Goal: Task Accomplishment & Management: Manage account settings

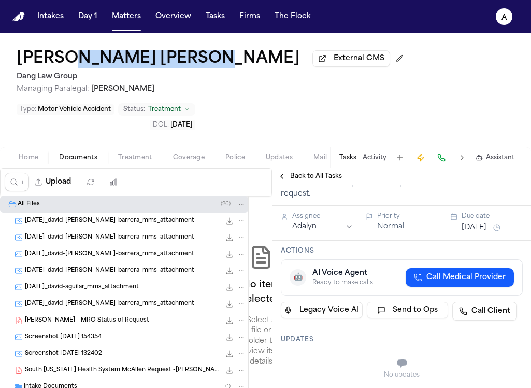
scroll to position [282, 0]
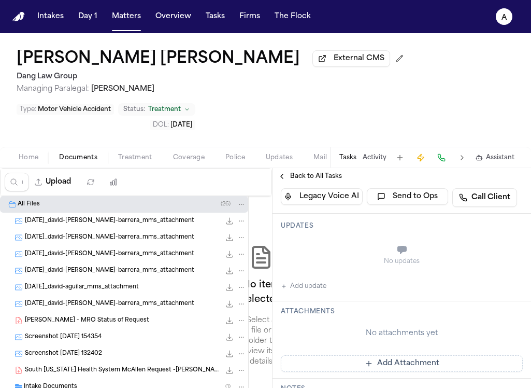
click at [323, 236] on div "No updates Add update" at bounding box center [402, 264] width 242 height 56
click at [323, 280] on button "Add update" at bounding box center [304, 286] width 46 height 12
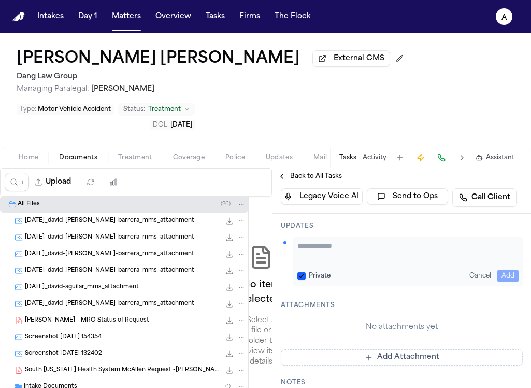
click at [331, 240] on textarea "Add your update" at bounding box center [407, 250] width 221 height 21
paste textarea "**********"
click at [388, 240] on textarea "**********" at bounding box center [403, 250] width 213 height 21
type textarea "**********"
click at [304, 236] on div "**********" at bounding box center [408, 261] width 230 height 50
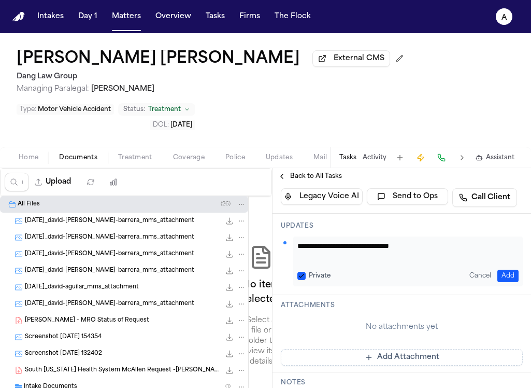
click at [304, 271] on button "Private" at bounding box center [301, 275] width 8 height 8
click at [503, 269] on button "Add" at bounding box center [507, 275] width 21 height 12
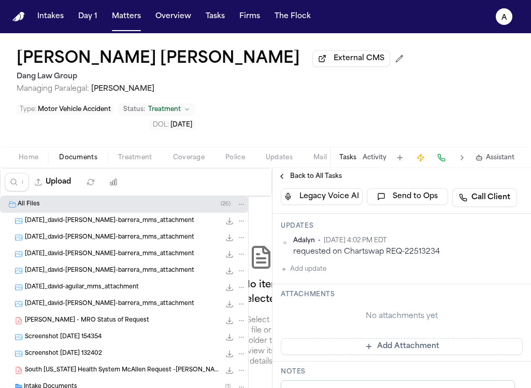
click at [464, 338] on button "Add Attachment" at bounding box center [402, 346] width 242 height 17
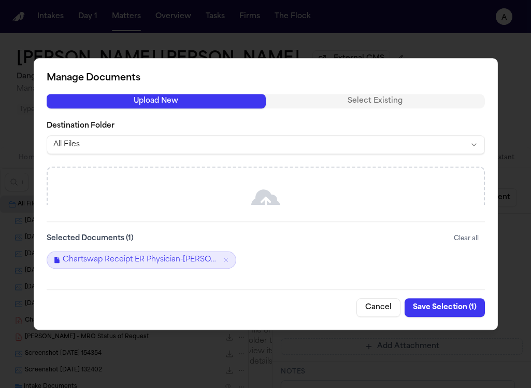
click at [453, 308] on button "Save Selection ( 1 )" at bounding box center [445, 307] width 80 height 19
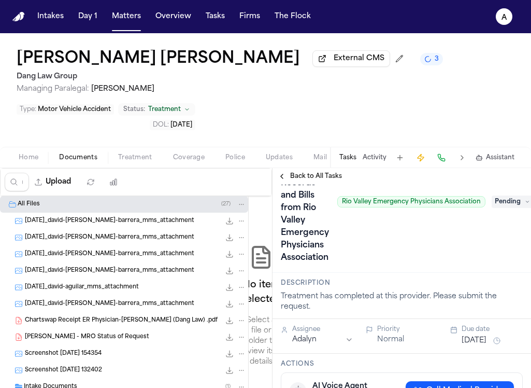
scroll to position [6, 0]
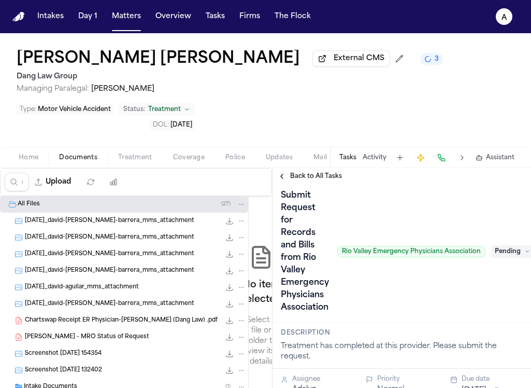
click at [500, 222] on div "Submit Request for Records and Bills from Rio Valley Emergency Physicians Assoc…" at bounding box center [402, 251] width 242 height 128
click at [506, 245] on span "Pending" at bounding box center [512, 251] width 41 height 12
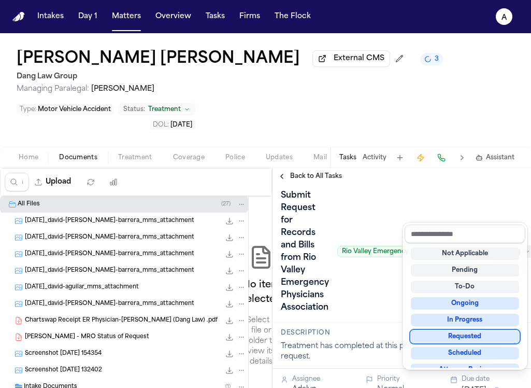
scroll to position [31, 0]
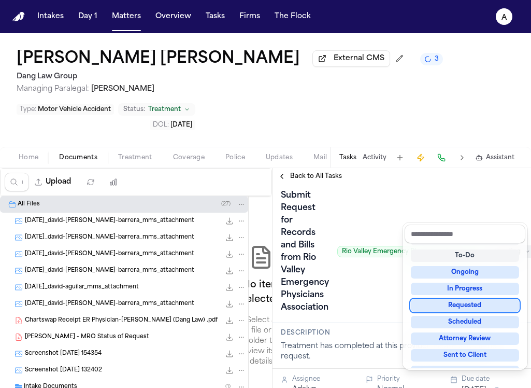
click at [480, 296] on div "Not Applicable Pending To-Do Ongoing In Progress Requested Scheduled Attorney R…" at bounding box center [465, 305] width 121 height 124
click at [481, 304] on div "Requested" at bounding box center [465, 305] width 108 height 12
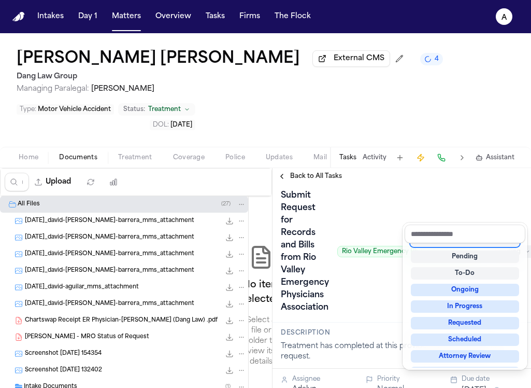
scroll to position [4, 0]
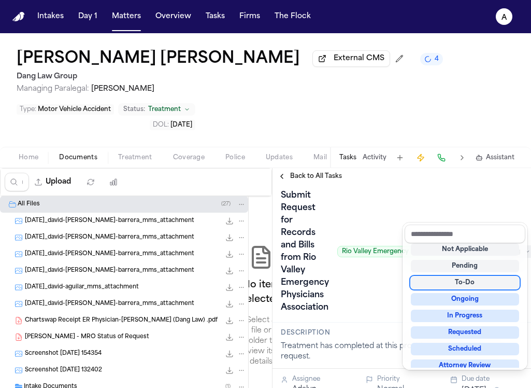
click at [384, 251] on div "Submit Request for Records and Bills from Rio Valley Emergency Physicians Assoc…" at bounding box center [402, 251] width 242 height 128
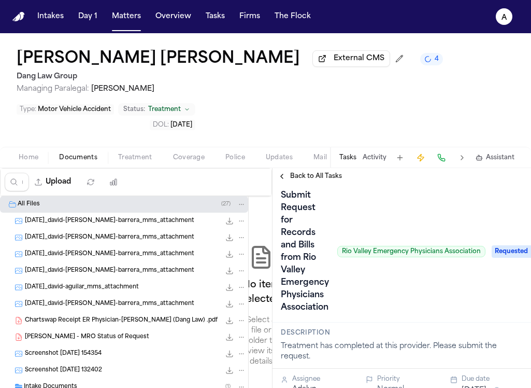
click at [510, 245] on span "Requested" at bounding box center [512, 251] width 41 height 12
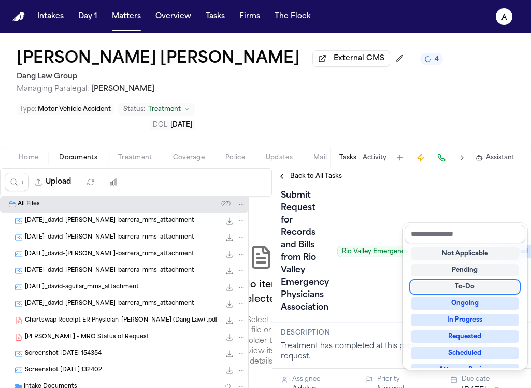
click at [375, 265] on div "Submit Request for Records and Bills from Rio Valley Emergency Physicians Assoc…" at bounding box center [402, 251] width 242 height 128
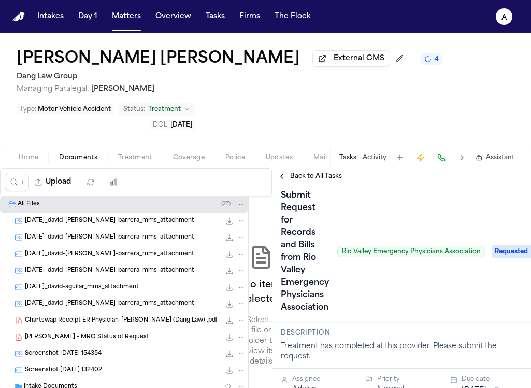
click at [462, 385] on button "Oct 7, 2025" at bounding box center [474, 390] width 25 height 10
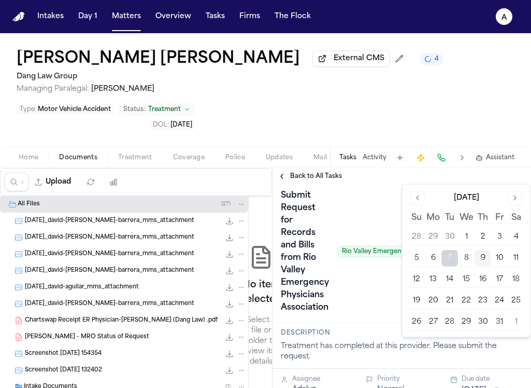
click at [434, 280] on button "13" at bounding box center [433, 279] width 17 height 17
click at [386, 249] on div "Submit Request for Records and Bills from Rio Valley Emergency Physicians Assoc…" at bounding box center [383, 251] width 205 height 128
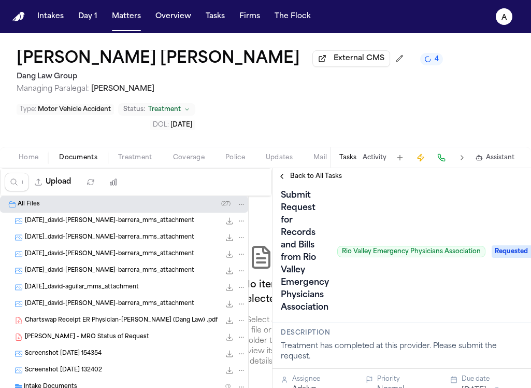
click at [318, 172] on span "Back to All Tasks" at bounding box center [316, 176] width 52 height 8
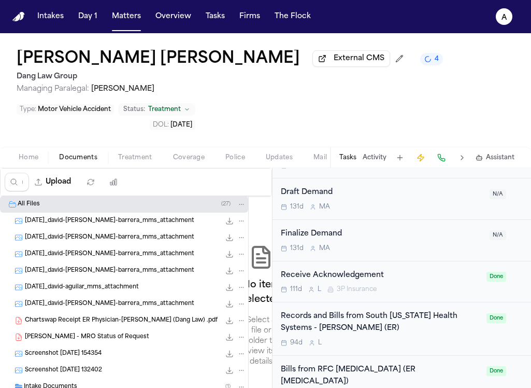
scroll to position [1372, 0]
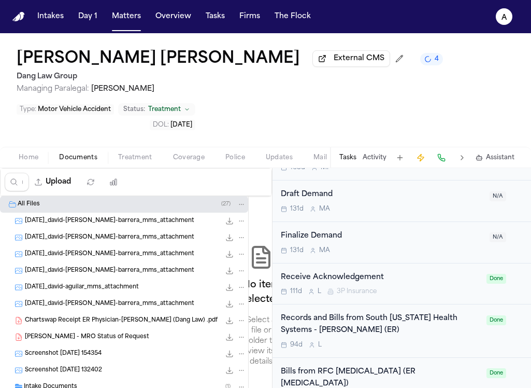
click at [443, 340] on div "94d L" at bounding box center [380, 344] width 199 height 8
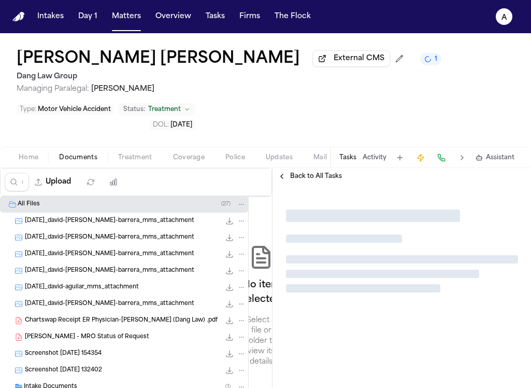
click at [328, 172] on span "Back to All Tasks" at bounding box center [316, 176] width 52 height 8
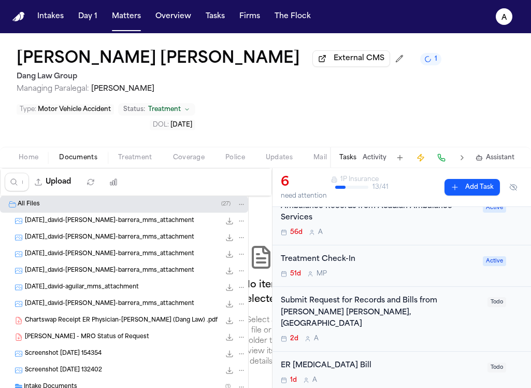
scroll to position [150, 0]
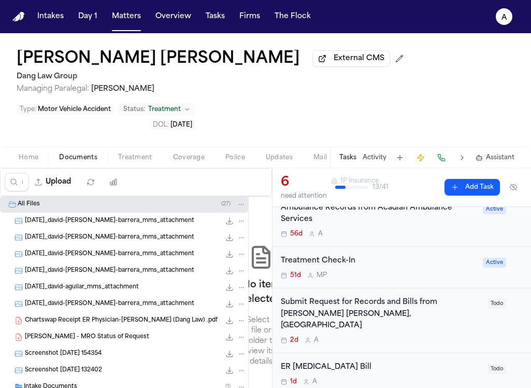
click at [426, 377] on div "1d A" at bounding box center [381, 381] width 201 height 8
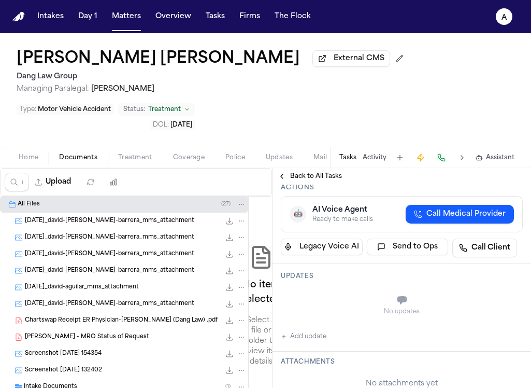
scroll to position [267, 0]
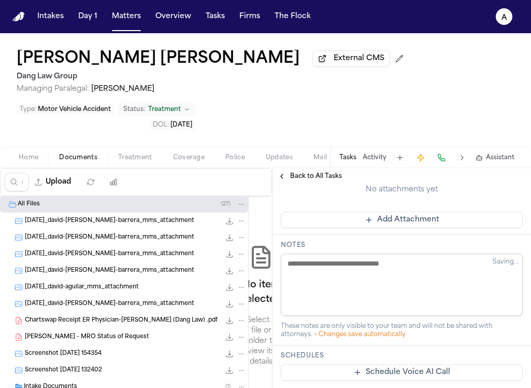
click at [315, 172] on span "Back to All Tasks" at bounding box center [316, 176] width 52 height 8
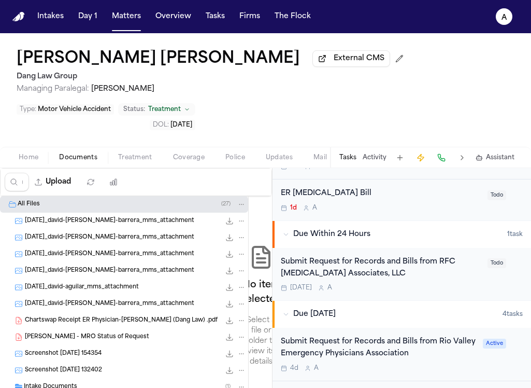
scroll to position [324, 0]
click at [436, 327] on div "Submit Request for Records and Bills from Rio Valley Emergency Physicians Assoc…" at bounding box center [402, 353] width 259 height 53
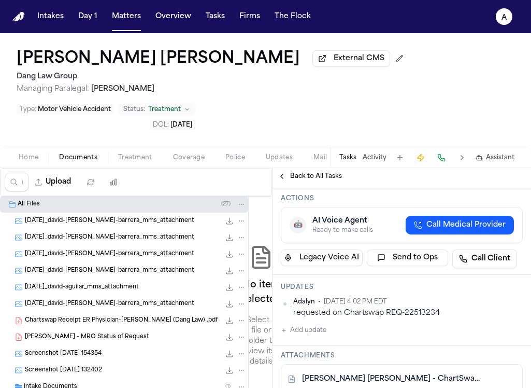
scroll to position [226, 0]
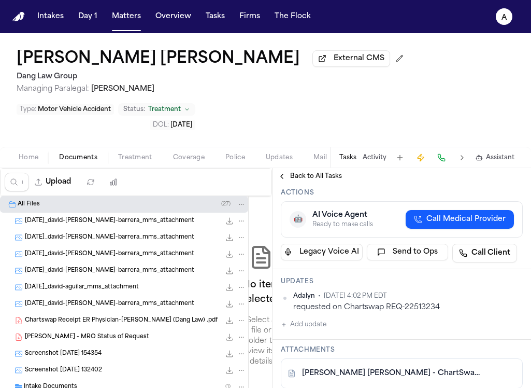
click at [306, 172] on span "Back to All Tasks" at bounding box center [316, 176] width 52 height 8
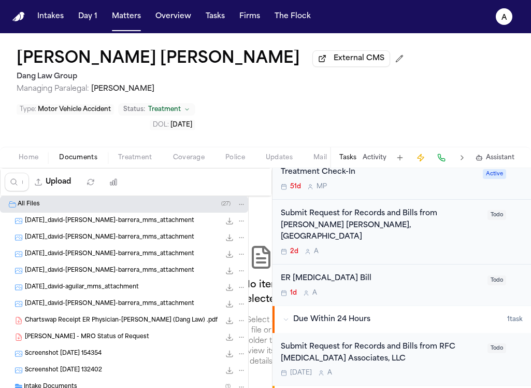
scroll to position [239, 0]
click at [406, 288] on div "1d A" at bounding box center [381, 292] width 201 height 8
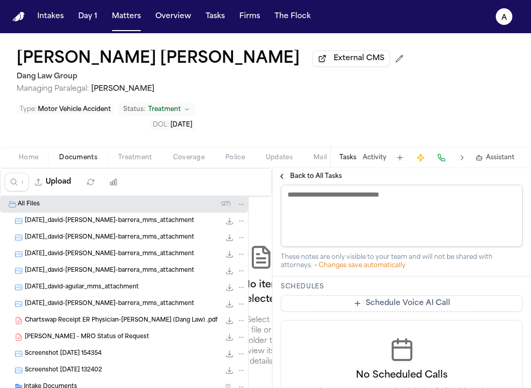
scroll to position [396, 0]
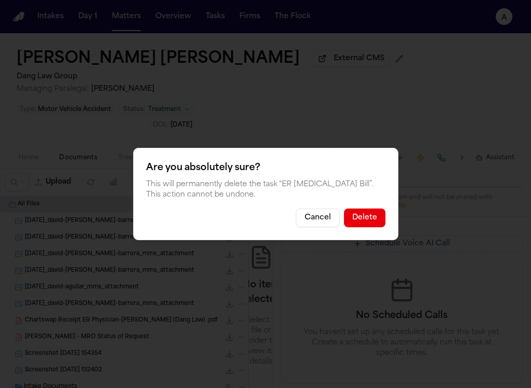
click at [365, 219] on button "Delete" at bounding box center [364, 217] width 41 height 19
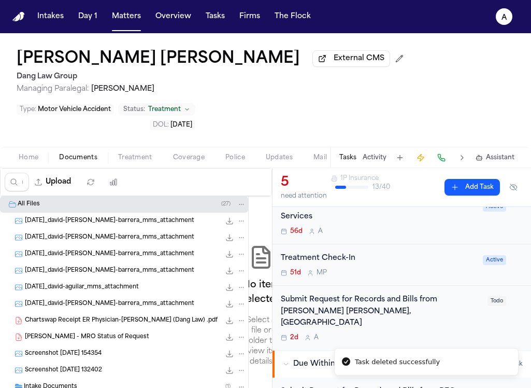
scroll to position [150, 0]
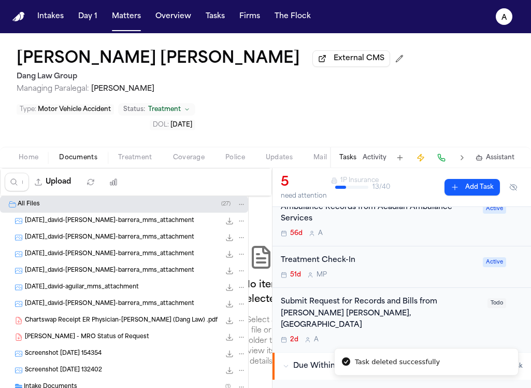
click at [399, 335] on div "2d A" at bounding box center [381, 339] width 201 height 8
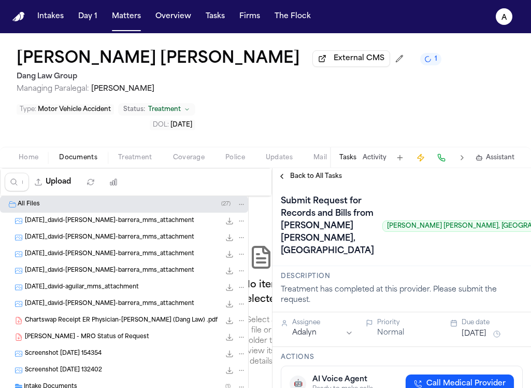
click at [327, 172] on span "Back to All Tasks" at bounding box center [316, 176] width 52 height 8
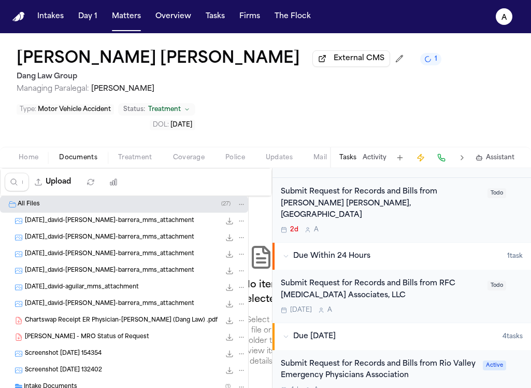
scroll to position [262, 0]
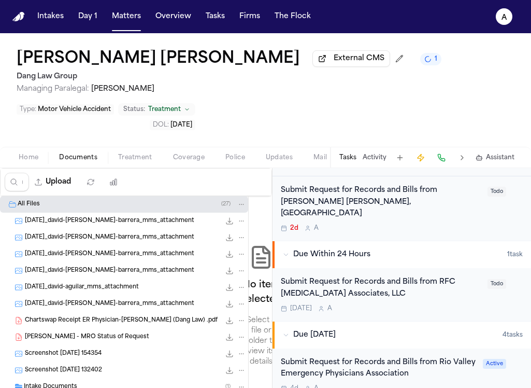
click at [443, 356] on div "Submit Request for Records and Bills from Rio Valley Emergency Physicians Assoc…" at bounding box center [379, 368] width 196 height 24
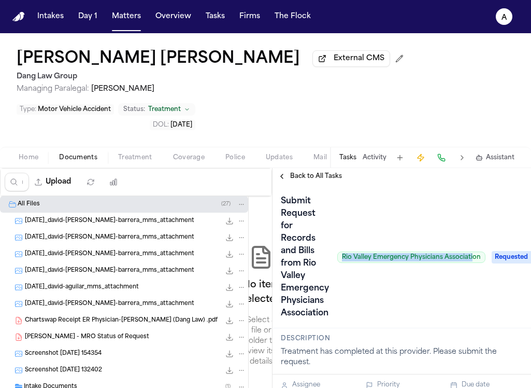
drag, startPoint x: 342, startPoint y: 221, endPoint x: 471, endPoint y: 217, distance: 128.5
click at [473, 251] on span "Rio Valley Emergency Physicians Association" at bounding box center [411, 256] width 148 height 11
drag, startPoint x: 481, startPoint y: 217, endPoint x: 341, endPoint y: 217, distance: 139.9
click at [341, 251] on span "Rio Valley Emergency Physicians Association" at bounding box center [411, 256] width 148 height 11
copy span "Rio Valley Emergency Physicians Association"
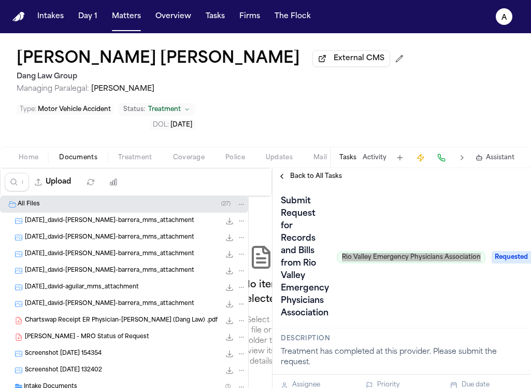
click at [328, 172] on span "Back to All Tasks" at bounding box center [316, 176] width 52 height 8
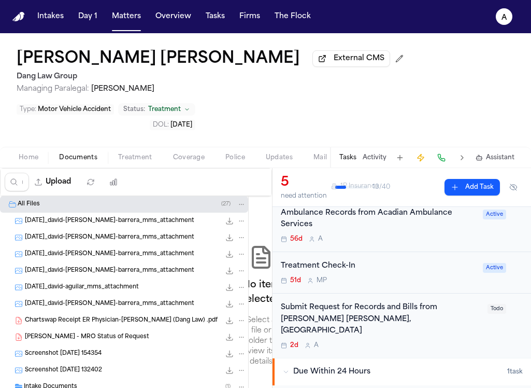
scroll to position [152, 0]
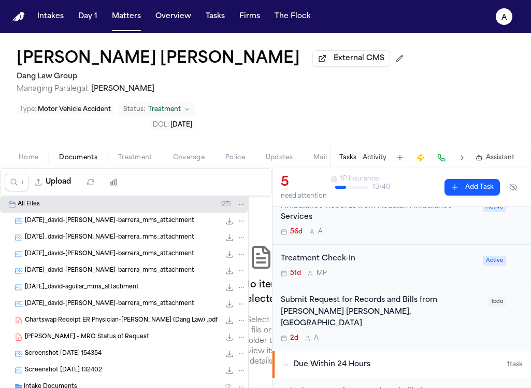
click at [424, 334] on div "2d A" at bounding box center [381, 338] width 201 height 8
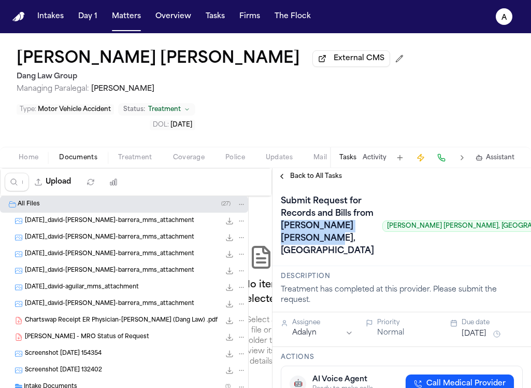
drag, startPoint x: 357, startPoint y: 204, endPoint x: 303, endPoint y: 194, distance: 55.8
click at [303, 194] on h1 "Submit Request for Records and Bills from Daryl Scott Henderson, MD" at bounding box center [328, 226] width 102 height 66
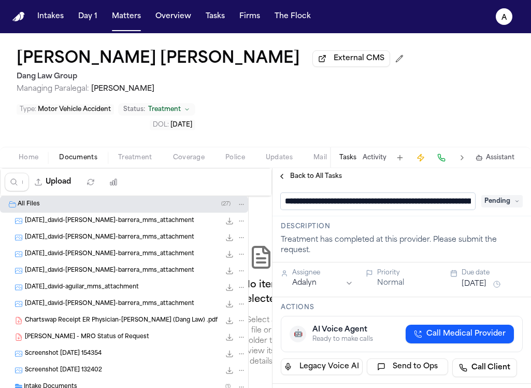
scroll to position [0, 113]
drag, startPoint x: 350, startPoint y: 168, endPoint x: 486, endPoint y: 165, distance: 136.3
click at [486, 193] on div "**********" at bounding box center [402, 201] width 242 height 17
type input "**********"
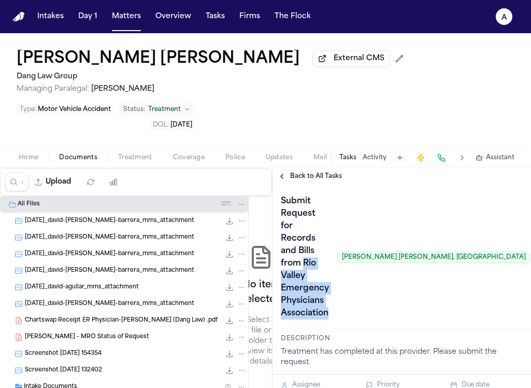
drag, startPoint x: 332, startPoint y: 231, endPoint x: 303, endPoint y: 195, distance: 46.4
click at [303, 195] on h1 "Submit Request for Records and Bills from Rio Valley Emergency Physicians Assoc…" at bounding box center [305, 257] width 56 height 128
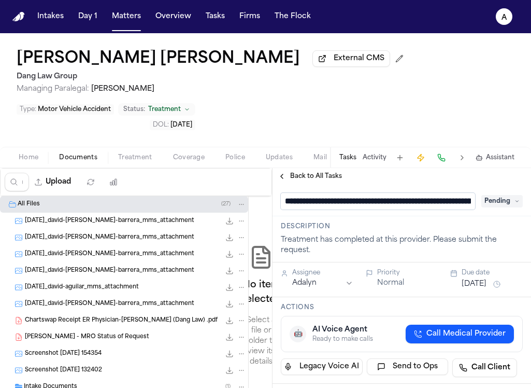
scroll to position [0, 184]
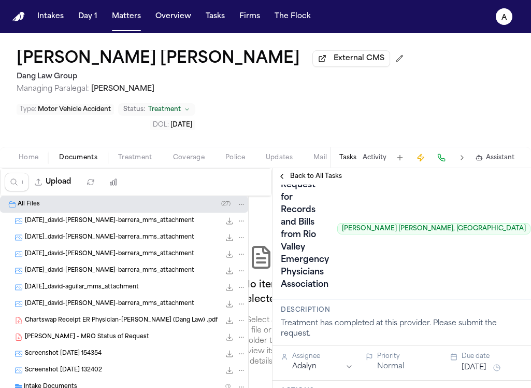
scroll to position [0, 0]
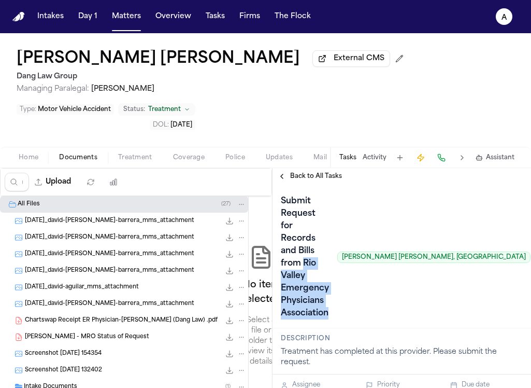
drag, startPoint x: 335, startPoint y: 236, endPoint x: 303, endPoint y: 195, distance: 51.3
click at [303, 195] on h1 "Submit Request for Records and Bills from Rio Valley Emergency Physicians Assoc…" at bounding box center [305, 257] width 56 height 128
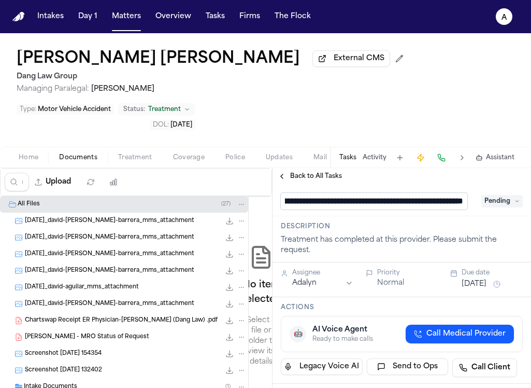
scroll to position [1, 184]
drag, startPoint x: 345, startPoint y: 168, endPoint x: 651, endPoint y: 168, distance: 305.7
click at [531, 168] on html "Intakes Day 1 Matters Overview Tasks Firms The Flock A David Aguilar Barrera Ex…" at bounding box center [265, 194] width 531 height 388
type input "**********"
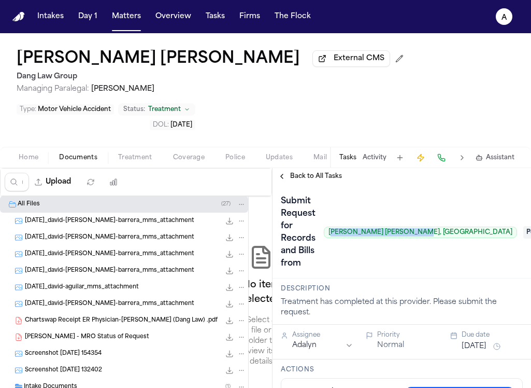
drag, startPoint x: 381, startPoint y: 180, endPoint x: 462, endPoint y: 180, distance: 81.3
click at [462, 226] on span "Daryl Scott Henderson, MD" at bounding box center [420, 231] width 193 height 11
click at [465, 226] on span "Daryl Scott Henderson, MD" at bounding box center [420, 231] width 193 height 11
drag, startPoint x: 464, startPoint y: 181, endPoint x: 368, endPoint y: 180, distance: 96.4
click at [367, 193] on div "Submit Request for Records and Bills from Daryl Scott Henderson, MD" at bounding box center [399, 232] width 236 height 79
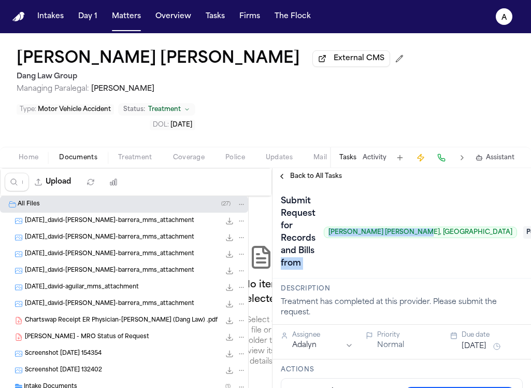
click at [380, 226] on span "Daryl Scott Henderson, MD" at bounding box center [420, 231] width 193 height 11
drag, startPoint x: 380, startPoint y: 180, endPoint x: 464, endPoint y: 178, distance: 84.5
click at [464, 226] on span "Daryl Scott Henderson, MD" at bounding box center [420, 231] width 193 height 11
click at [299, 195] on h1 "Submit Request for Records and Bills from" at bounding box center [298, 232] width 43 height 79
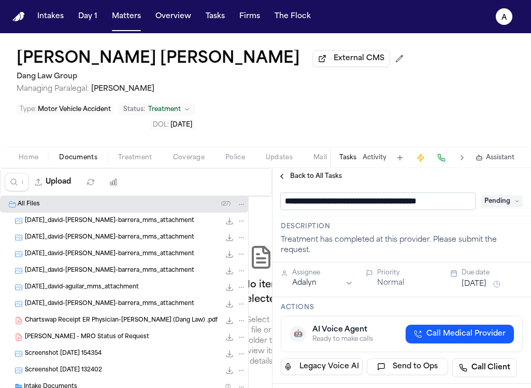
type input "**********"
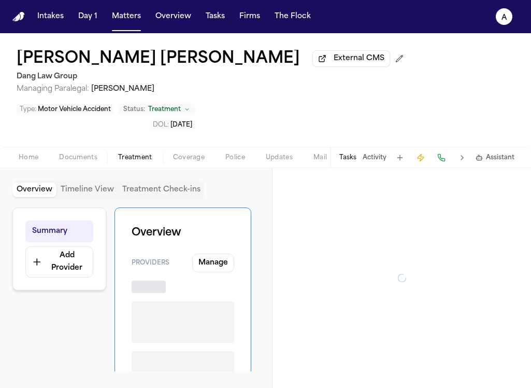
click at [141, 153] on span "Treatment" at bounding box center [135, 157] width 34 height 8
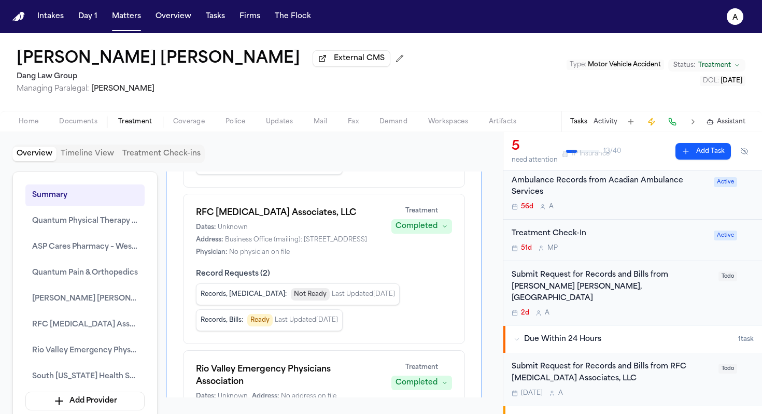
scroll to position [141, 0]
click at [531, 308] on div "2d A" at bounding box center [611, 312] width 201 height 8
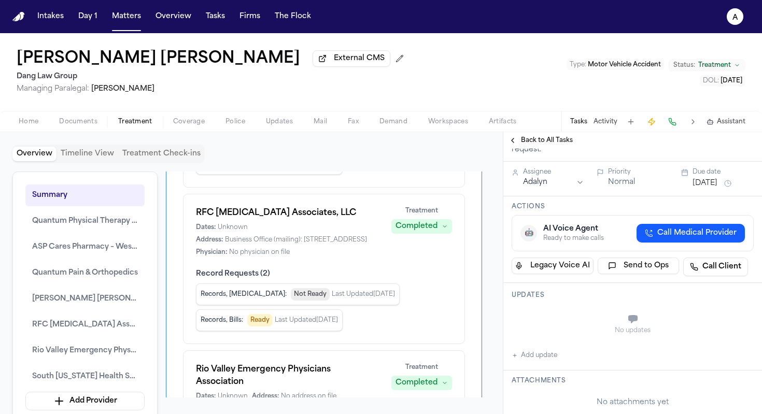
scroll to position [150, 0]
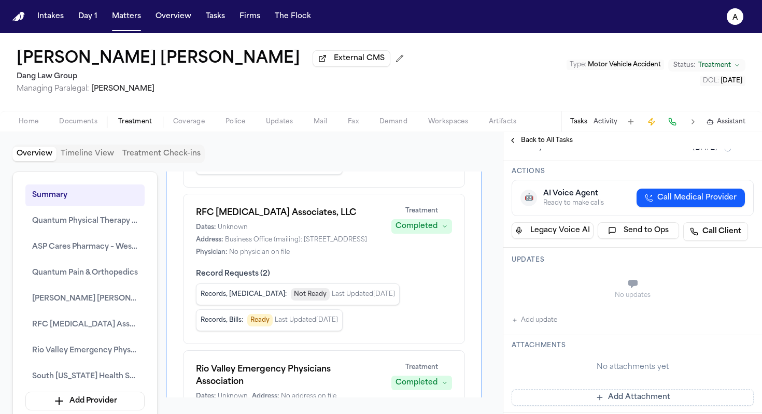
click at [531, 314] on button "Add update" at bounding box center [534, 320] width 46 height 12
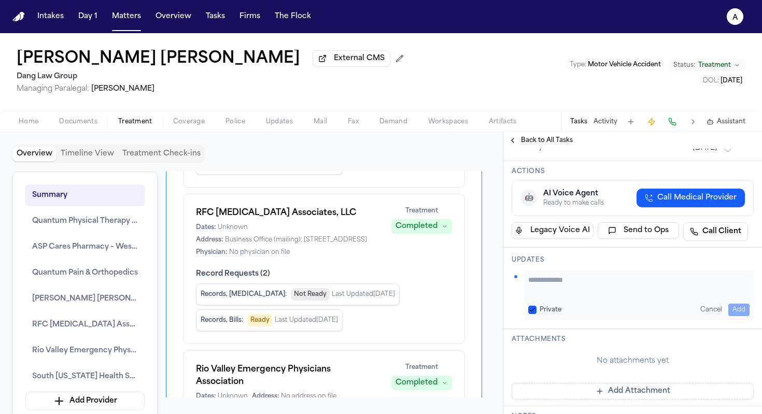
click at [531, 275] on textarea "Add your update" at bounding box center [638, 285] width 221 height 21
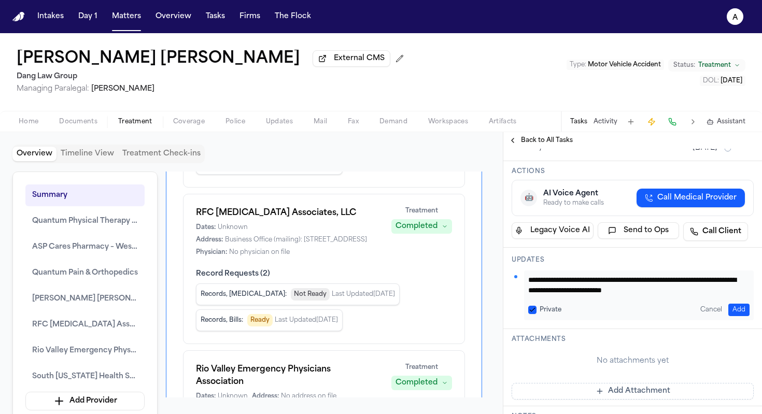
type textarea "**********"
click at [531, 306] on button "Private" at bounding box center [532, 310] width 8 height 8
click at [531, 304] on button "Add" at bounding box center [738, 310] width 21 height 12
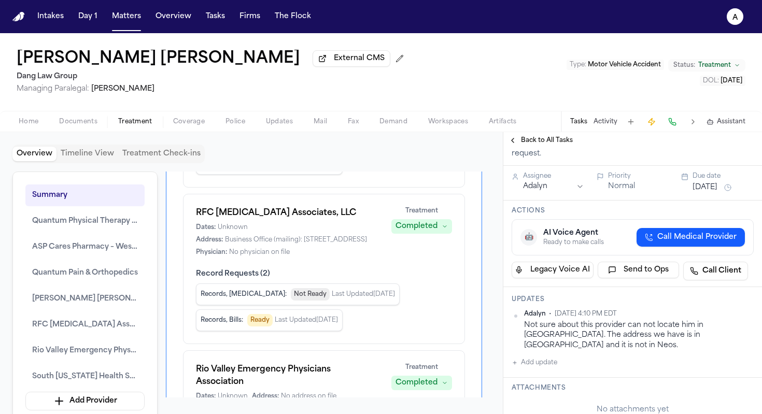
scroll to position [0, 0]
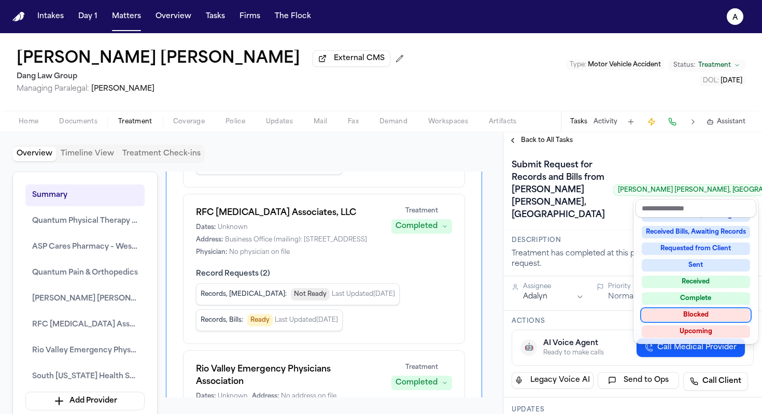
click at [531, 315] on div "Blocked" at bounding box center [695, 315] width 108 height 12
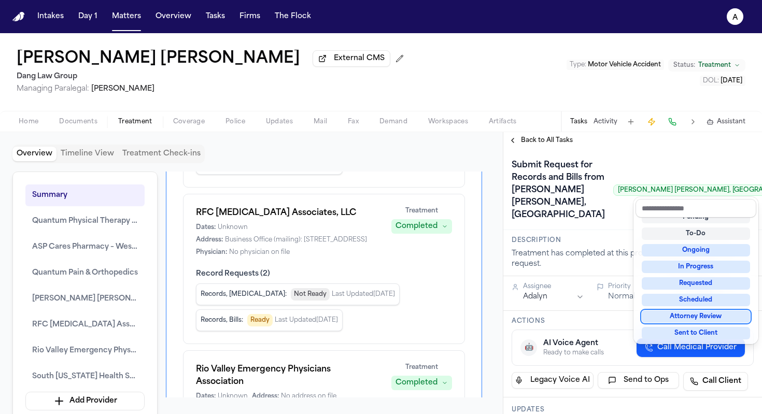
scroll to position [4, 0]
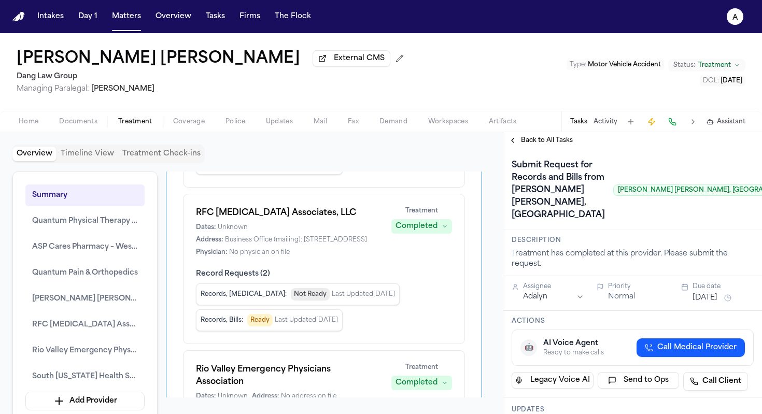
click at [531, 140] on span "Back to All Tasks" at bounding box center [547, 140] width 52 height 8
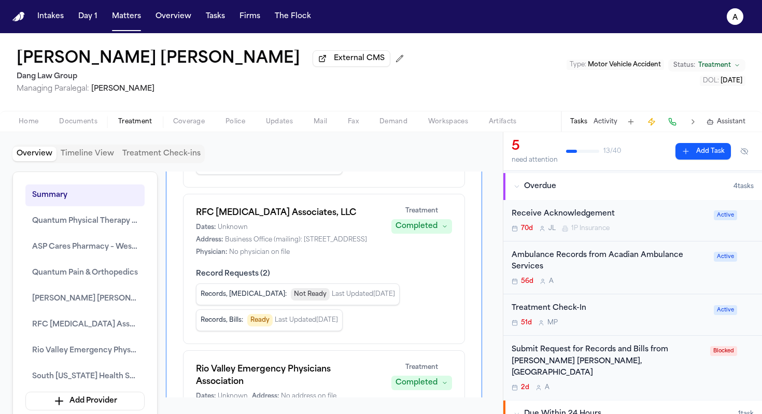
scroll to position [62, 0]
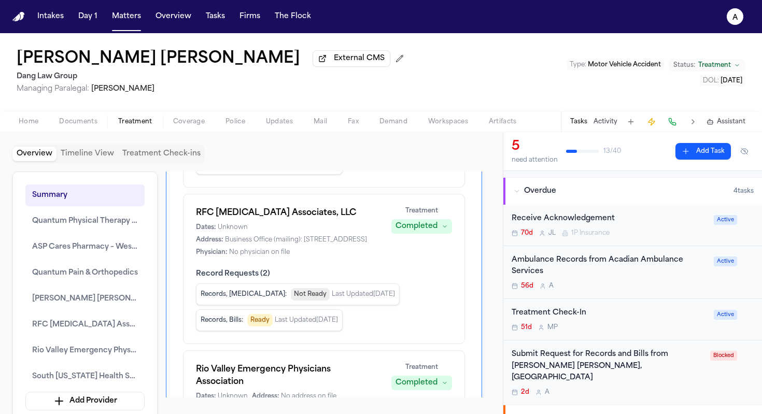
click at [531, 289] on div "56d A" at bounding box center [609, 286] width 196 height 8
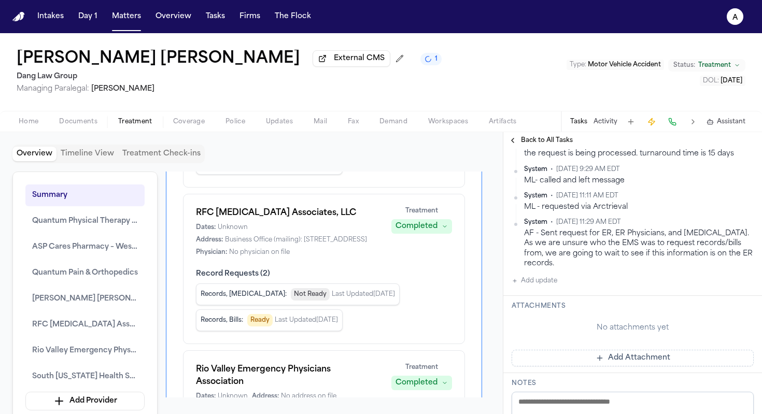
scroll to position [238, 0]
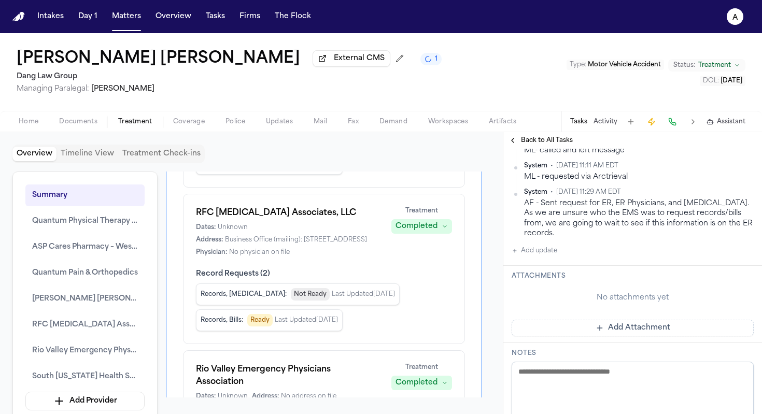
click at [531, 250] on button "Add update" at bounding box center [534, 251] width 46 height 12
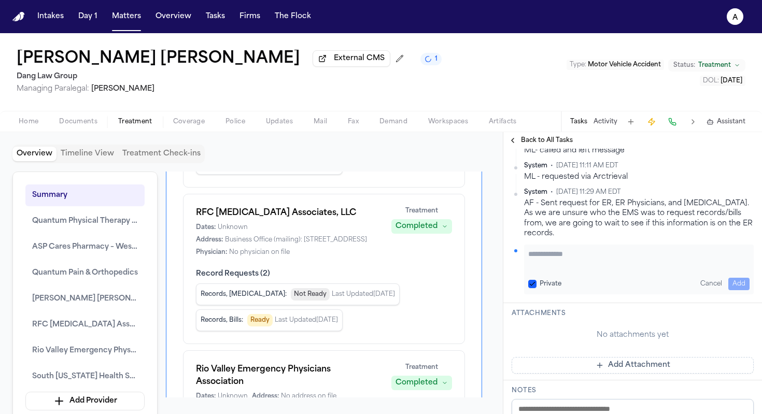
click at [531, 261] on textarea "Add your update" at bounding box center [638, 259] width 221 height 21
click at [531, 258] on textarea "**********" at bounding box center [634, 259] width 213 height 21
type textarea "**********"
click at [531, 282] on button "Add" at bounding box center [738, 284] width 21 height 12
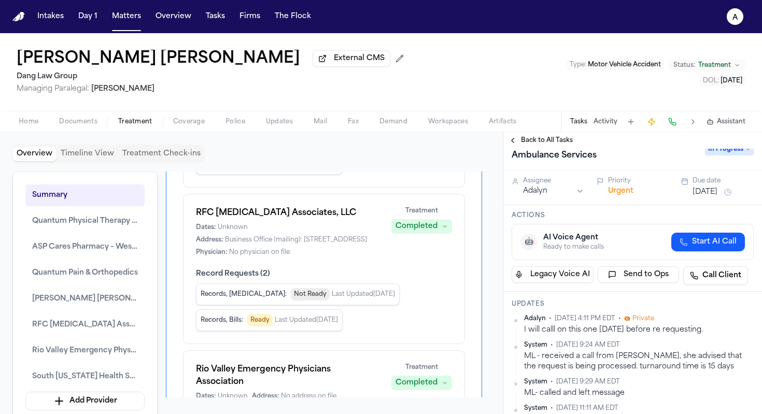
scroll to position [0, 0]
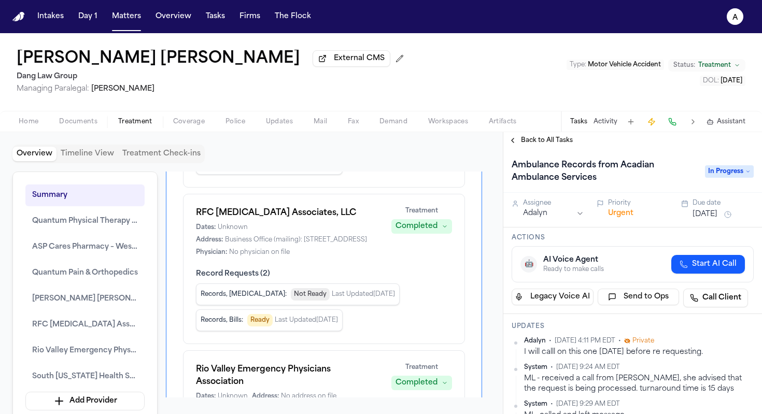
click at [531, 173] on span "In Progress" at bounding box center [729, 171] width 49 height 12
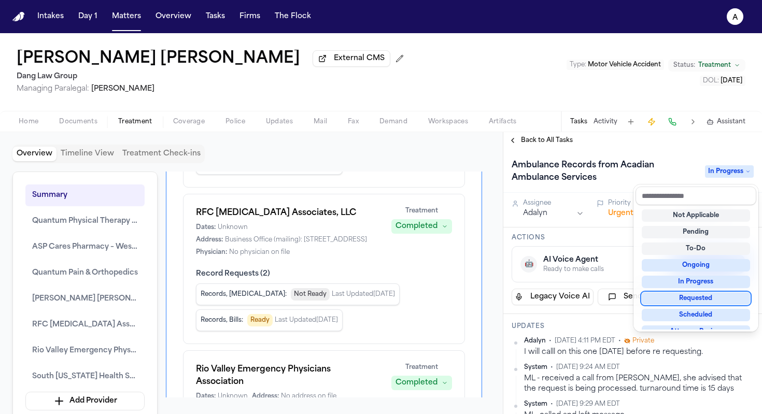
click at [531, 299] on div "Requested" at bounding box center [695, 298] width 108 height 12
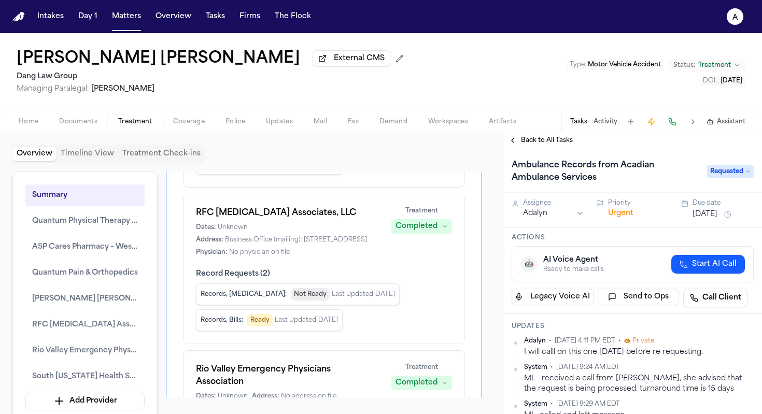
click at [531, 142] on span "Back to All Tasks" at bounding box center [547, 140] width 52 height 8
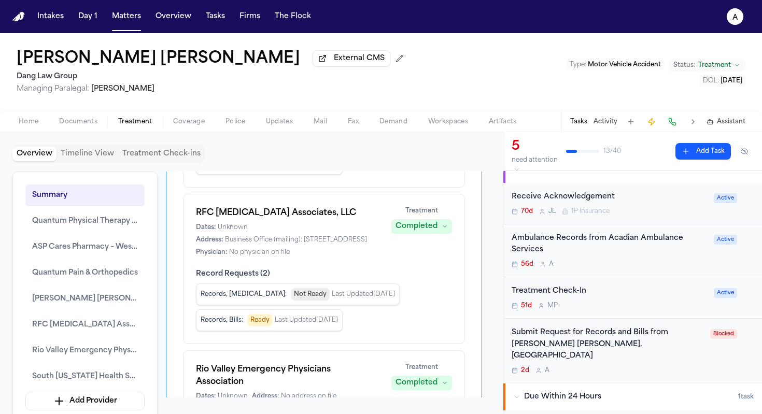
scroll to position [61, 0]
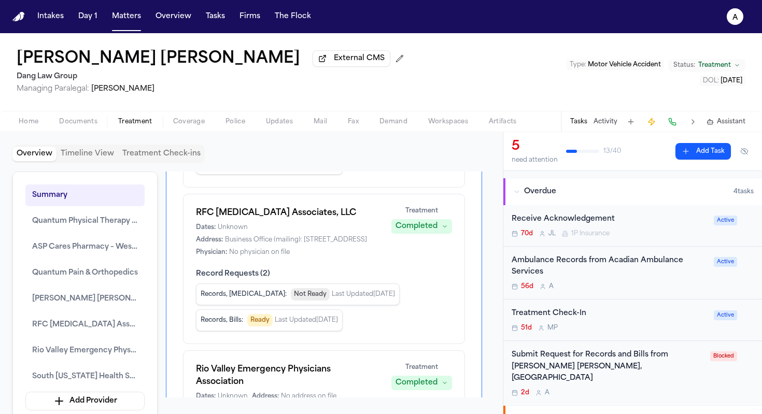
click at [531, 278] on div "Ambulance Records from Acadian Ambulance Services" at bounding box center [609, 267] width 196 height 24
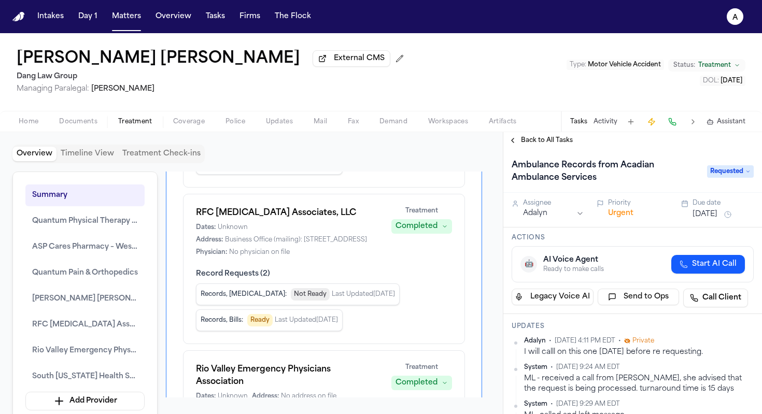
click at [531, 217] on button "Aug 14, 2025" at bounding box center [704, 214] width 25 height 10
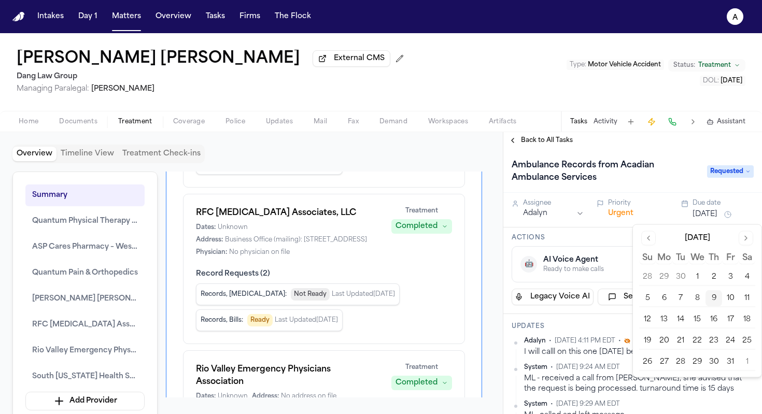
click at [531, 296] on button "10" at bounding box center [730, 298] width 17 height 17
click at [531, 239] on h3 "Actions" at bounding box center [632, 238] width 242 height 8
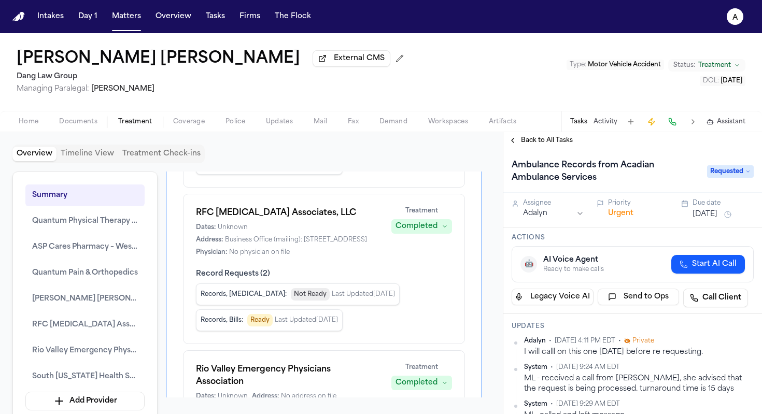
click at [531, 140] on span "Back to All Tasks" at bounding box center [547, 140] width 52 height 8
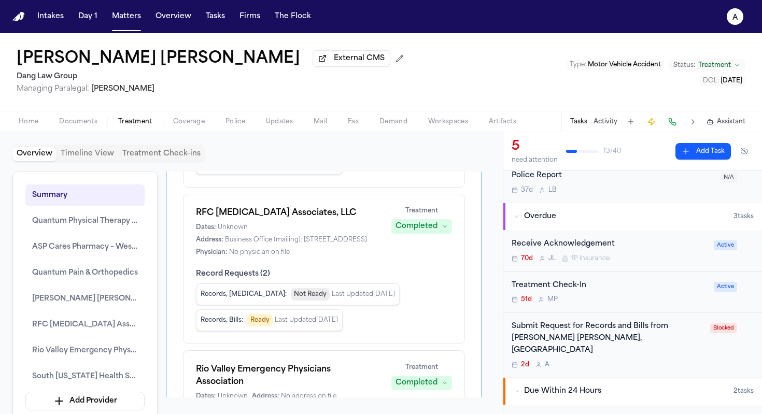
scroll to position [43, 0]
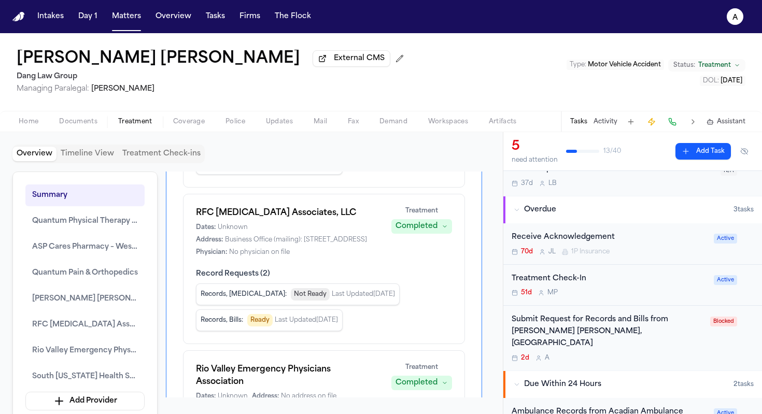
click at [531, 341] on div "Submit Request for Records and Bills from Daryl Scott Henderson, MD 2d A" at bounding box center [607, 338] width 192 height 48
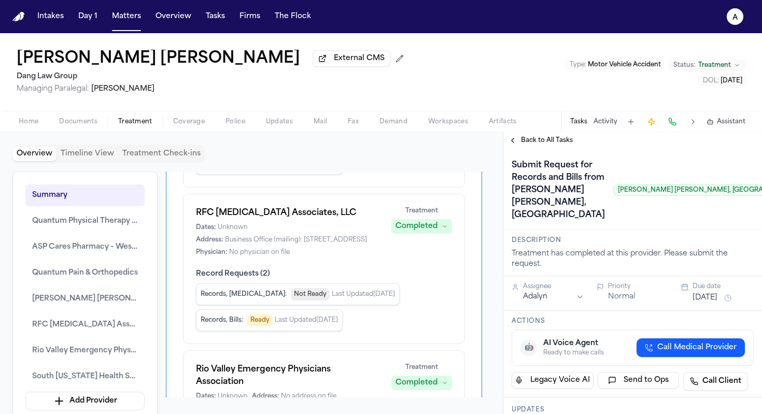
click at [531, 293] on button "Oct 7, 2025" at bounding box center [704, 298] width 25 height 10
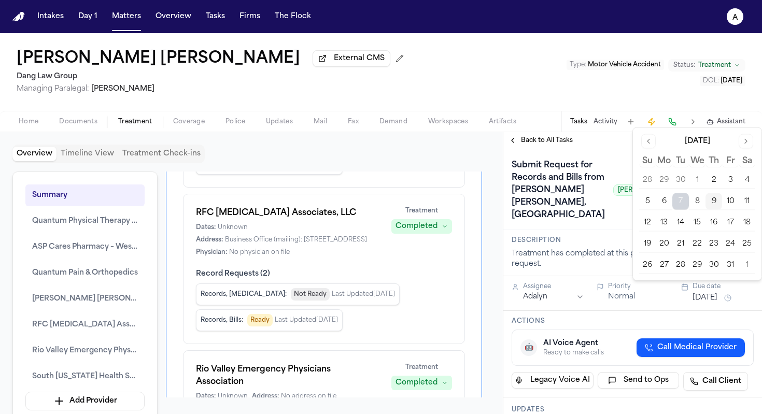
click at [531, 201] on button "10" at bounding box center [730, 201] width 17 height 17
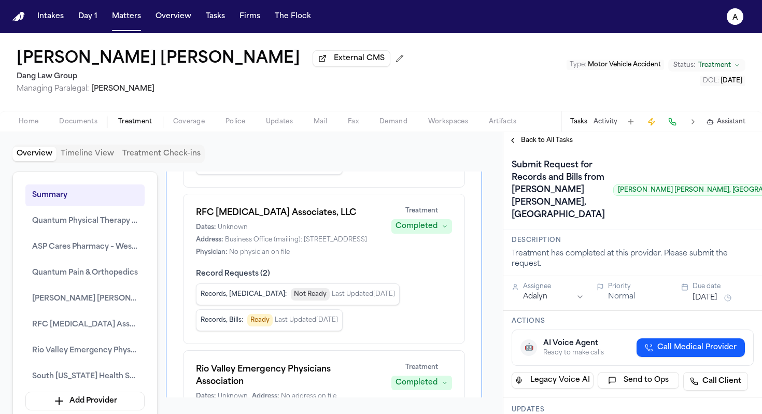
click at [531, 156] on div "Submit Request for Records and Bills from Daryl Scott Henderson, MD Daryl Scott…" at bounding box center [632, 189] width 259 height 81
click at [531, 140] on span "Back to All Tasks" at bounding box center [547, 140] width 52 height 8
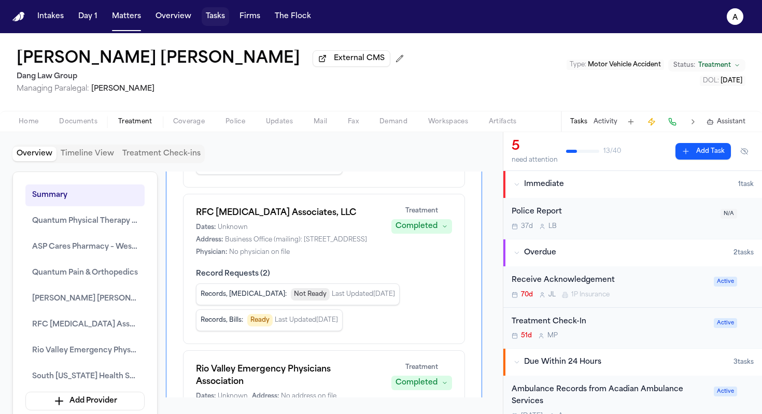
click at [218, 16] on button "Tasks" at bounding box center [215, 16] width 27 height 19
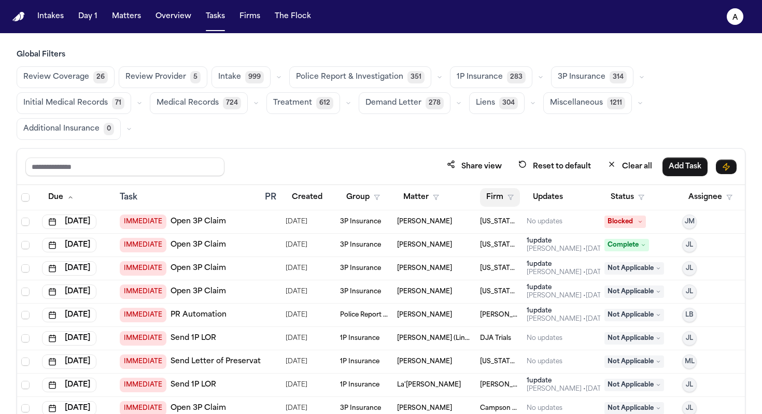
click at [501, 196] on button "Firm" at bounding box center [500, 197] width 40 height 19
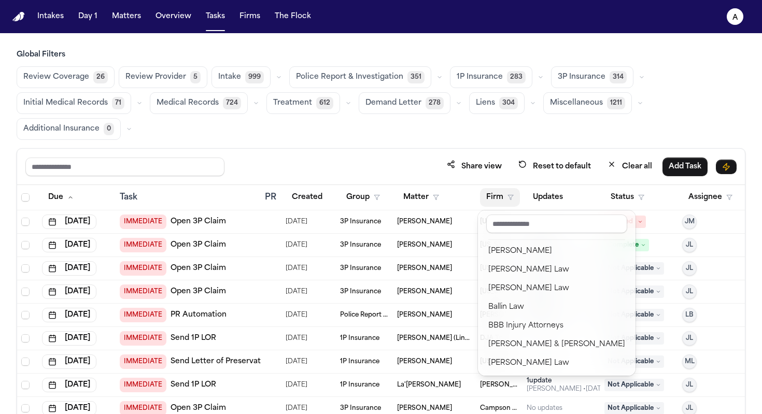
click at [531, 130] on div "Global Filters Review Coverage 26 Review Provider 5 Intake 999 Police Report & …" at bounding box center [381, 268] width 728 height 436
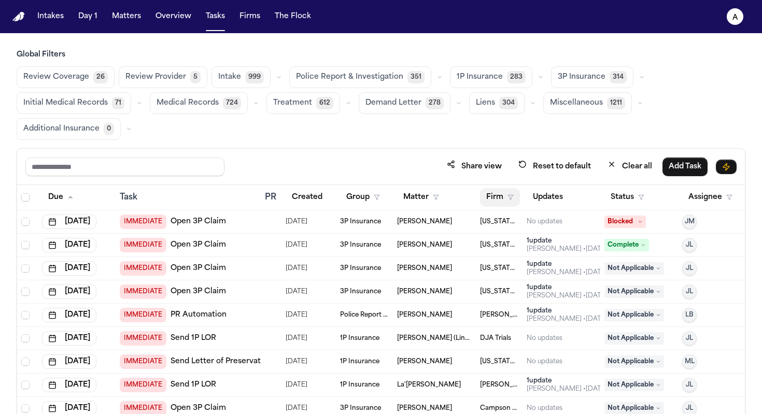
click at [504, 198] on button "Firm" at bounding box center [500, 197] width 40 height 19
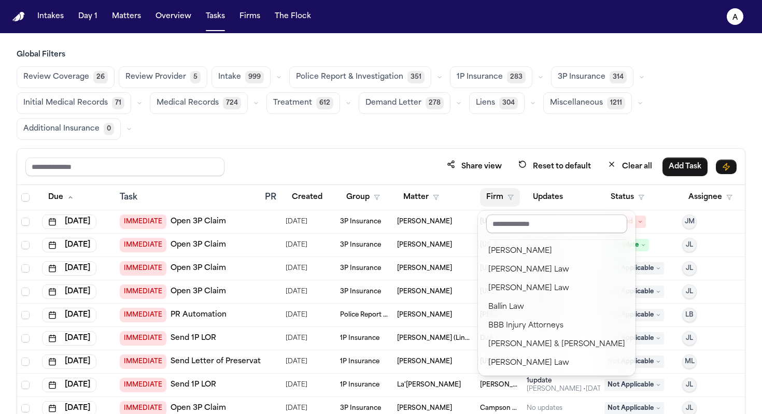
click at [520, 223] on input "text" at bounding box center [556, 223] width 141 height 19
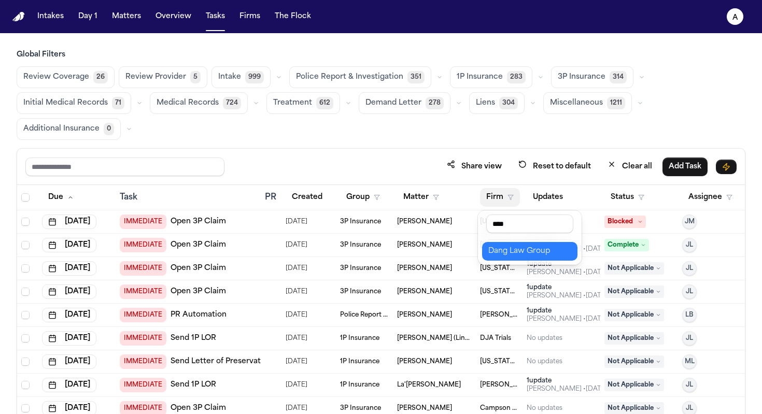
type input "****"
click at [531, 249] on div "Dang Law Group" at bounding box center [529, 251] width 83 height 12
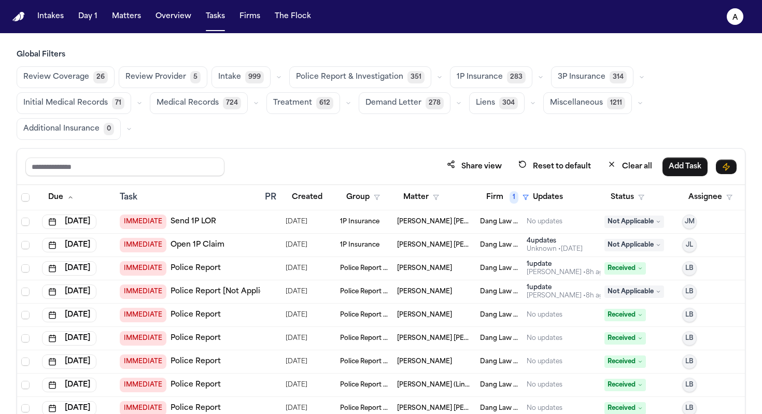
click at [195, 105] on span "Medical Records" at bounding box center [187, 103] width 62 height 10
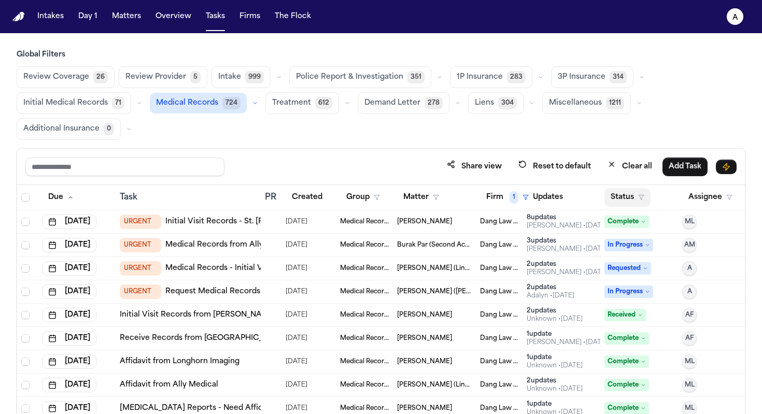
click at [531, 199] on button "Status" at bounding box center [627, 197] width 46 height 19
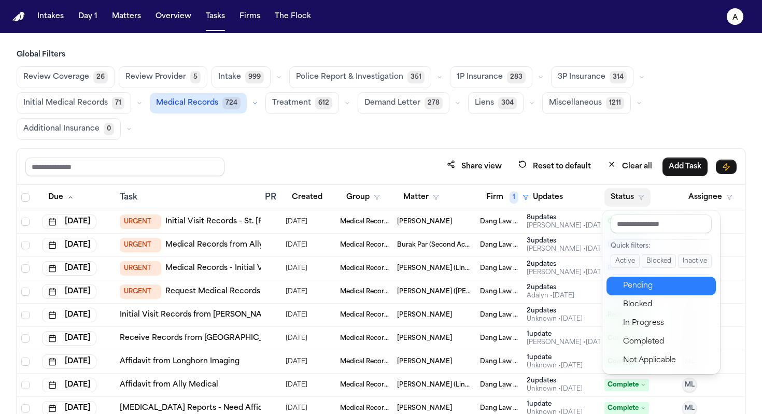
click at [531, 284] on div "Pending" at bounding box center [666, 286] width 87 height 12
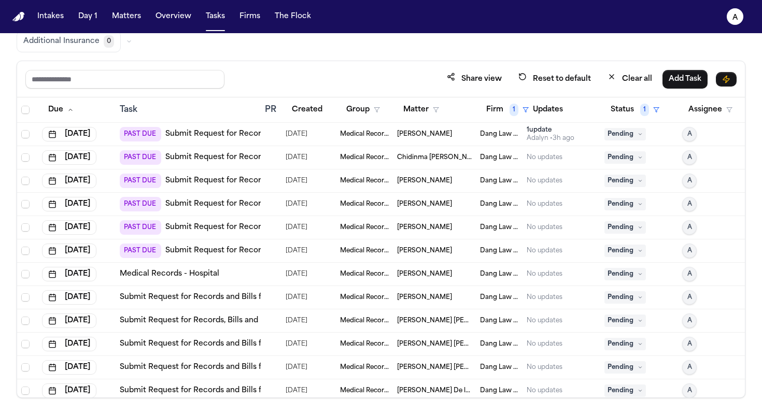
click at [500, 133] on span "Dang Law Group" at bounding box center [499, 134] width 38 height 8
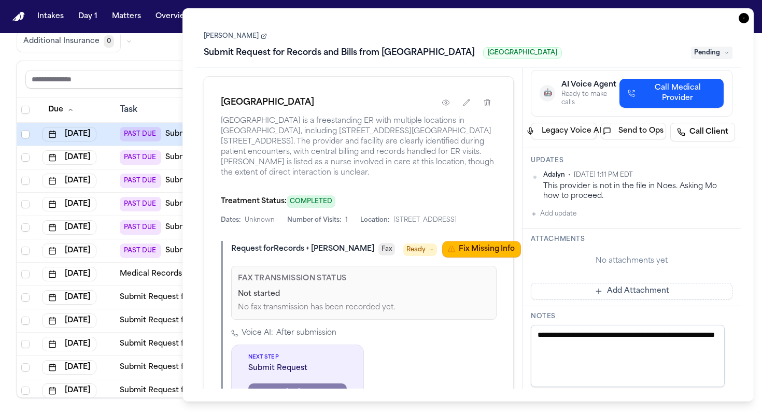
scroll to position [107, 0]
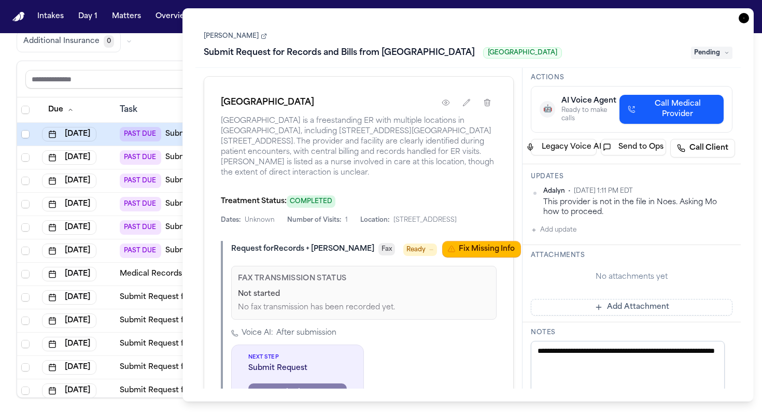
click at [531, 236] on div "Adalyn • Oct 9, 2025 1:11 PM EDT This provider is not in the file in Noes. Aski…" at bounding box center [632, 211] width 202 height 49
click at [531, 236] on button "Add update" at bounding box center [554, 230] width 46 height 12
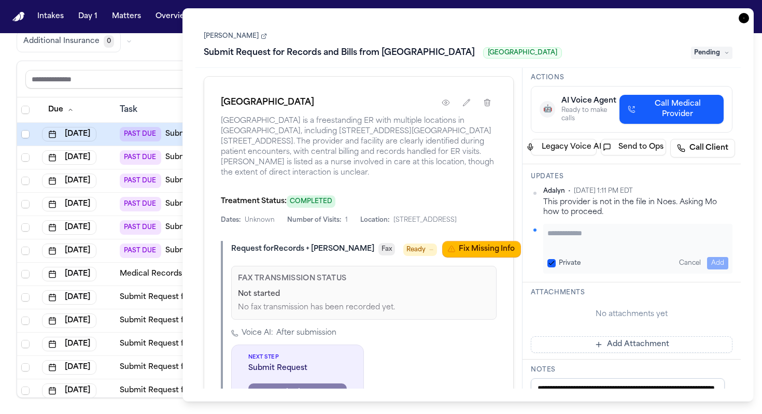
click at [531, 249] on textarea "Add your update" at bounding box center [637, 238] width 181 height 21
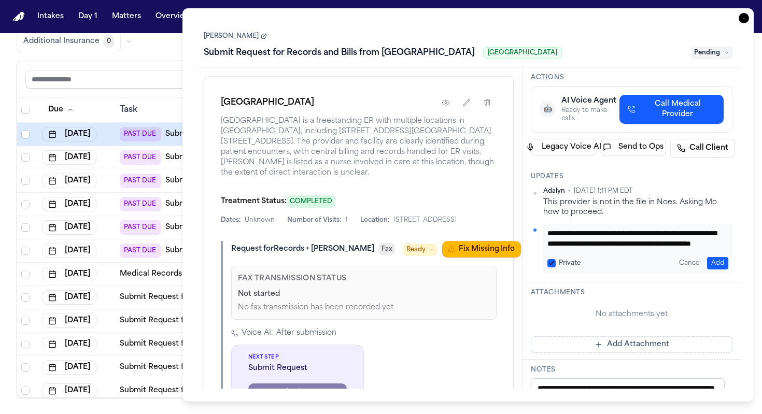
click at [531, 267] on button "Private" at bounding box center [551, 263] width 8 height 8
type textarea "**********"
click at [531, 269] on button "Add" at bounding box center [717, 263] width 21 height 12
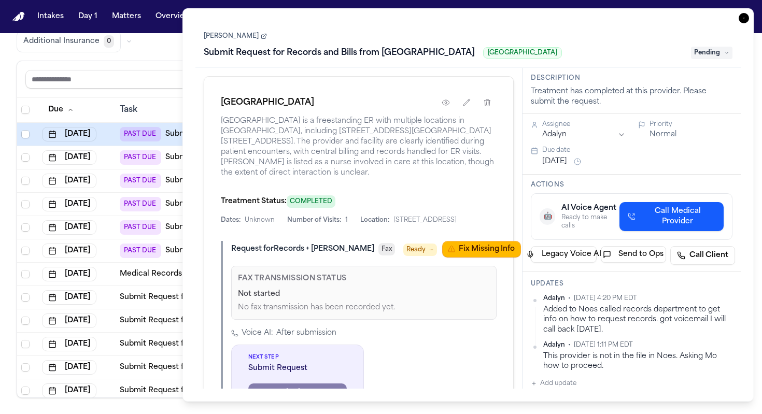
click at [531, 166] on button "Oct 7, 2025" at bounding box center [554, 161] width 25 height 10
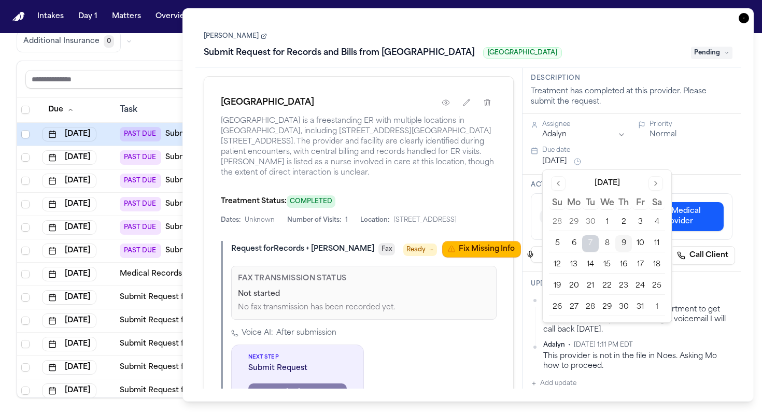
click at [531, 244] on button "10" at bounding box center [640, 243] width 17 height 17
click at [522, 187] on div "Actions 🤖 AI Voice Agent Ready to make calls Call Medical Provider Legacy Voice…" at bounding box center [631, 223] width 218 height 97
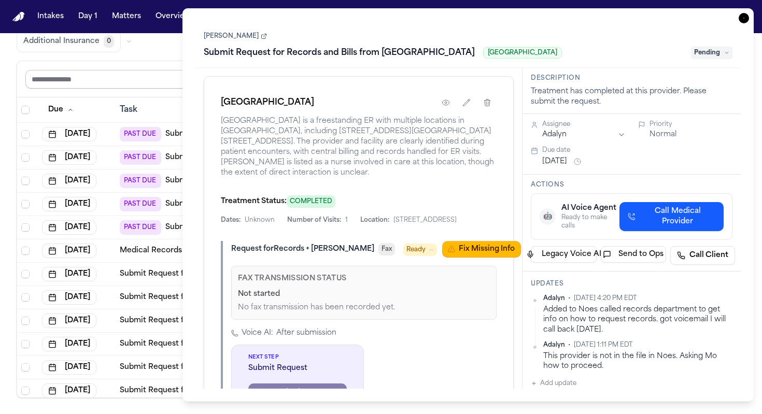
click at [149, 75] on input "text" at bounding box center [124, 79] width 199 height 19
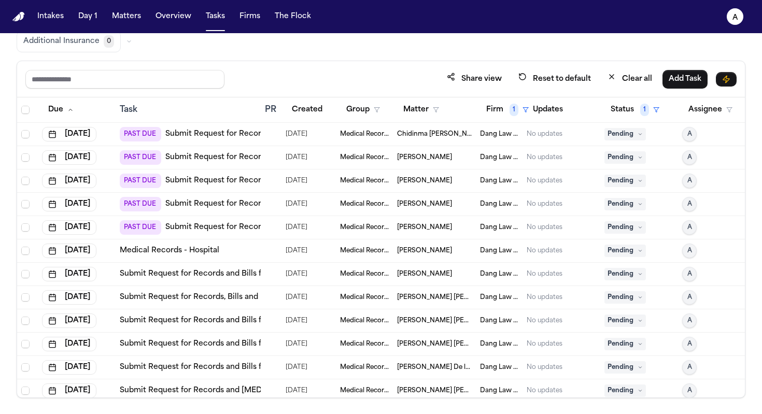
click at [448, 133] on span "Chidinma [PERSON_NAME]" at bounding box center [434, 134] width 75 height 8
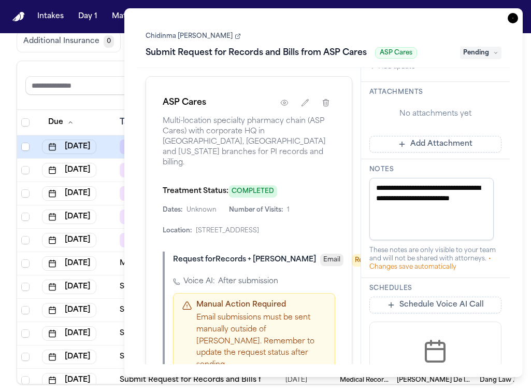
scroll to position [380, 0]
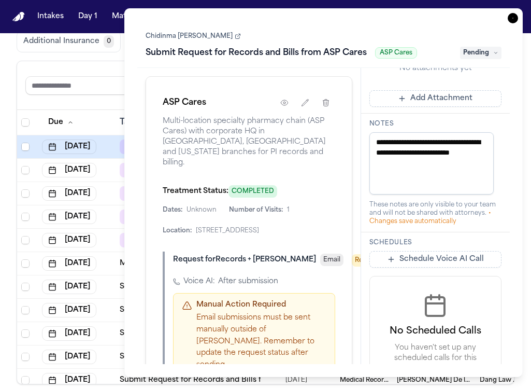
click at [453, 107] on button "Add Attachment" at bounding box center [435, 98] width 133 height 17
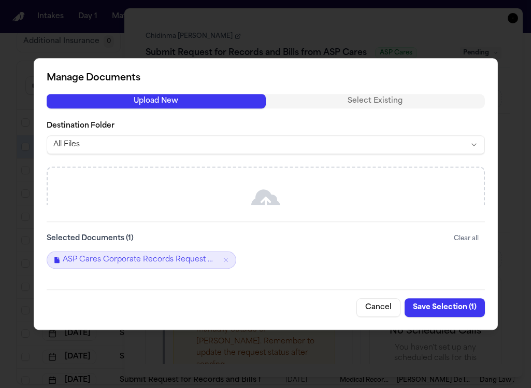
click at [463, 316] on button "Save Selection ( 1 )" at bounding box center [445, 307] width 80 height 19
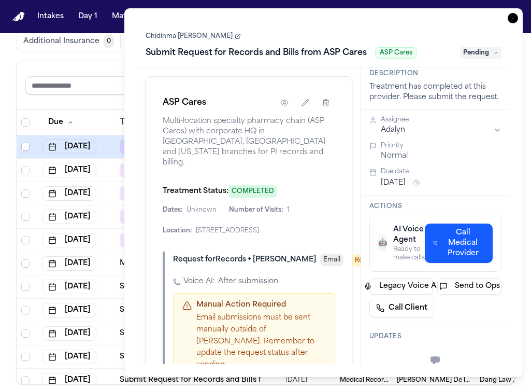
scroll to position [0, 0]
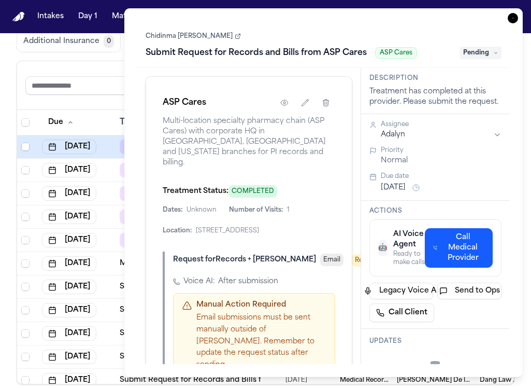
click at [494, 54] on icon at bounding box center [495, 52] width 5 height 5
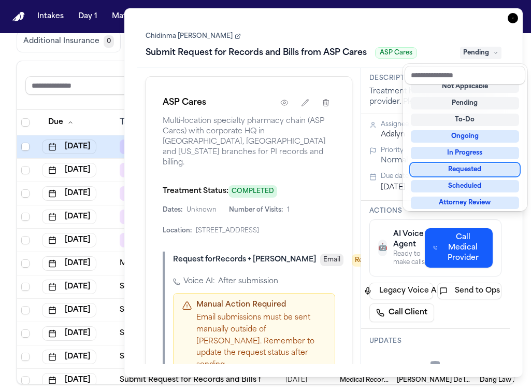
click at [472, 173] on div "Requested" at bounding box center [465, 169] width 108 height 12
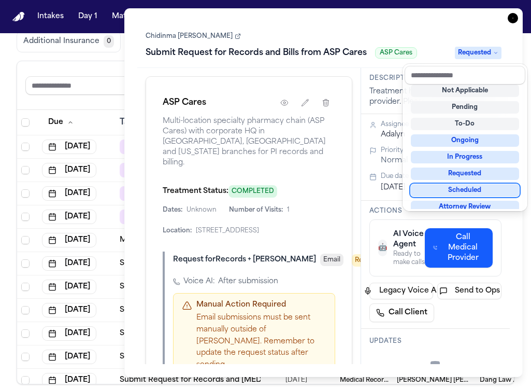
scroll to position [8, 0]
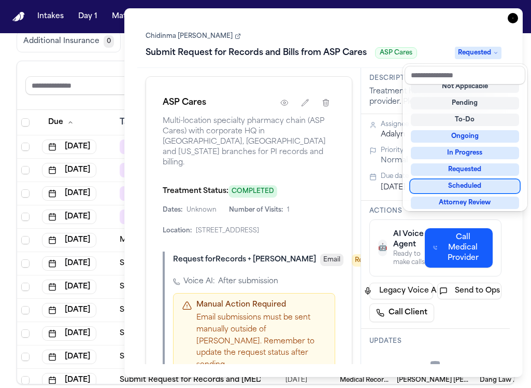
click at [378, 214] on div "Chidinma Josephine Egbue Submit Request for Records and Bills from ASP Cares AS…" at bounding box center [323, 192] width 373 height 342
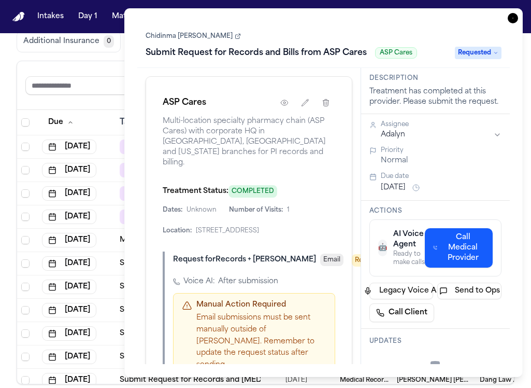
click at [391, 193] on button "[DATE]" at bounding box center [393, 187] width 25 height 10
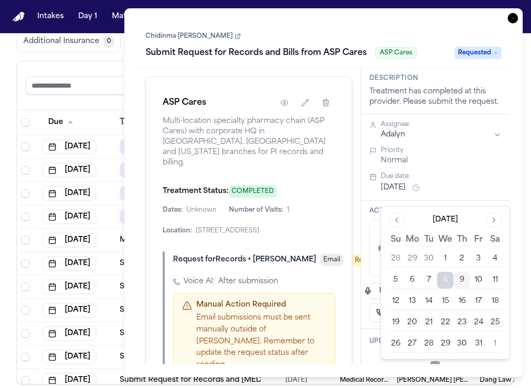
click at [422, 301] on tr "12 13 14 15 16 17 18" at bounding box center [446, 301] width 116 height 17
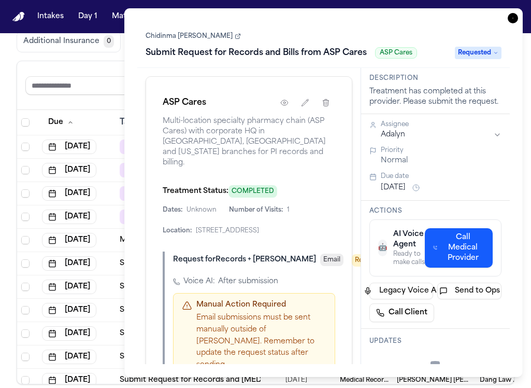
click at [370, 194] on div "Due date Oct 8, 2025" at bounding box center [435, 183] width 133 height 22
click at [7, 107] on div "Global Filters Review Coverage 26 Review Provider 5 Intake 999 Police Report & …" at bounding box center [265, 160] width 531 height 448
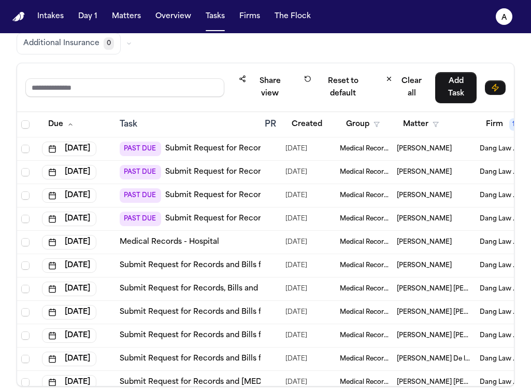
click at [385, 153] on td "Medical Records" at bounding box center [364, 148] width 57 height 23
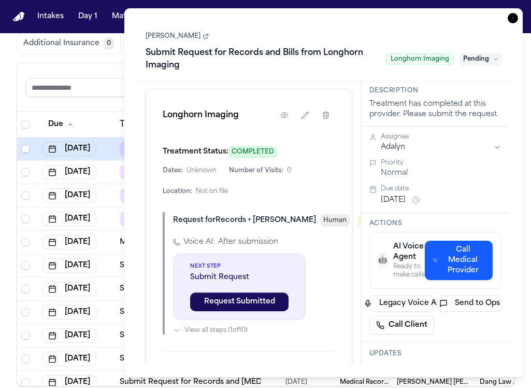
click at [108, 59] on div "Global Filters Review Coverage 26 Review Provider 5 Intake 999 Police Report & …" at bounding box center [266, 162] width 498 height 448
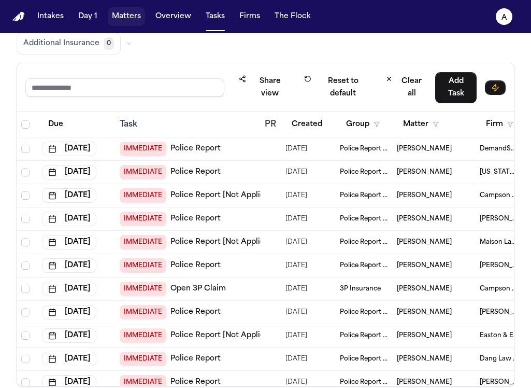
click at [124, 19] on button "Matters" at bounding box center [126, 16] width 37 height 19
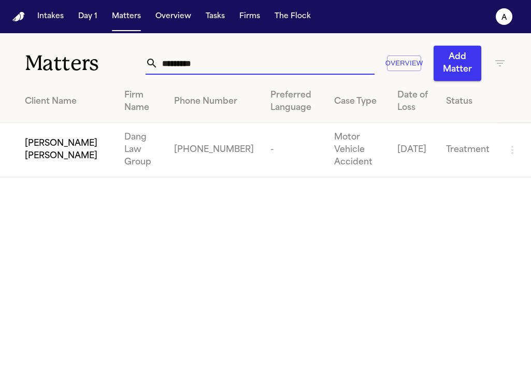
drag, startPoint x: 206, startPoint y: 68, endPoint x: 115, endPoint y: 63, distance: 91.4
click at [115, 63] on div "Matters ********* Overview Add Matter" at bounding box center [265, 57] width 531 height 48
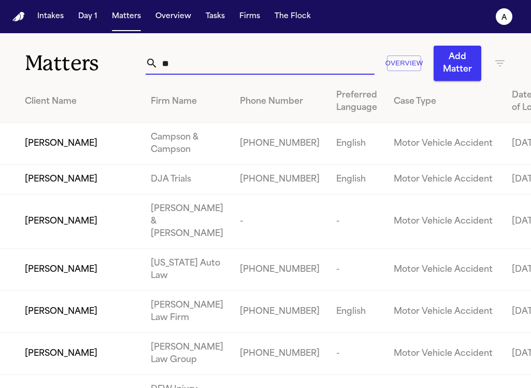
type input "*"
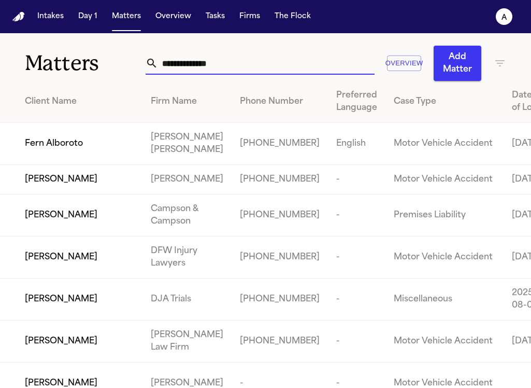
type input "*"
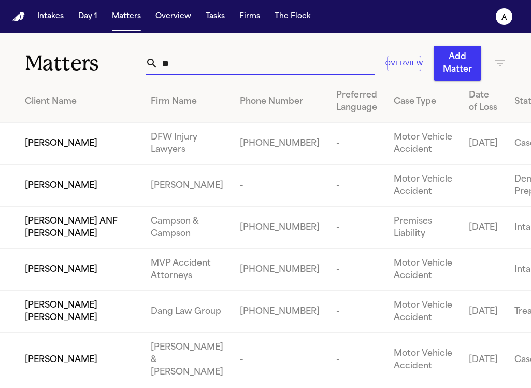
click at [202, 68] on input "**" at bounding box center [266, 63] width 217 height 23
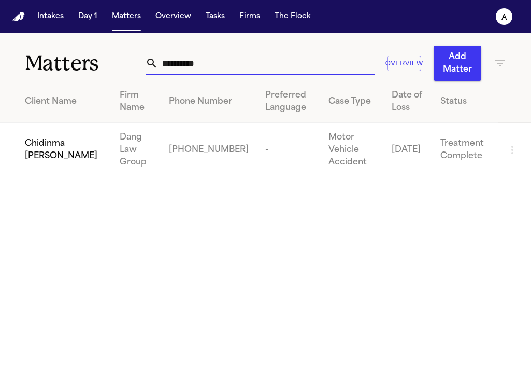
type input "*********"
click at [63, 145] on span "Chidinma [PERSON_NAME]" at bounding box center [64, 149] width 78 height 25
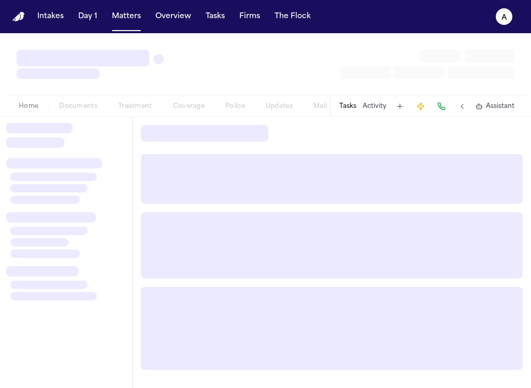
click at [63, 144] on div at bounding box center [35, 142] width 58 height 10
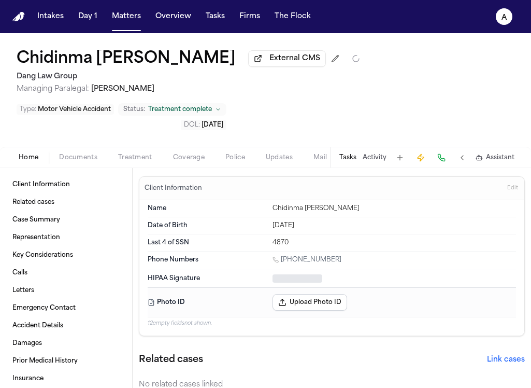
type textarea "*"
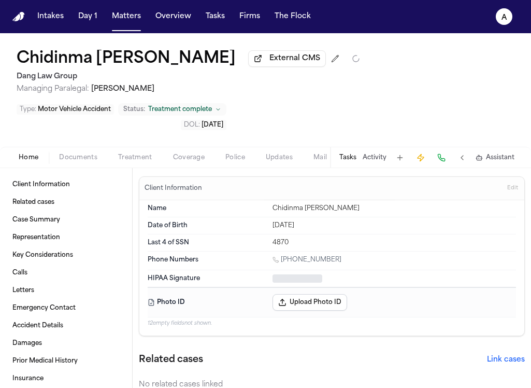
type textarea "*"
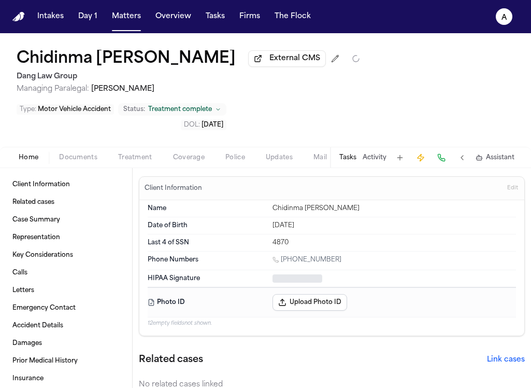
type textarea "*"
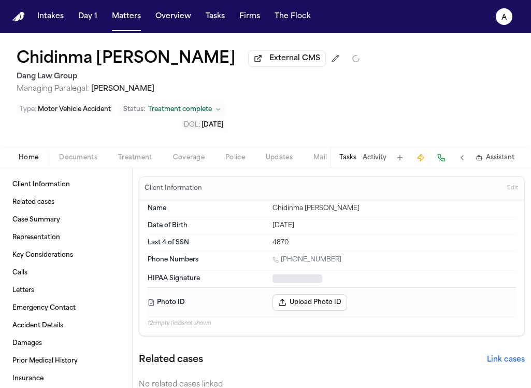
type textarea "*"
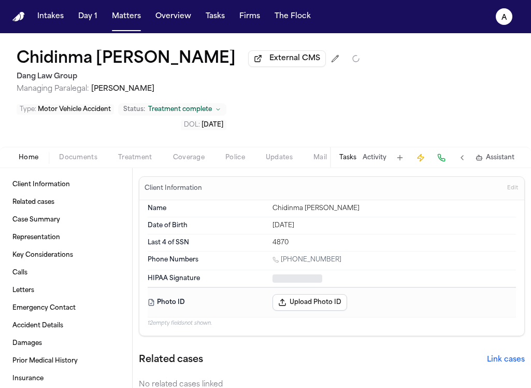
type textarea "*"
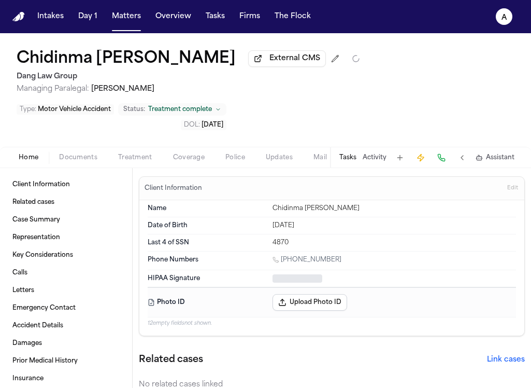
type textarea "*"
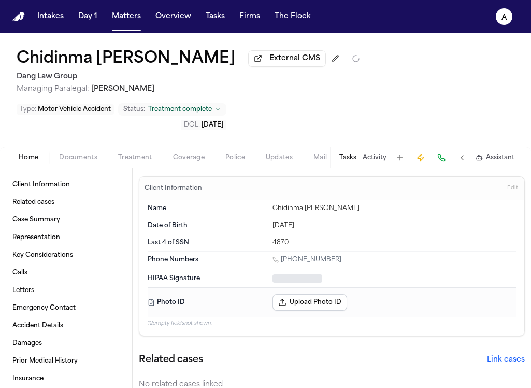
type textarea "*"
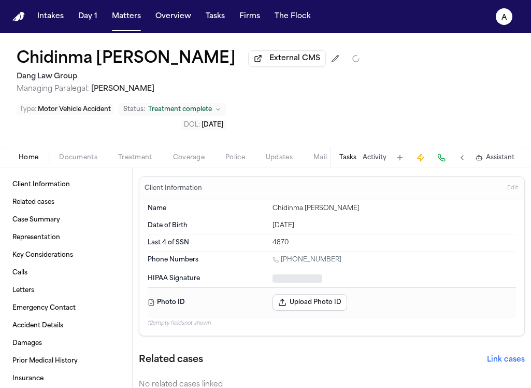
type textarea "*"
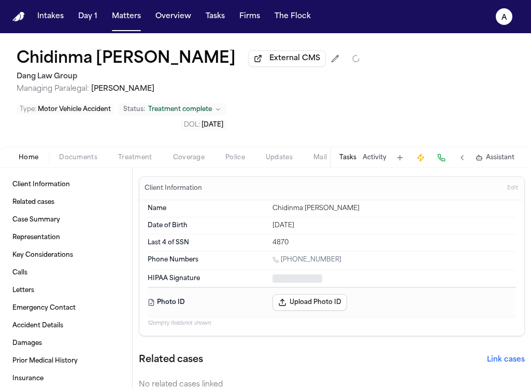
type textarea "*"
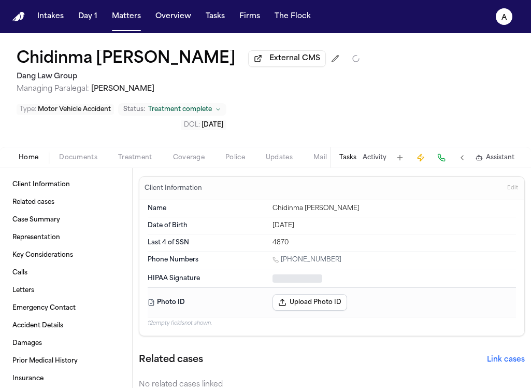
type textarea "*"
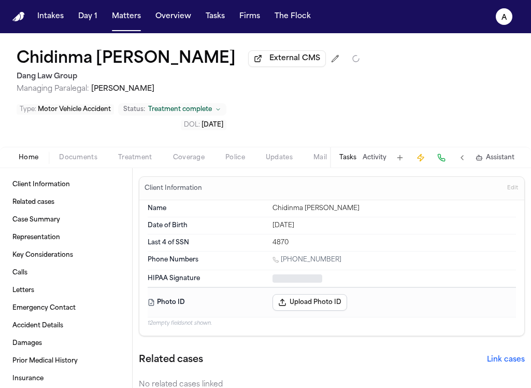
type textarea "*"
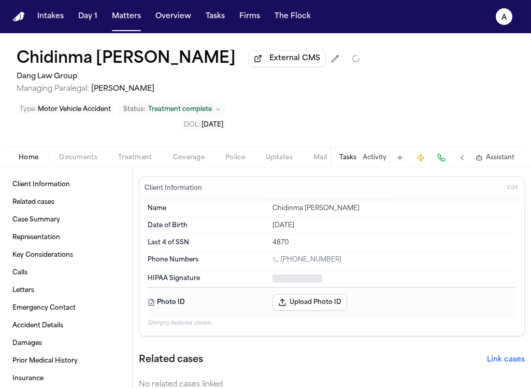
type textarea "*"
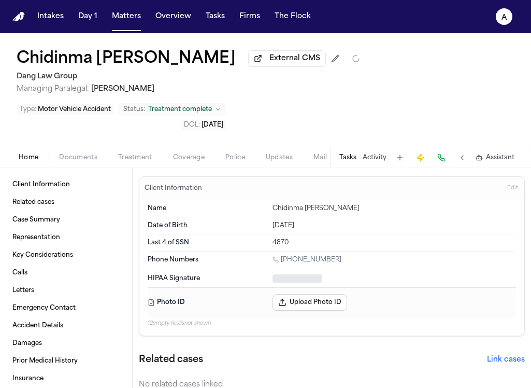
type textarea "*"
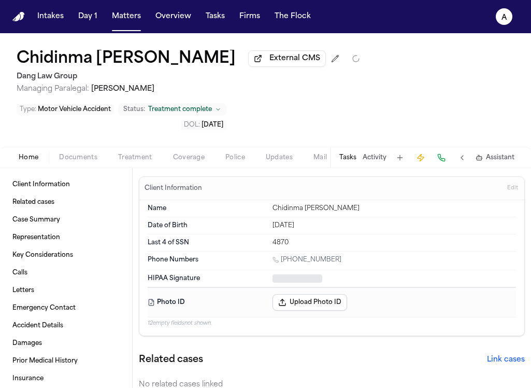
type textarea "*"
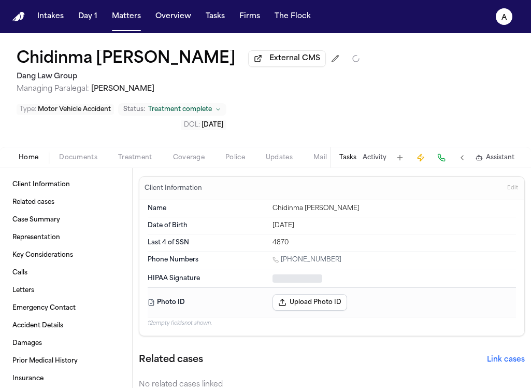
type textarea "*"
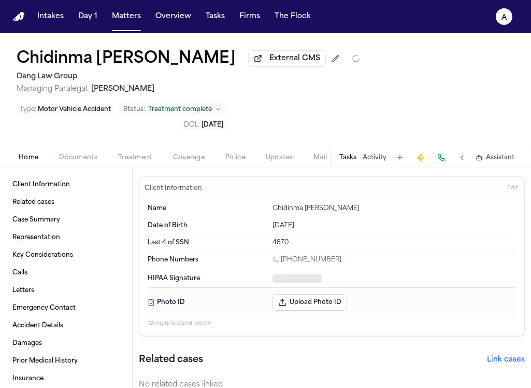
type textarea "*"
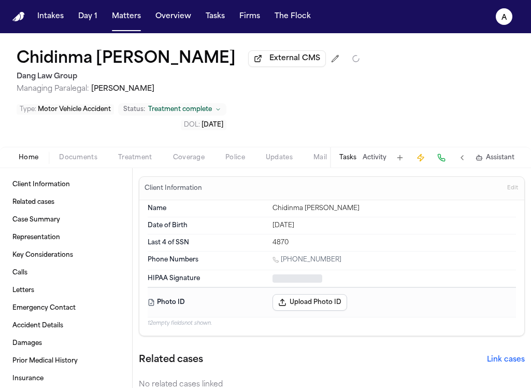
type textarea "*"
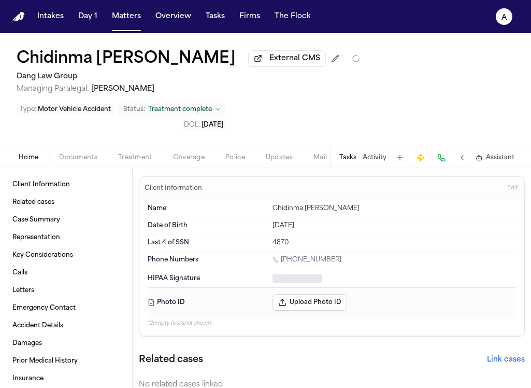
type textarea "*"
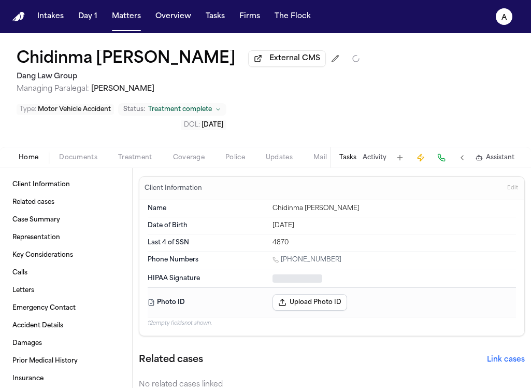
type textarea "*"
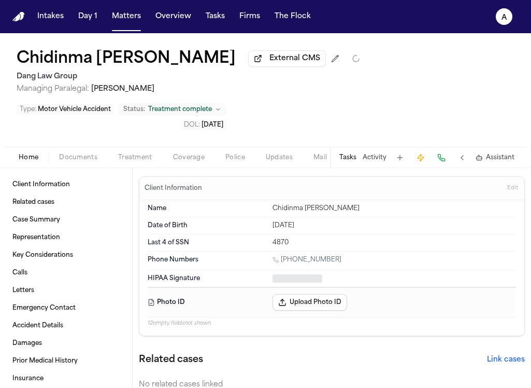
type textarea "*"
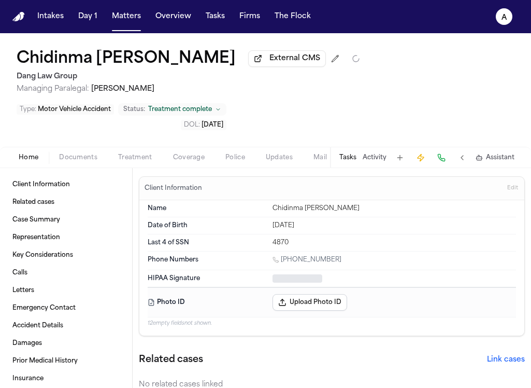
type textarea "*"
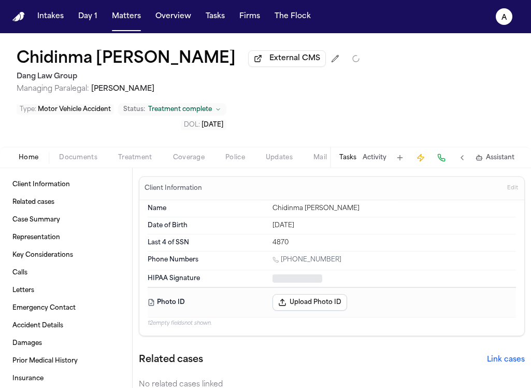
type textarea "*"
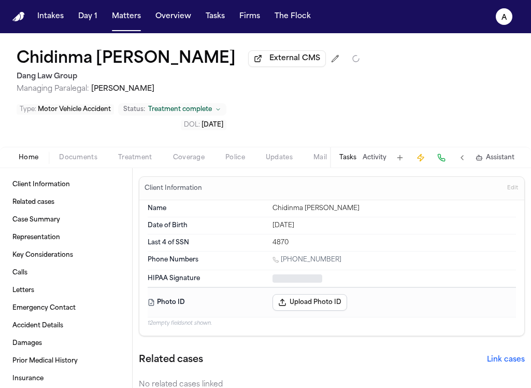
type textarea "*"
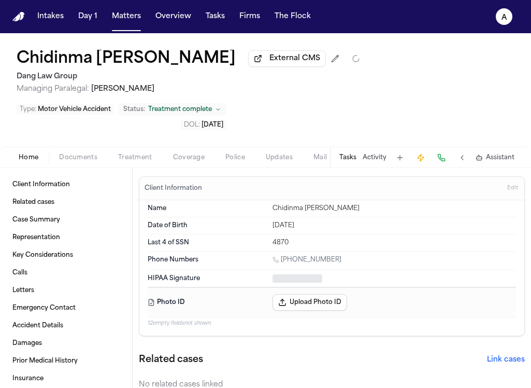
type textarea "*"
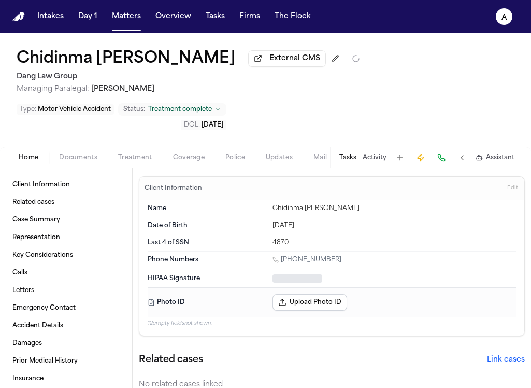
type textarea "*"
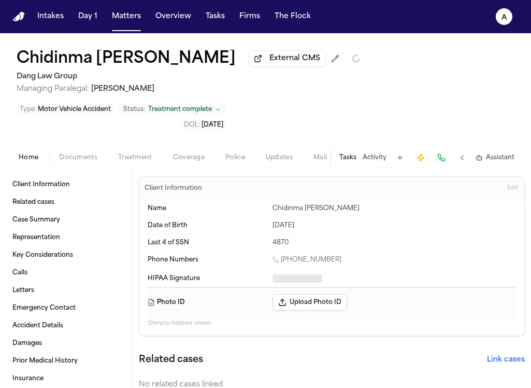
type textarea "*"
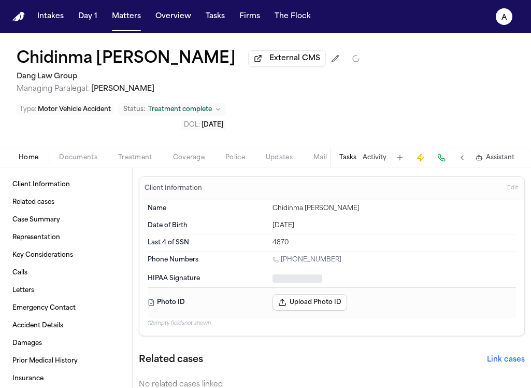
type textarea "*"
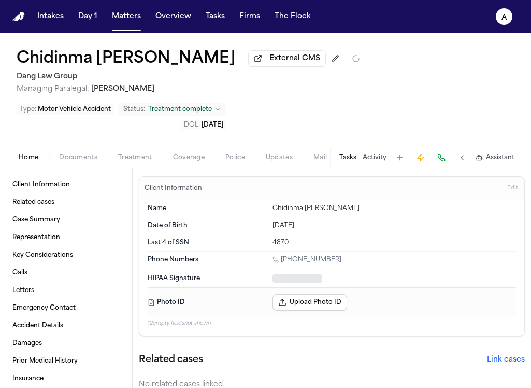
type textarea "*"
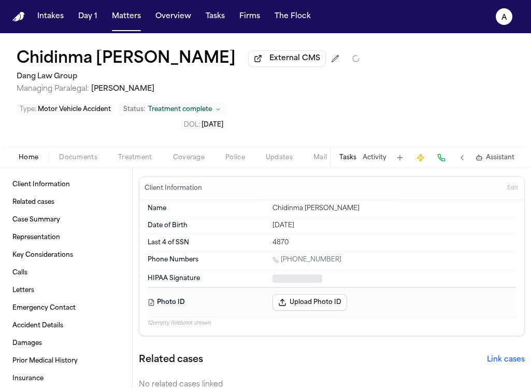
type textarea "*"
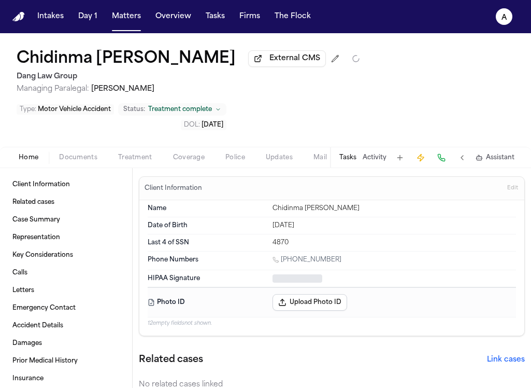
type textarea "*"
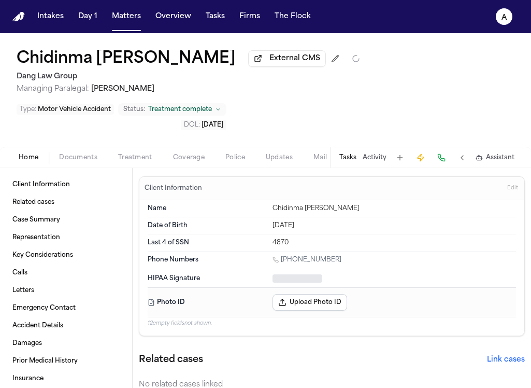
type textarea "*"
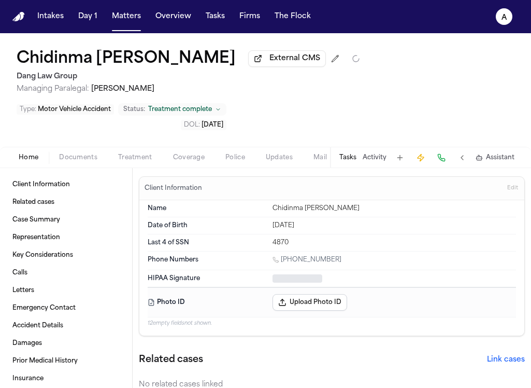
type textarea "*"
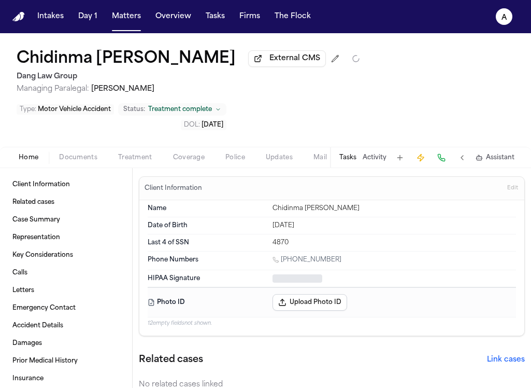
type textarea "*"
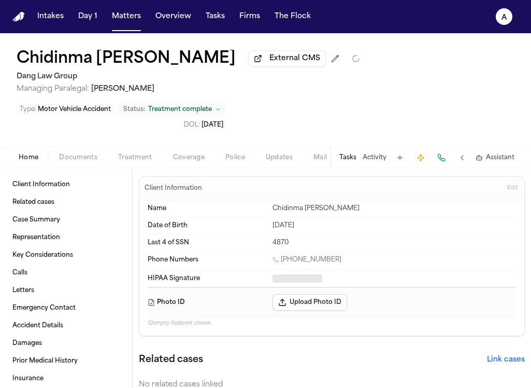
type textarea "*"
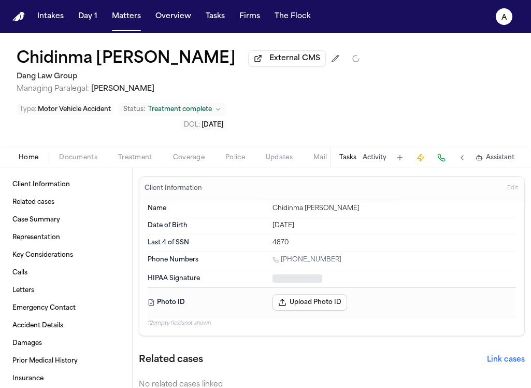
type textarea "*"
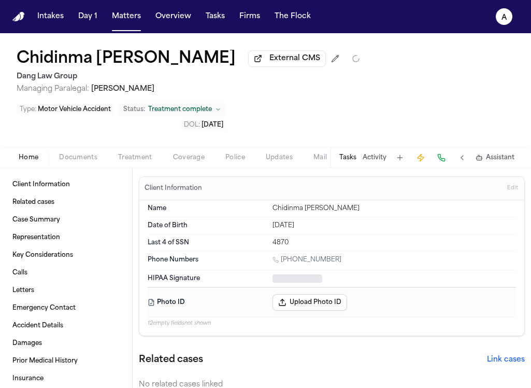
type textarea "*"
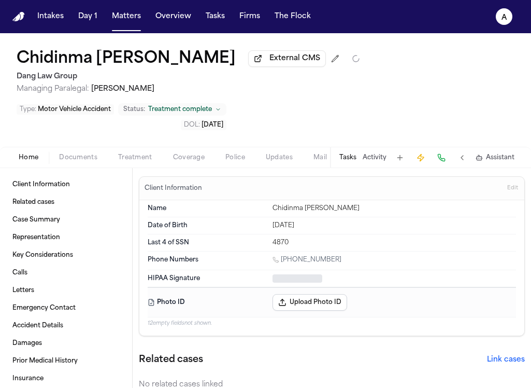
type textarea "*"
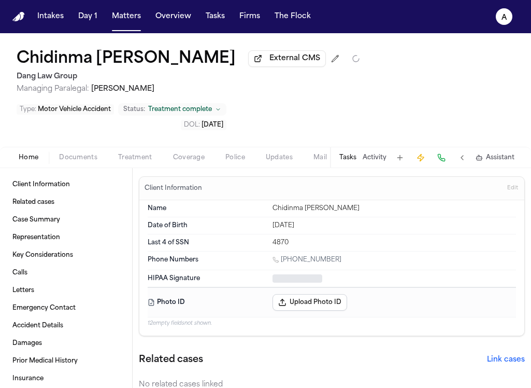
type textarea "*"
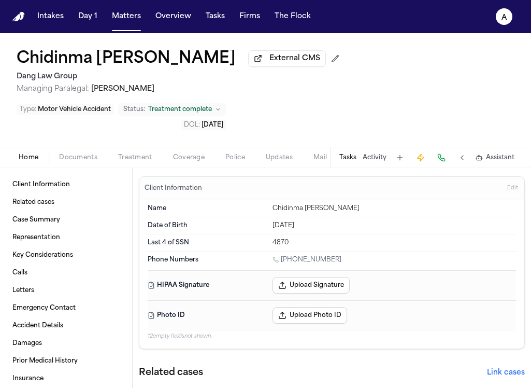
click at [348, 162] on button "Tasks" at bounding box center [347, 157] width 17 height 8
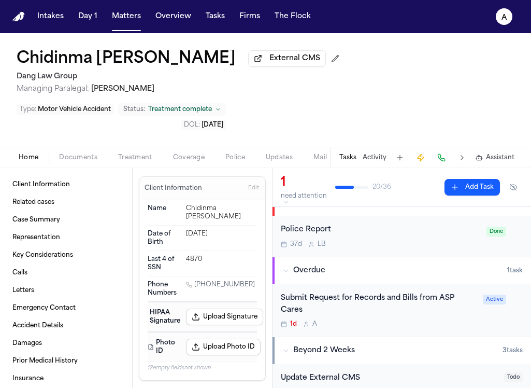
scroll to position [63, 0]
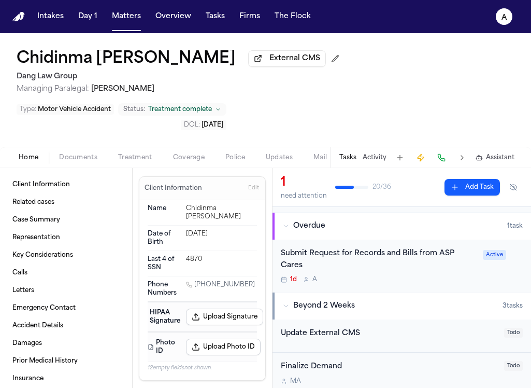
click at [430, 277] on div "Submit Request for Records and Bills from ASP Cares 1d A" at bounding box center [379, 266] width 196 height 36
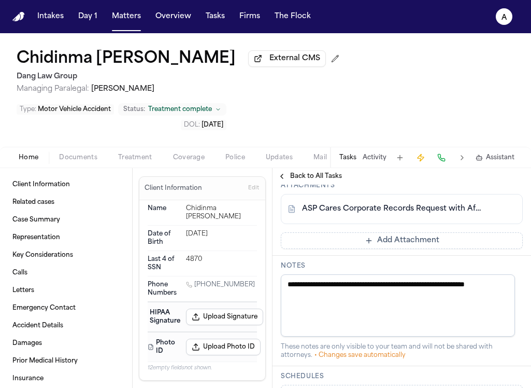
scroll to position [309, 0]
click at [115, 21] on button "Matters" at bounding box center [126, 16] width 37 height 19
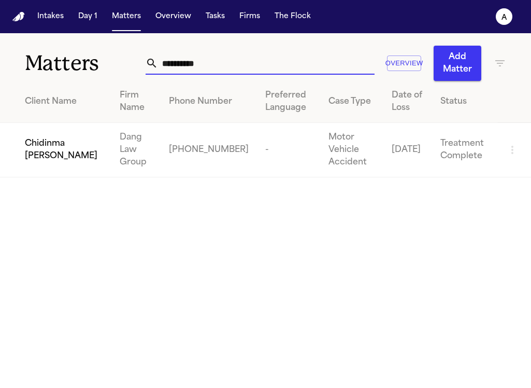
drag, startPoint x: 210, startPoint y: 71, endPoint x: 148, endPoint y: 55, distance: 63.6
click at [137, 67] on div "Matters ********* Overview Add Matter" at bounding box center [265, 57] width 531 height 48
drag, startPoint x: 207, startPoint y: 64, endPoint x: 134, endPoint y: 59, distance: 73.2
click at [134, 59] on div "Matters ********* Overview Add Matter" at bounding box center [265, 57] width 531 height 48
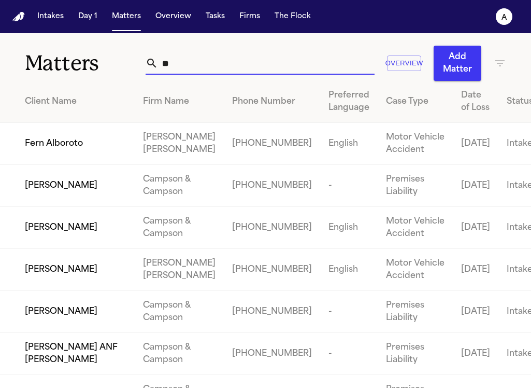
drag, startPoint x: 175, startPoint y: 63, endPoint x: 145, endPoint y: 64, distance: 29.5
click at [146, 64] on div "**" at bounding box center [260, 63] width 229 height 23
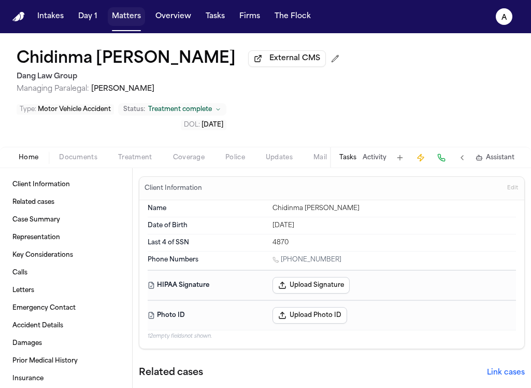
click at [118, 22] on button "Matters" at bounding box center [126, 16] width 37 height 19
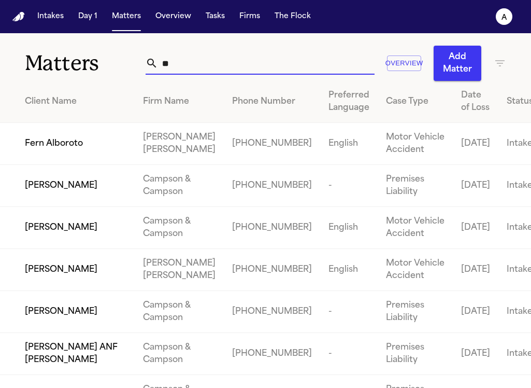
click at [182, 65] on input "**" at bounding box center [266, 63] width 217 height 23
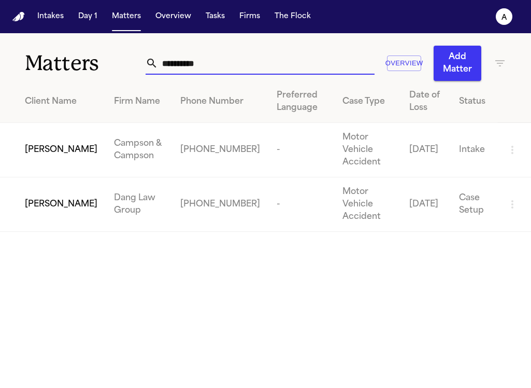
type input "**********"
click at [55, 198] on span "[PERSON_NAME]" at bounding box center [61, 204] width 73 height 12
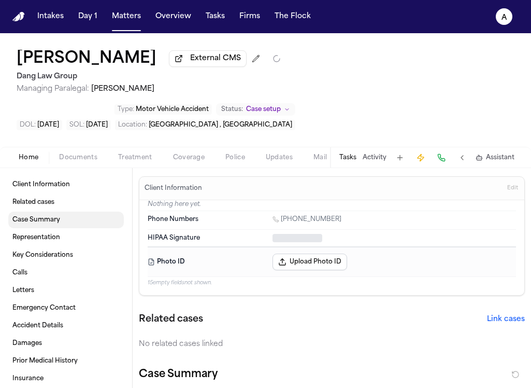
type textarea "*"
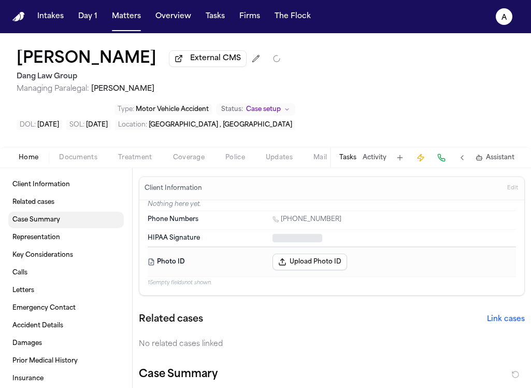
type textarea "*"
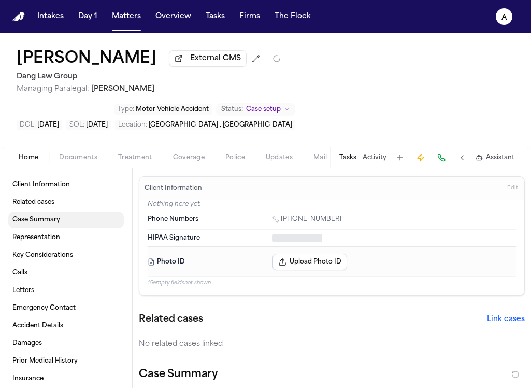
type textarea "*"
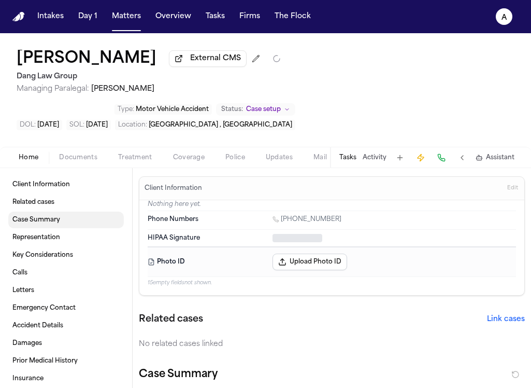
type textarea "*"
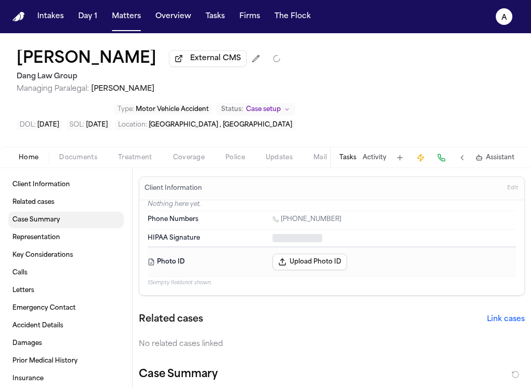
type textarea "*"
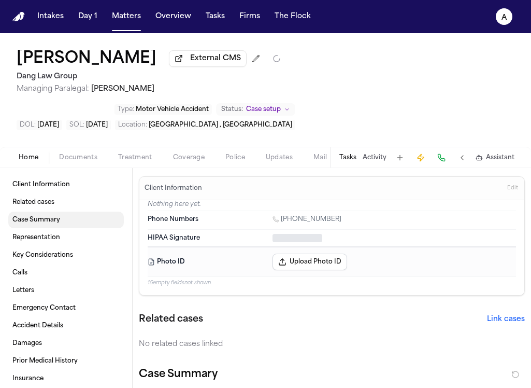
type textarea "*"
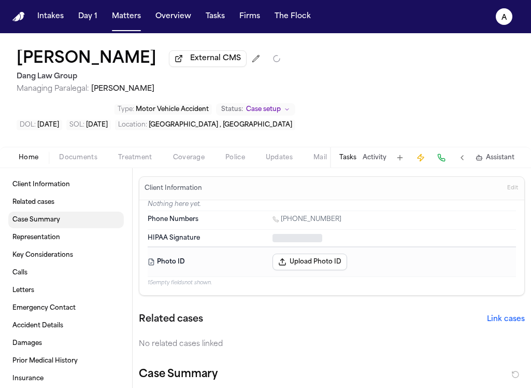
type textarea "*"
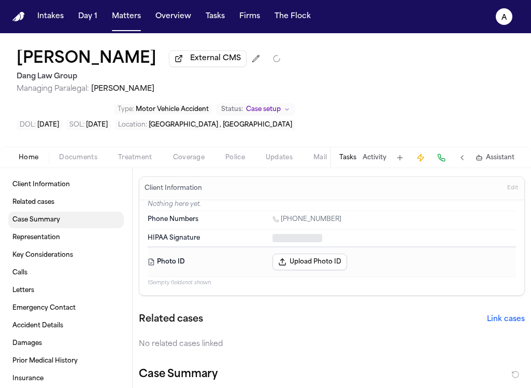
type textarea "*"
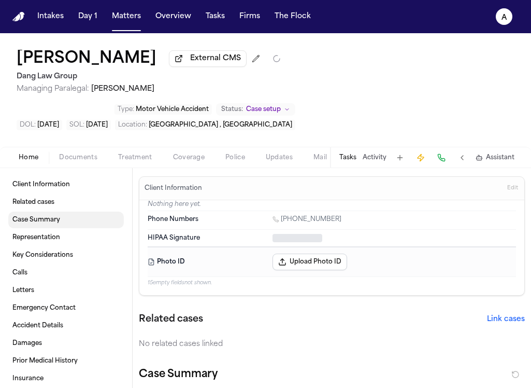
type textarea "*"
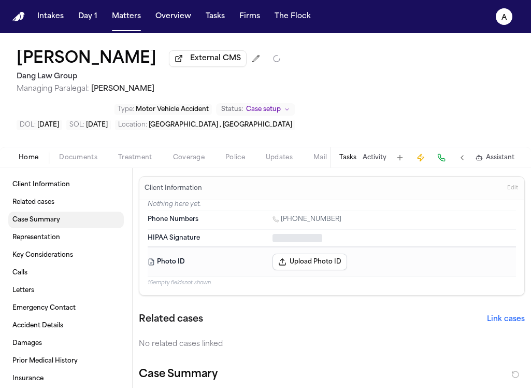
type textarea "*"
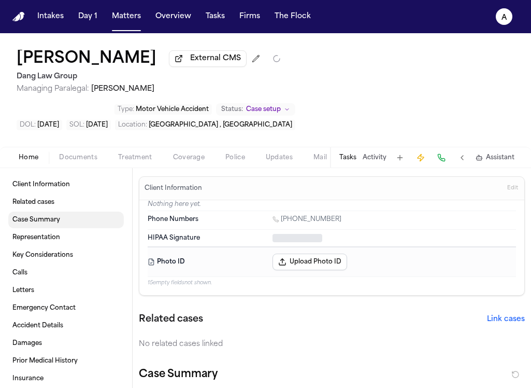
type textarea "*"
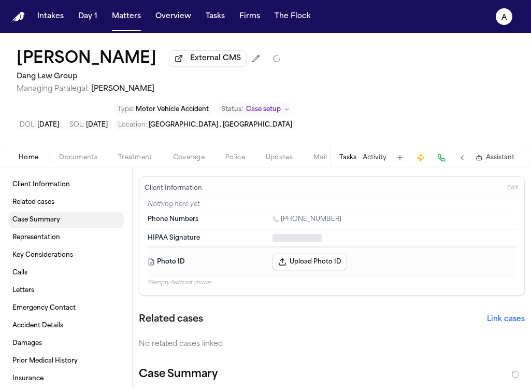
type textarea "*"
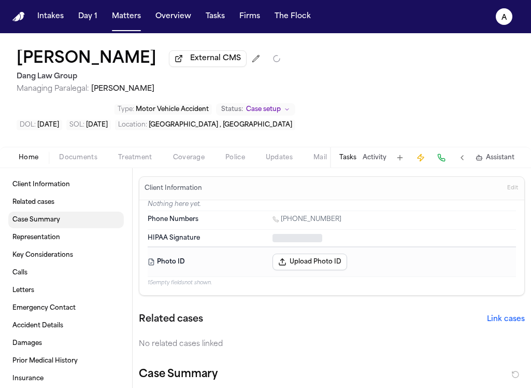
type textarea "*"
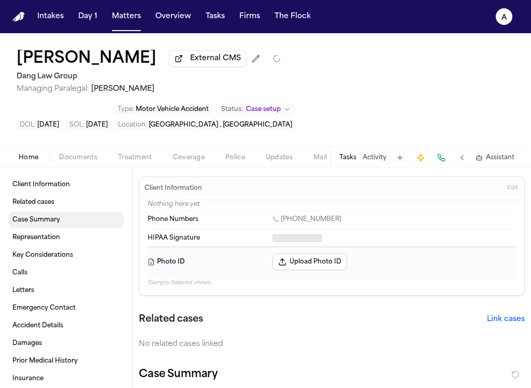
type textarea "*"
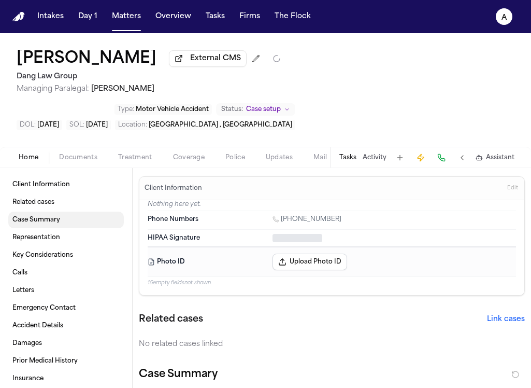
type textarea "*"
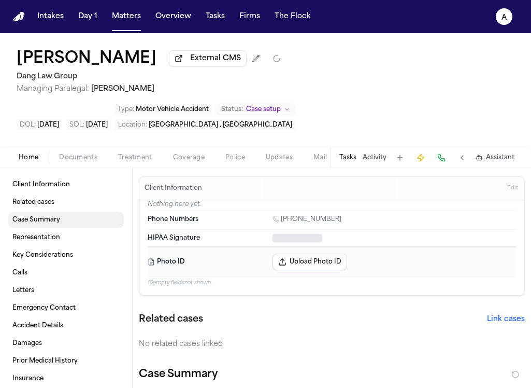
type textarea "*"
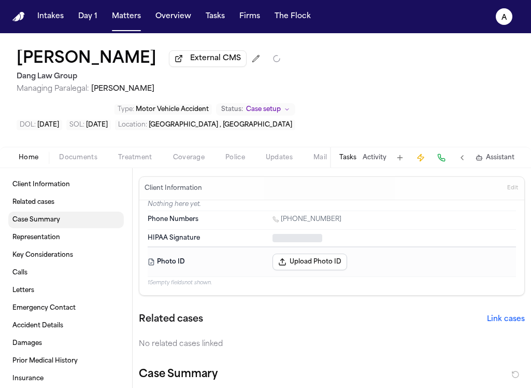
type textarea "*"
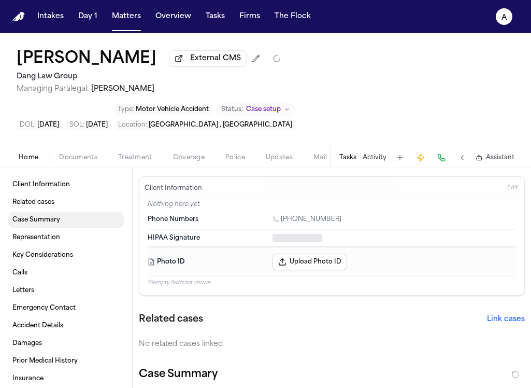
type textarea "*"
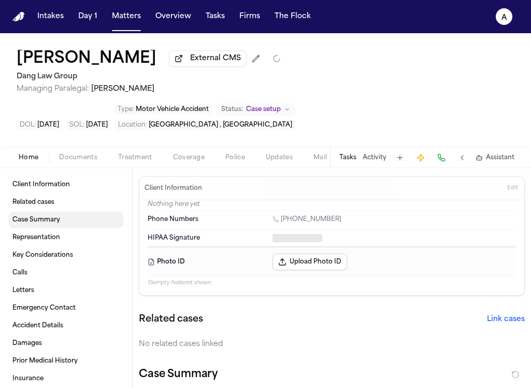
type textarea "*"
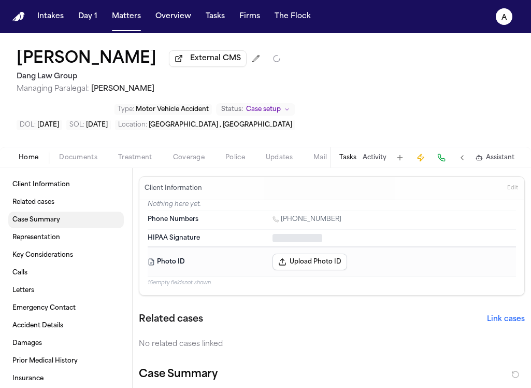
type textarea "*"
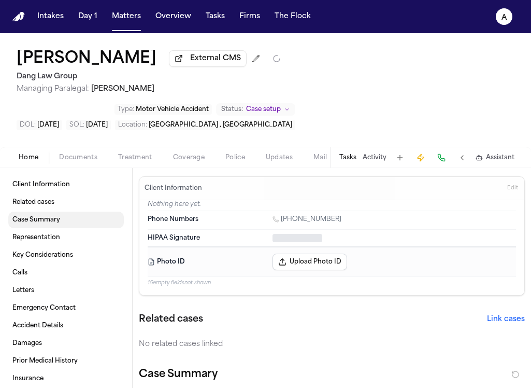
type textarea "*"
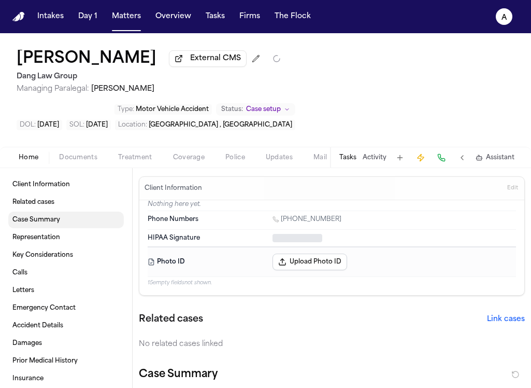
type textarea "*"
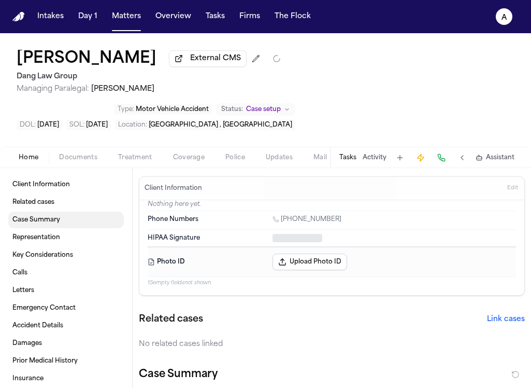
type textarea "*"
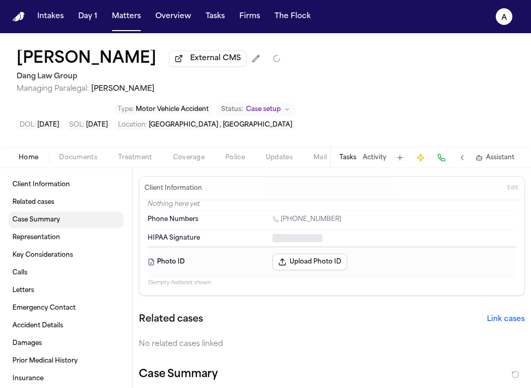
type textarea "*"
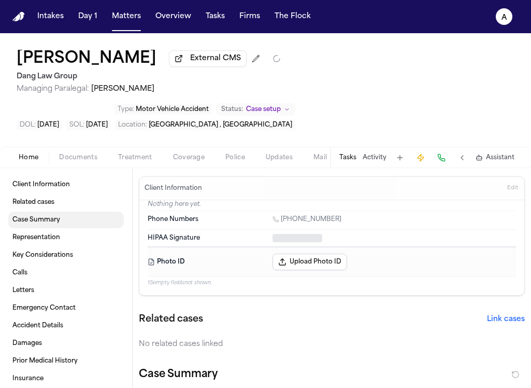
type textarea "*"
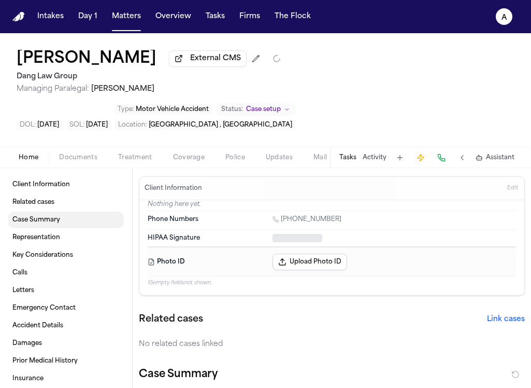
type textarea "*"
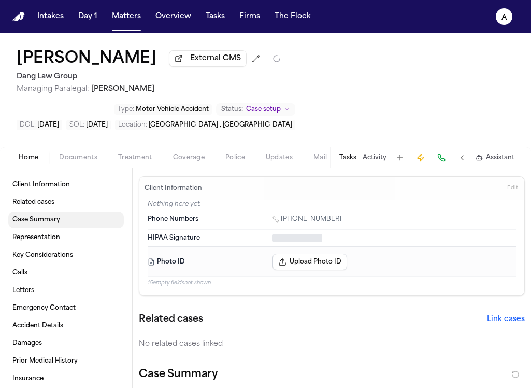
type textarea "*"
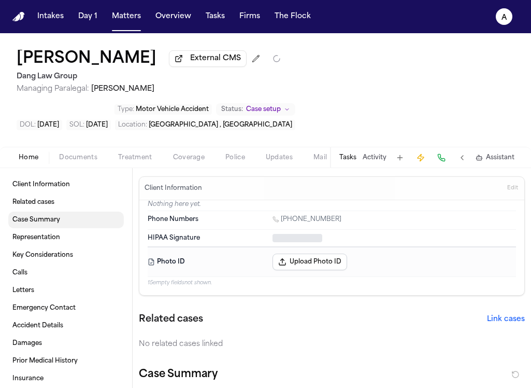
type textarea "*"
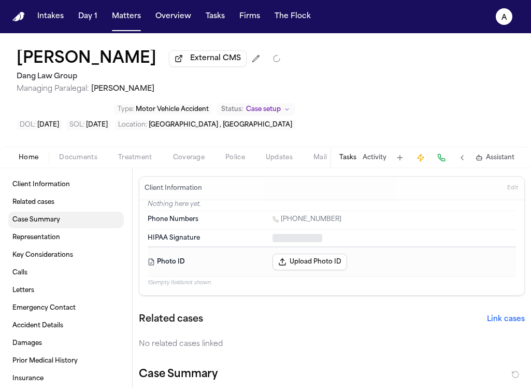
type textarea "*"
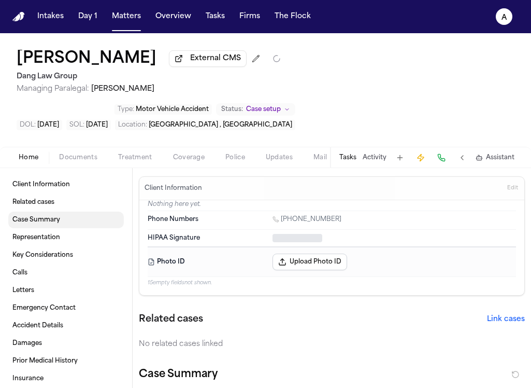
type textarea "*"
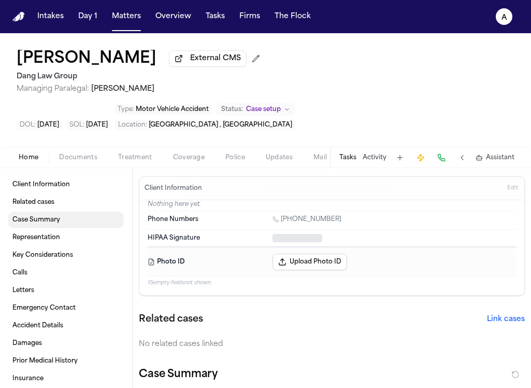
type textarea "*"
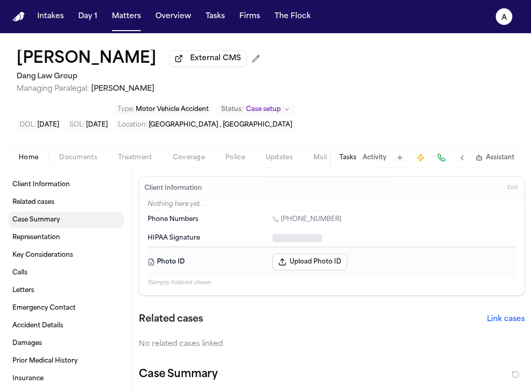
type textarea "*"
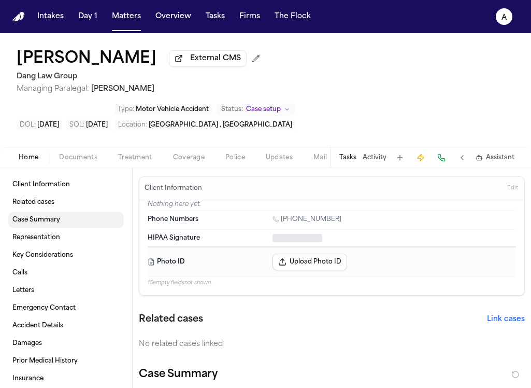
type textarea "*"
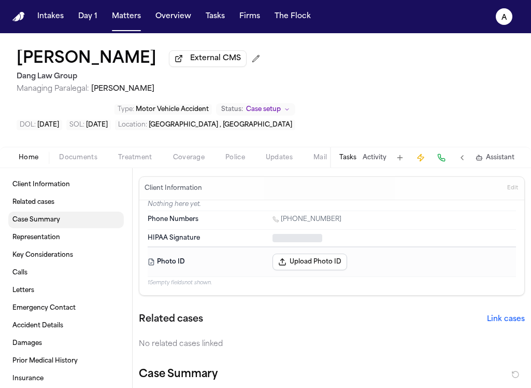
type textarea "*"
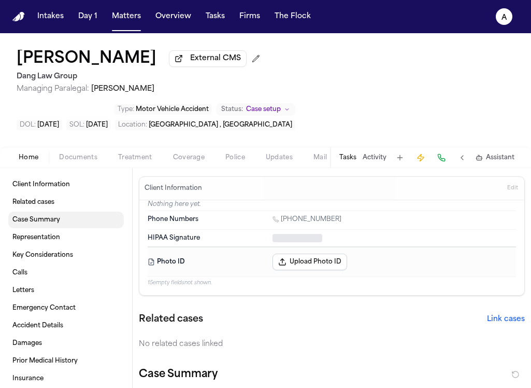
type textarea "*"
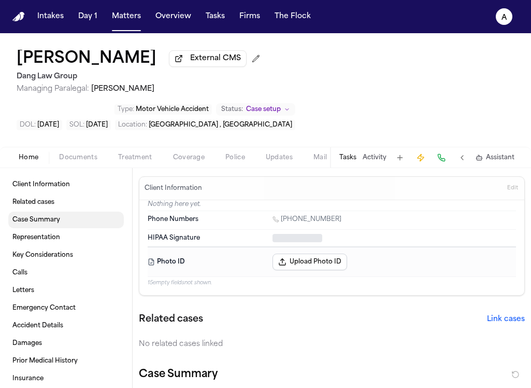
type textarea "*"
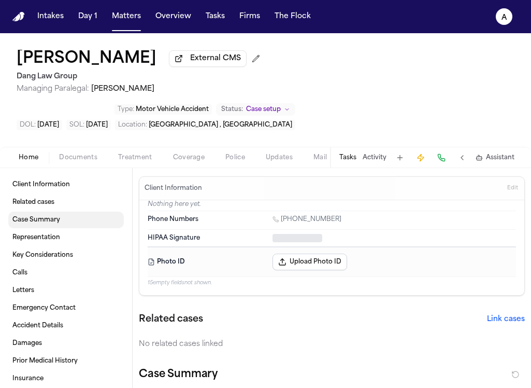
type textarea "*"
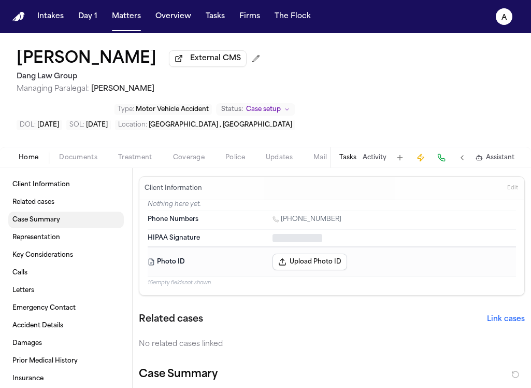
type textarea "*"
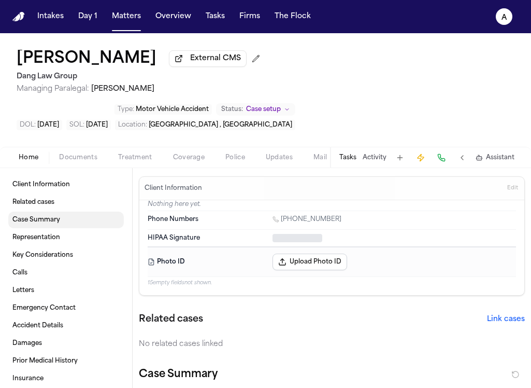
type textarea "*"
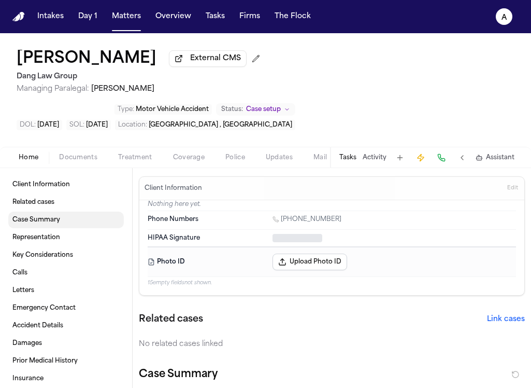
type textarea "*"
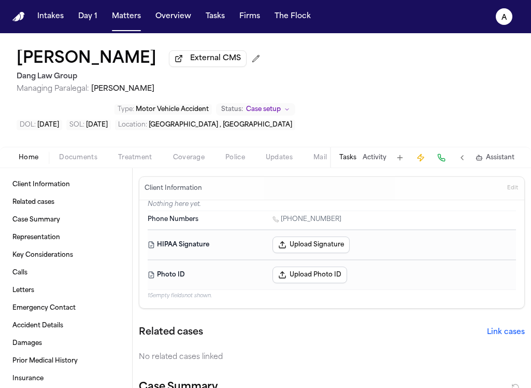
click at [348, 153] on button "Tasks" at bounding box center [347, 157] width 17 height 8
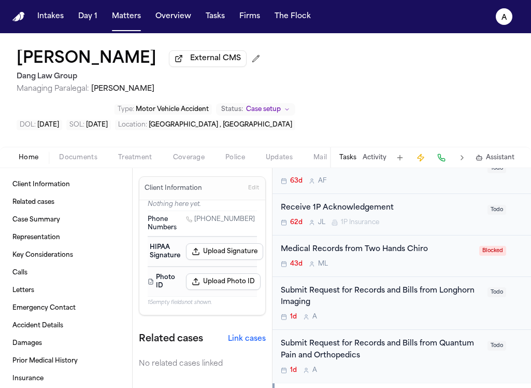
scroll to position [232, 0]
click at [442, 285] on div "Submit Request for Records and Bills from Longhorn Imaging" at bounding box center [381, 297] width 201 height 24
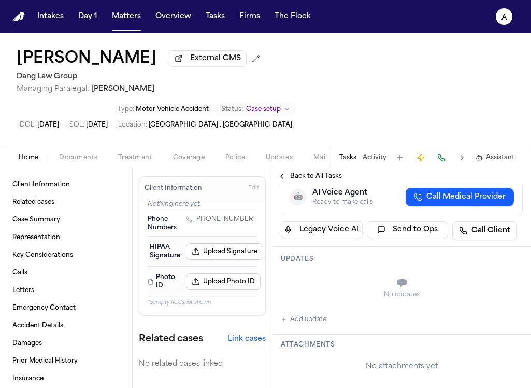
scroll to position [167, 0]
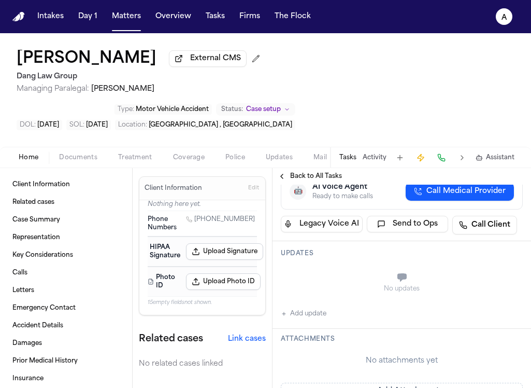
click at [419, 382] on button "Add Attachment" at bounding box center [402, 390] width 242 height 17
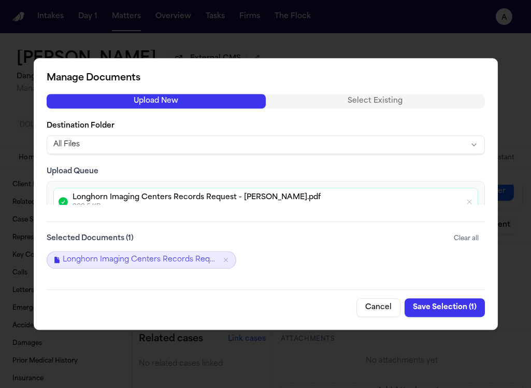
click at [443, 303] on button "Save Selection ( 1 )" at bounding box center [445, 307] width 80 height 19
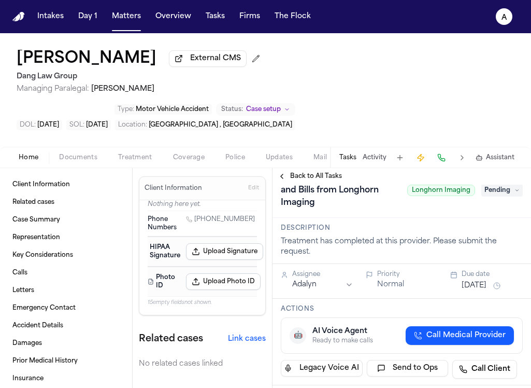
scroll to position [0, 0]
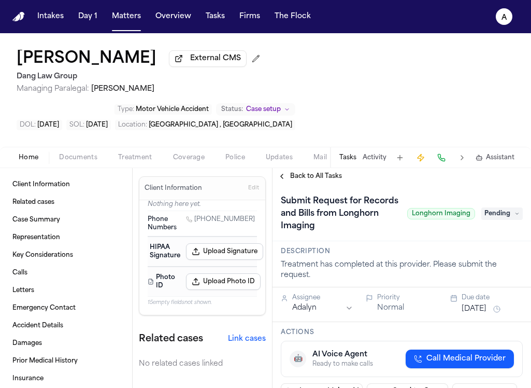
click at [494, 207] on span "Pending" at bounding box center [501, 213] width 41 height 12
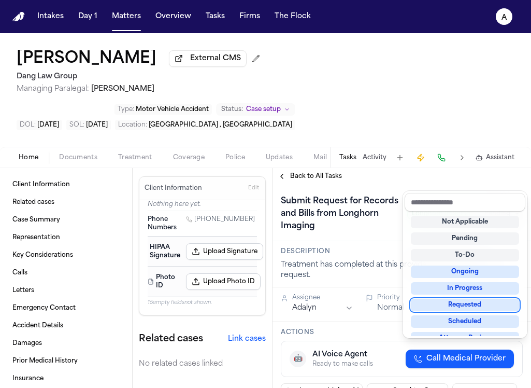
click at [482, 305] on div "Requested" at bounding box center [465, 304] width 108 height 12
click at [385, 199] on div "Submit Request for Records and Bills from Longhorn Imaging Longhorn Imaging Pen…" at bounding box center [402, 213] width 242 height 41
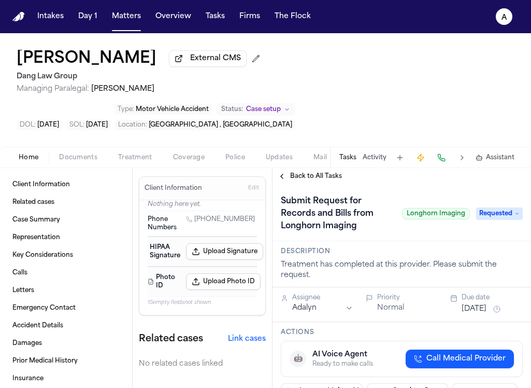
click at [480, 304] on button "[DATE]" at bounding box center [474, 309] width 25 height 10
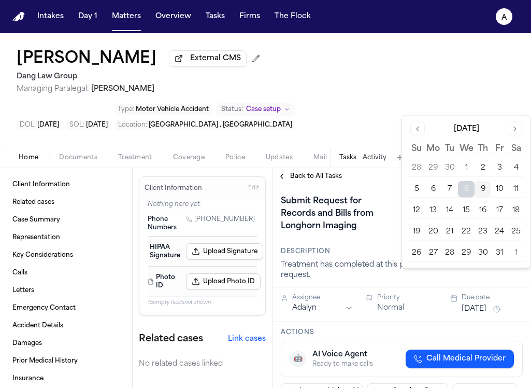
click at [437, 209] on button "13" at bounding box center [433, 210] width 17 height 17
click at [377, 207] on div "Submit Request for Records and Bills from Longhorn Imaging Longhorn Imaging Req…" at bounding box center [402, 212] width 259 height 56
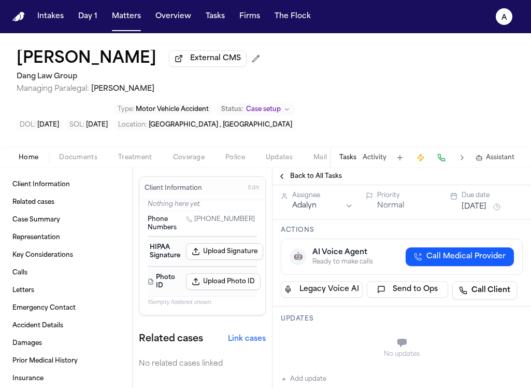
scroll to position [162, 0]
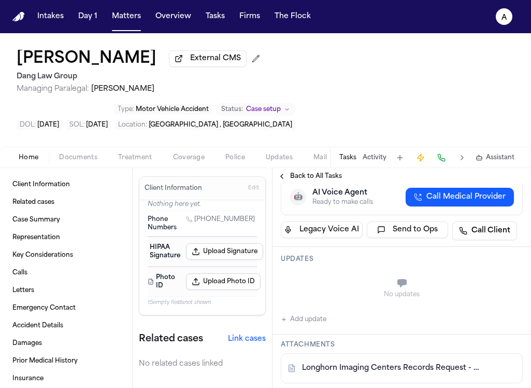
click at [328, 283] on div "No updates Add update" at bounding box center [402, 297] width 242 height 56
click at [332, 284] on div "No updates Add update" at bounding box center [402, 297] width 242 height 56
click at [317, 313] on button "Add update" at bounding box center [304, 319] width 46 height 12
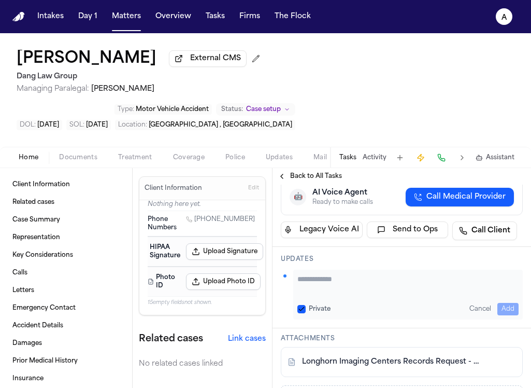
drag, startPoint x: 323, startPoint y: 230, endPoint x: 325, endPoint y: 236, distance: 6.7
click at [323, 247] on div "Updates Private Cancel Add" at bounding box center [402, 287] width 259 height 81
click at [326, 274] on textarea "Add your update" at bounding box center [407, 284] width 221 height 21
click at [302, 305] on button "Private" at bounding box center [301, 309] width 8 height 8
click at [497, 303] on button "Add" at bounding box center [507, 309] width 21 height 12
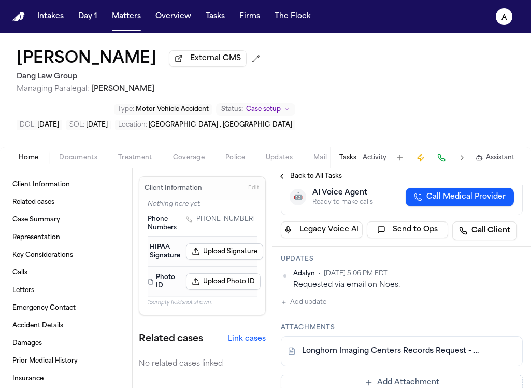
click at [302, 172] on span "Back to All Tasks" at bounding box center [316, 176] width 52 height 8
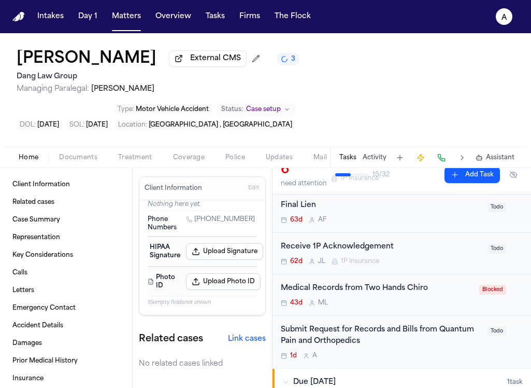
scroll to position [208, 0]
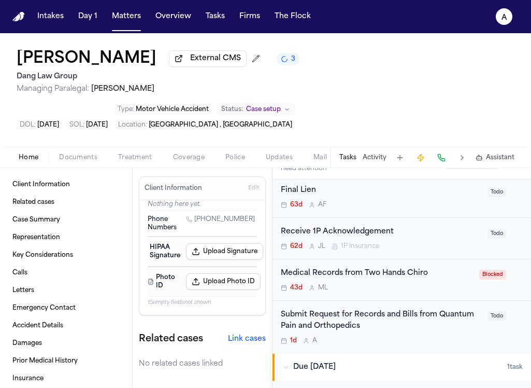
click at [436, 264] on div "Medical Records from Two Hands Chiro 43d M L Blocked" at bounding box center [402, 279] width 259 height 41
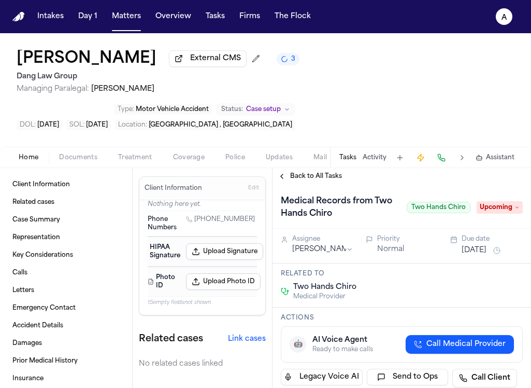
click at [314, 172] on span "Back to All Tasks" at bounding box center [316, 176] width 52 height 8
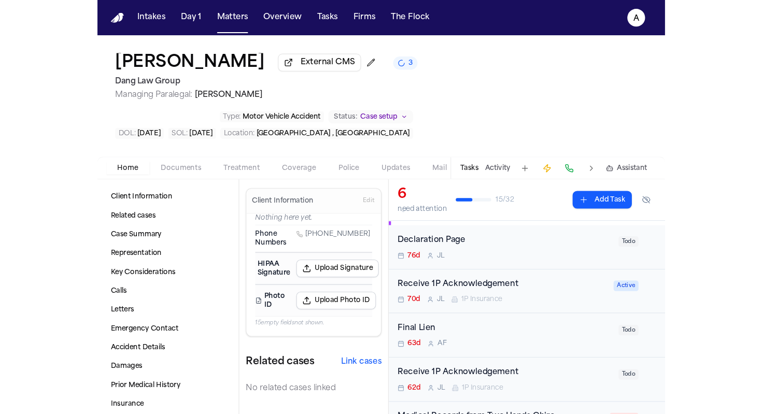
scroll to position [91, 0]
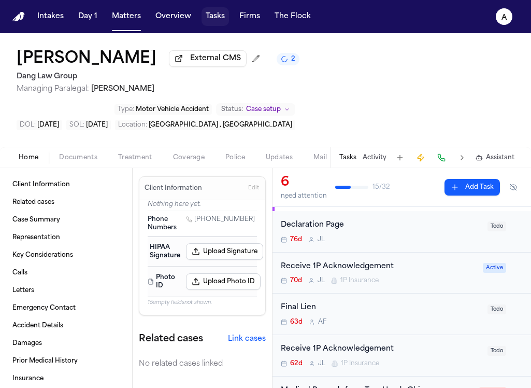
click at [216, 18] on button "Tasks" at bounding box center [215, 16] width 27 height 19
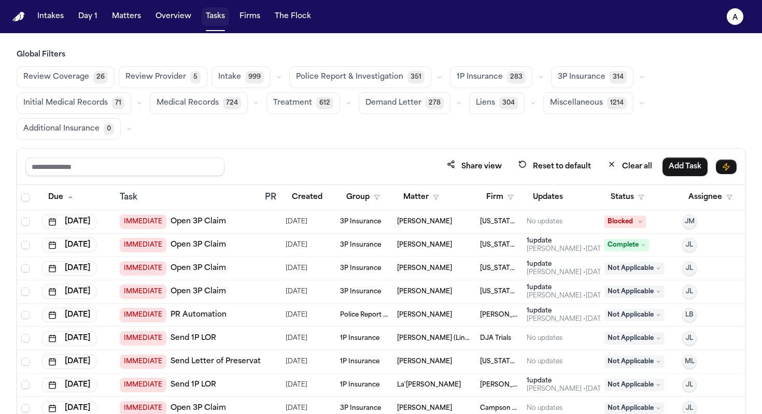
click at [213, 14] on button "Tasks" at bounding box center [215, 16] width 27 height 19
click at [191, 106] on span "Medical Records" at bounding box center [187, 103] width 62 height 10
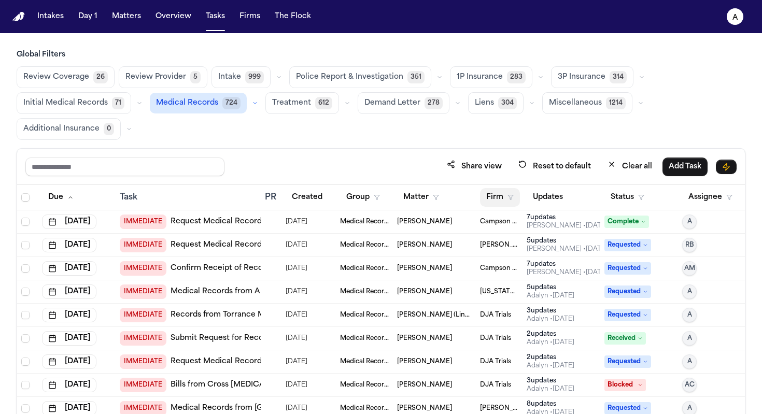
click at [504, 196] on button "Firm" at bounding box center [500, 197] width 40 height 19
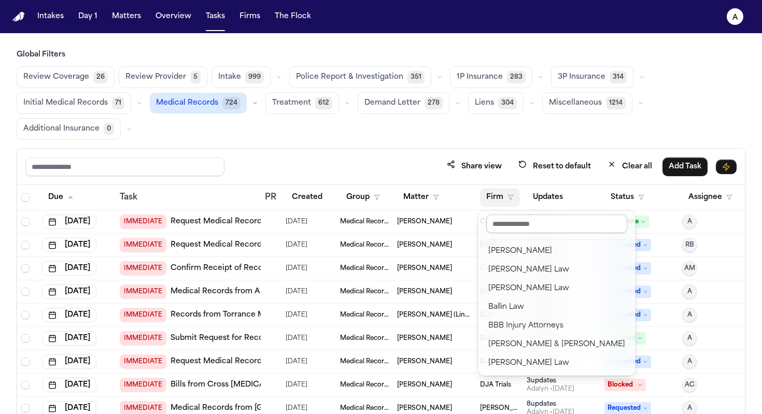
click at [512, 223] on input "text" at bounding box center [556, 223] width 141 height 19
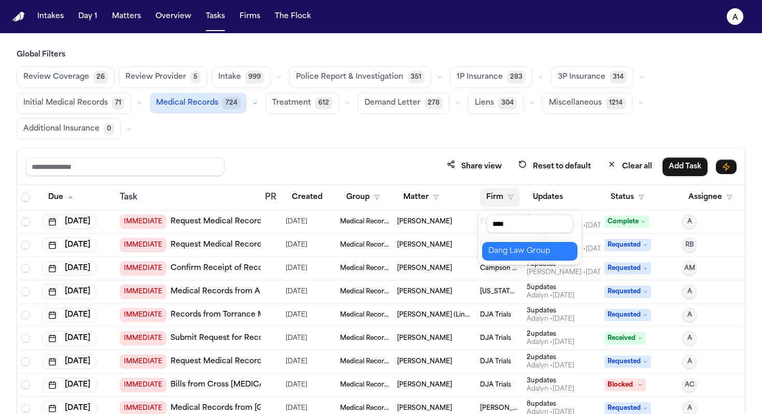
click at [531, 254] on div "Dang Law Group" at bounding box center [529, 251] width 83 height 12
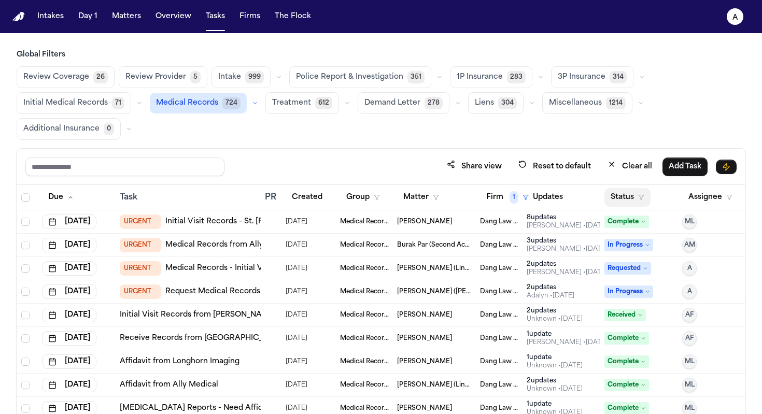
click at [531, 200] on button "Status" at bounding box center [627, 197] width 46 height 19
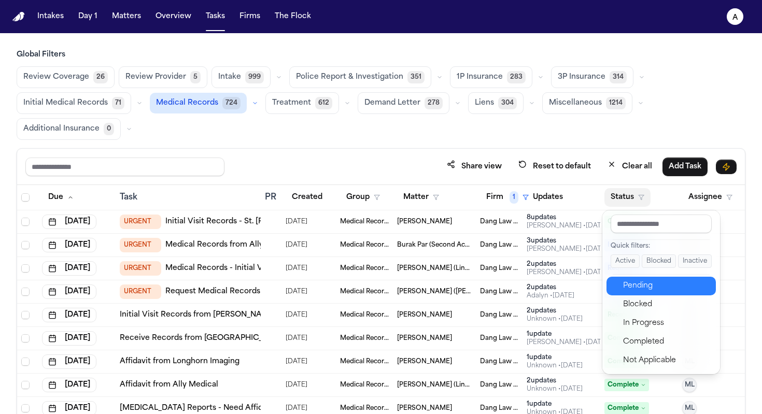
click at [531, 287] on div "Pending" at bounding box center [666, 286] width 87 height 12
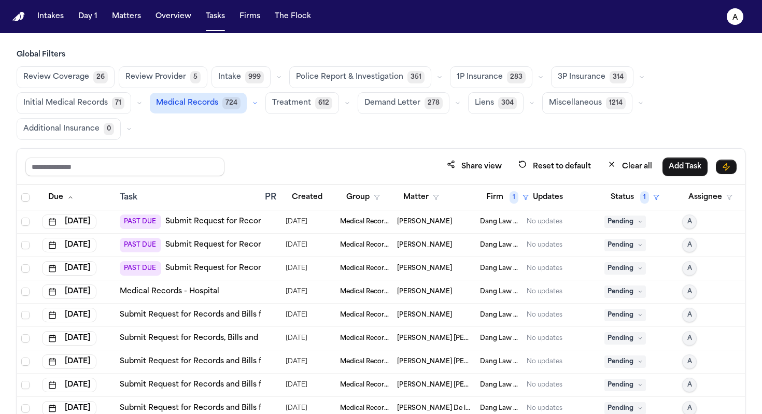
click at [475, 226] on td "[PERSON_NAME]" at bounding box center [434, 221] width 83 height 23
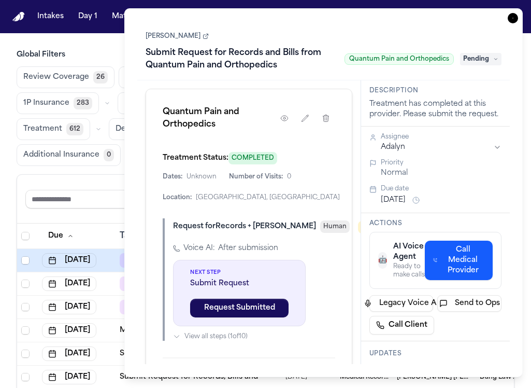
click at [493, 61] on span "Pending" at bounding box center [480, 59] width 41 height 12
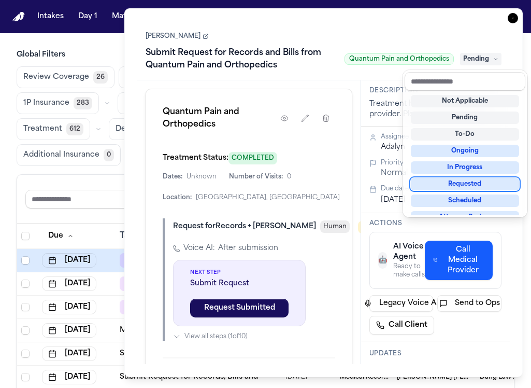
click at [473, 183] on div "Requested" at bounding box center [465, 184] width 108 height 12
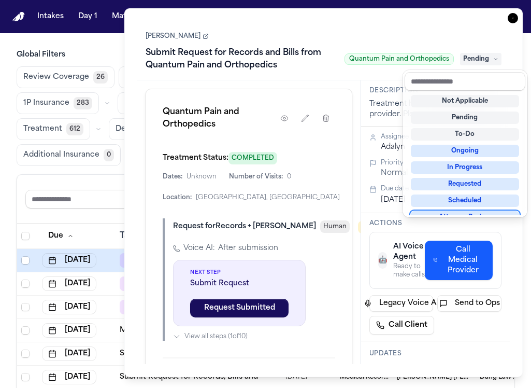
scroll to position [8, 0]
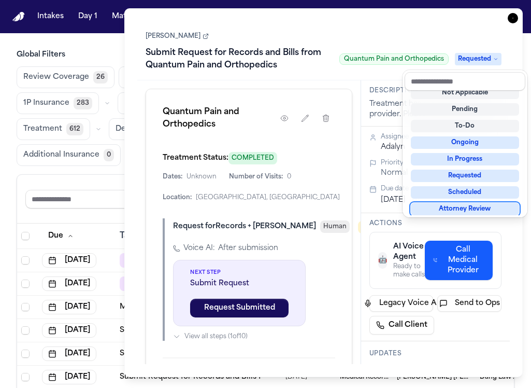
click at [454, 236] on div "**********" at bounding box center [323, 192] width 373 height 342
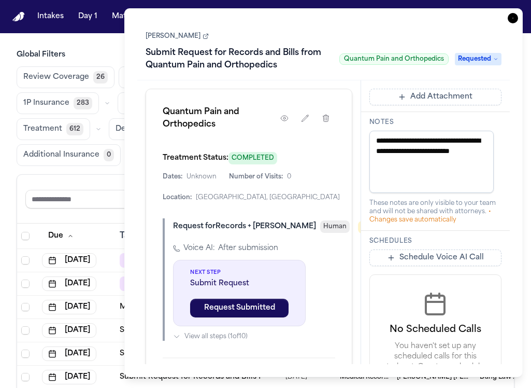
scroll to position [399, 0]
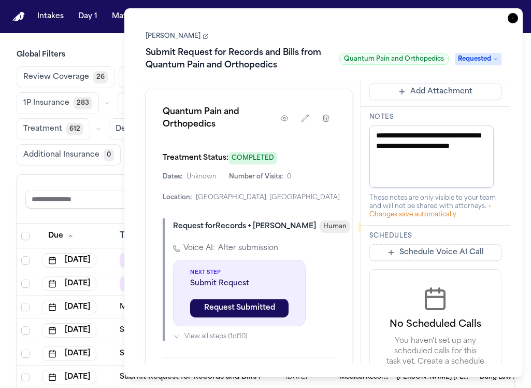
click at [442, 100] on button "Add Attachment" at bounding box center [435, 91] width 133 height 17
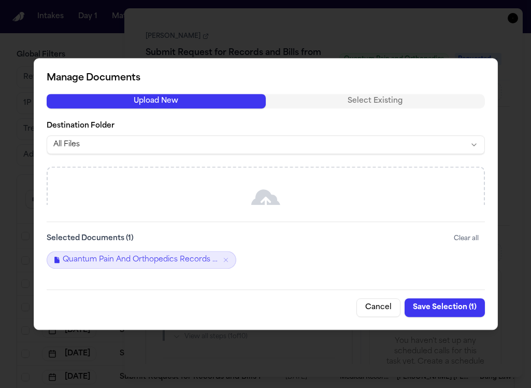
click at [457, 307] on button "Save Selection ( 1 )" at bounding box center [445, 307] width 80 height 19
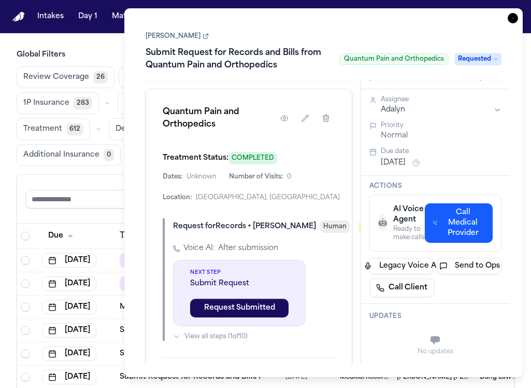
scroll to position [27, 0]
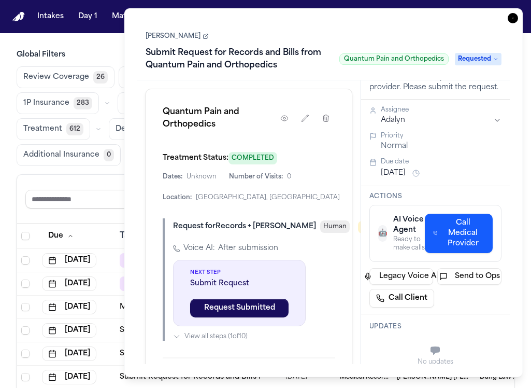
click at [400, 178] on button "[DATE]" at bounding box center [393, 173] width 25 height 10
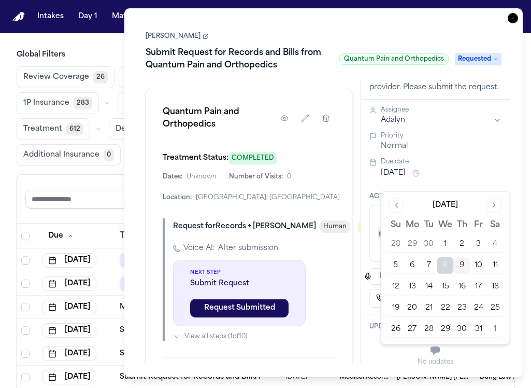
click at [413, 291] on button "13" at bounding box center [412, 286] width 17 height 17
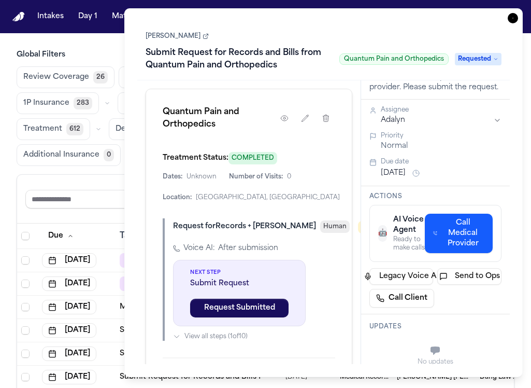
click at [368, 186] on div "Assignee Adalyn Priority Normal Due date [DATE]" at bounding box center [435, 142] width 149 height 87
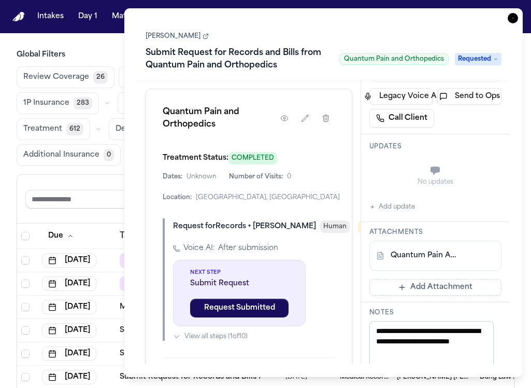
scroll to position [158, 0]
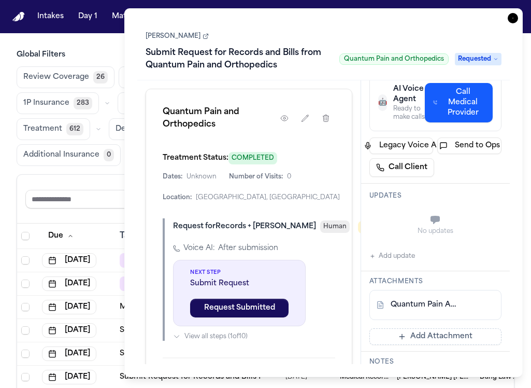
click at [392, 262] on button "Add update" at bounding box center [392, 256] width 46 height 12
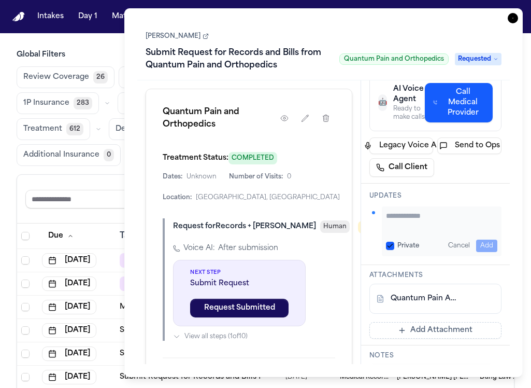
click at [402, 231] on textarea "Add your update" at bounding box center [442, 220] width 112 height 21
click at [390, 250] on button "Private" at bounding box center [390, 245] width 8 height 8
click at [478, 252] on button "Add" at bounding box center [486, 245] width 21 height 12
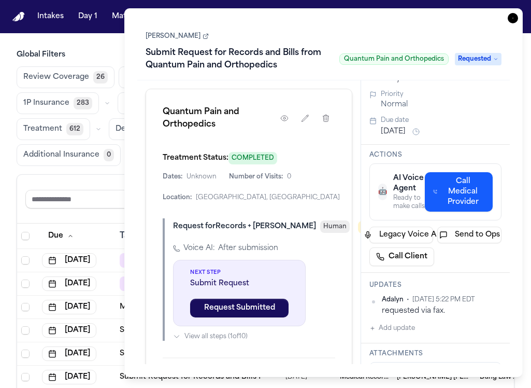
scroll to position [0, 0]
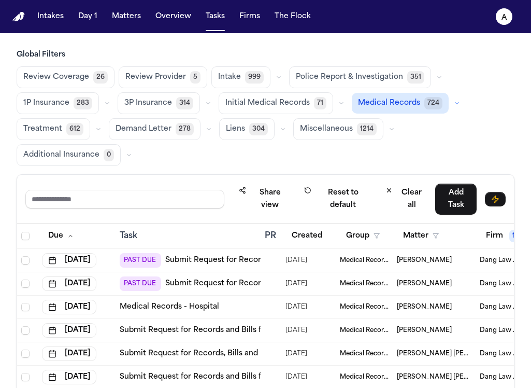
click at [77, 176] on div "Share view Reset to default Clear all Add Task" at bounding box center [265, 199] width 497 height 49
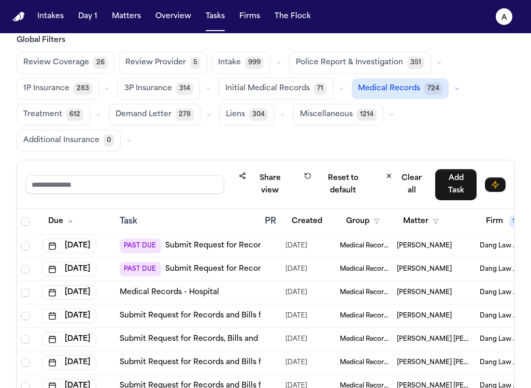
click at [406, 247] on span "[PERSON_NAME]" at bounding box center [424, 245] width 55 height 8
click at [103, 200] on div "Share view Reset to default Clear all Add Task" at bounding box center [265, 184] width 497 height 49
click at [412, 274] on td "[PERSON_NAME]" at bounding box center [434, 268] width 83 height 23
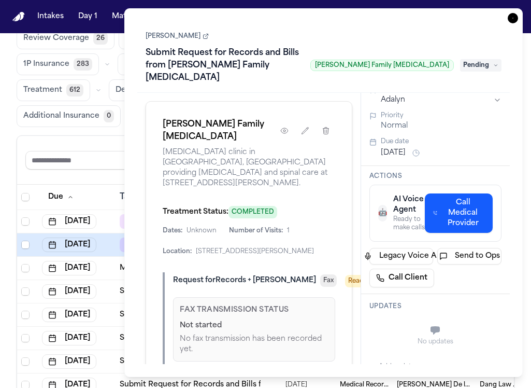
scroll to position [61, 0]
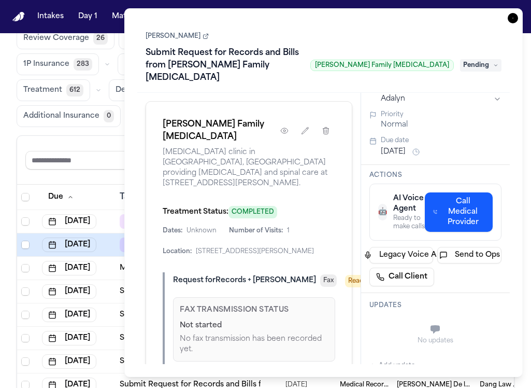
click at [492, 60] on span "Pending" at bounding box center [480, 65] width 41 height 12
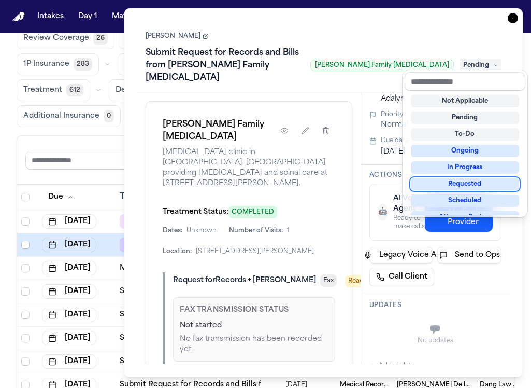
click at [459, 189] on div "Requested" at bounding box center [465, 184] width 108 height 12
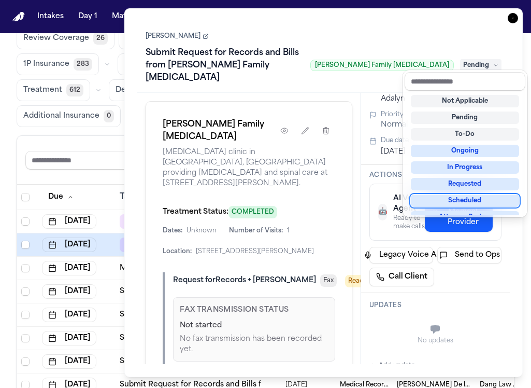
scroll to position [8, 0]
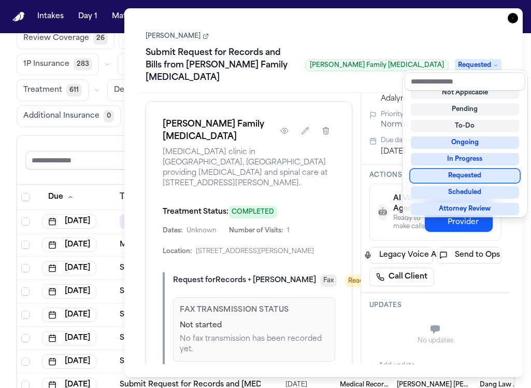
click at [463, 178] on div "Requested" at bounding box center [465, 175] width 108 height 12
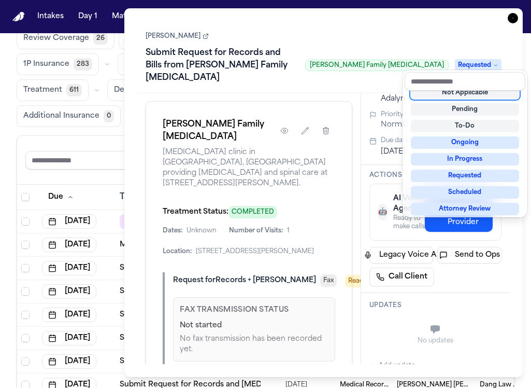
scroll to position [4, 0]
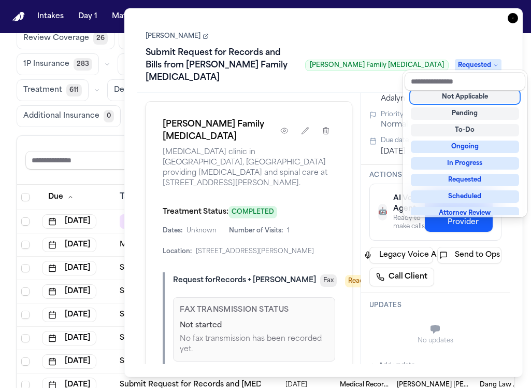
click at [391, 39] on div "[PERSON_NAME] Submit Request for Records and Bills from [PERSON_NAME] Family [M…" at bounding box center [324, 58] width 356 height 56
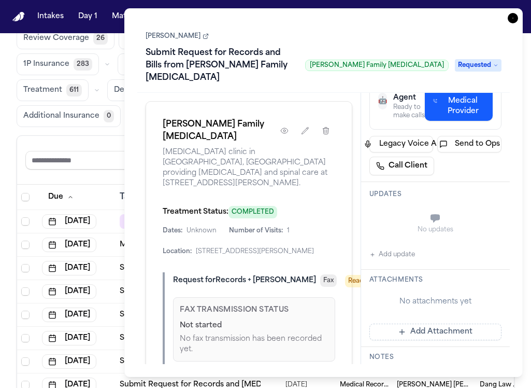
scroll to position [314, 0]
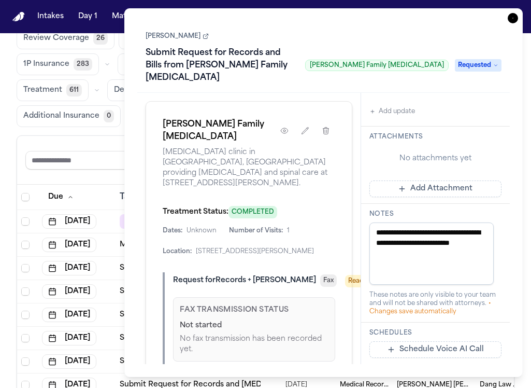
click at [455, 197] on button "Add Attachment" at bounding box center [435, 188] width 133 height 17
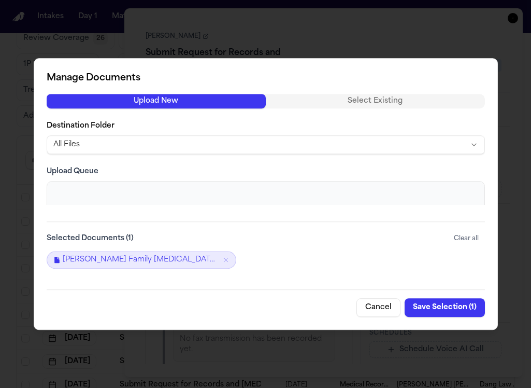
click at [463, 310] on button "Save Selection ( 1 )" at bounding box center [445, 307] width 80 height 19
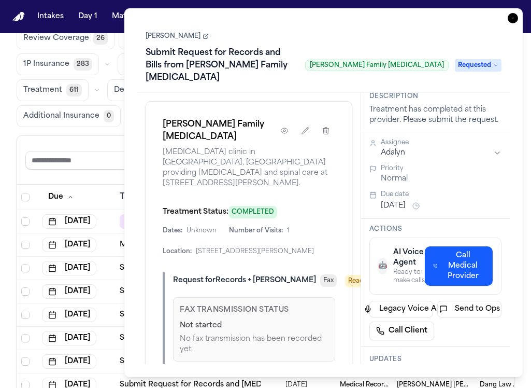
scroll to position [0, 0]
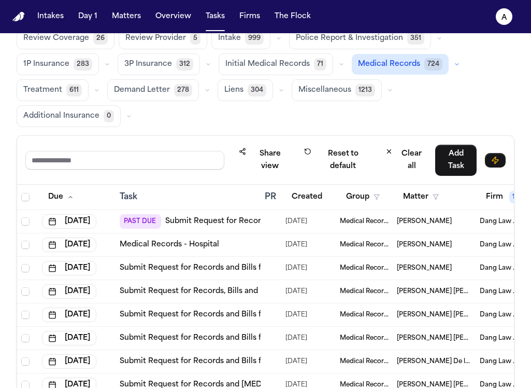
click at [92, 136] on div "Share view Reset to default Clear all Add Task" at bounding box center [265, 160] width 497 height 49
click at [427, 217] on span "[PERSON_NAME]" at bounding box center [424, 221] width 55 height 8
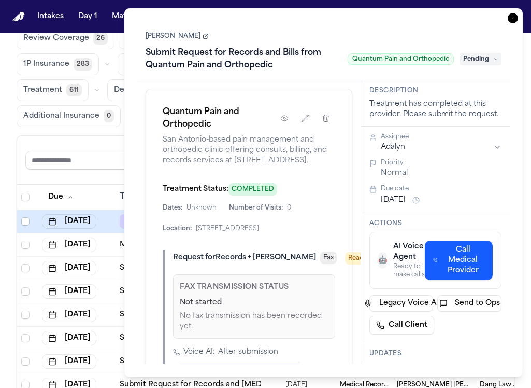
click at [179, 38] on link "[PERSON_NAME]" at bounding box center [177, 36] width 63 height 8
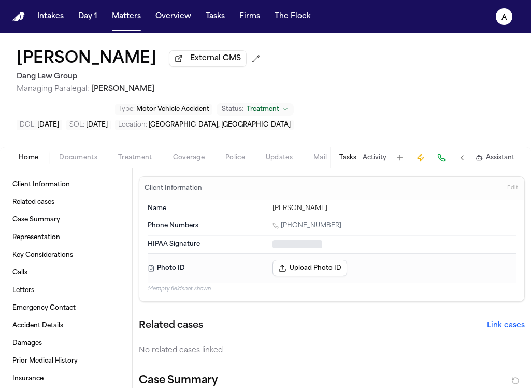
type textarea "*"
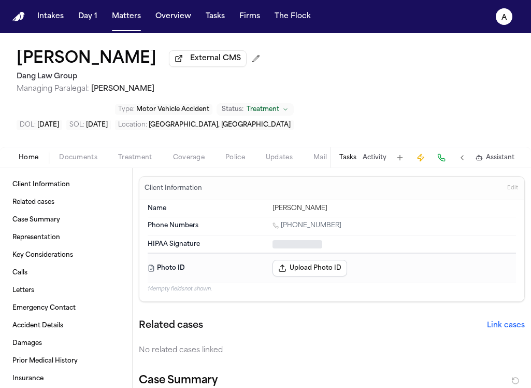
type textarea "*"
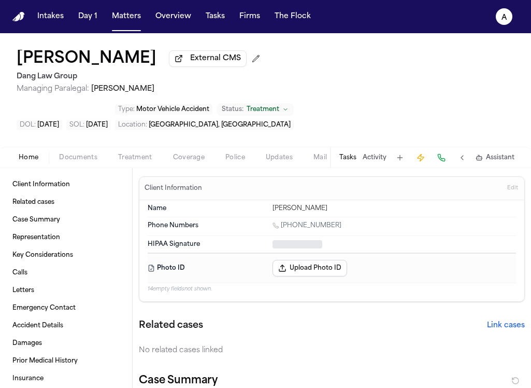
type textarea "*"
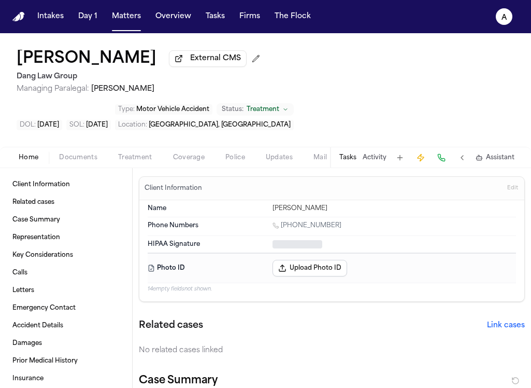
type textarea "*"
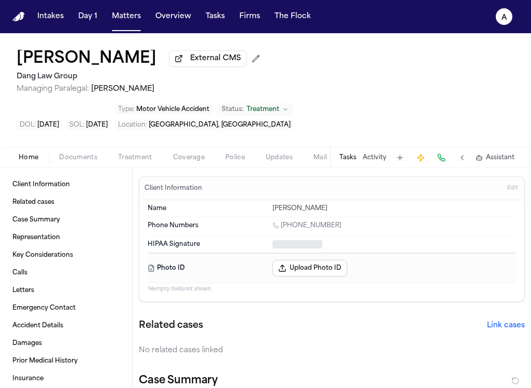
type textarea "*"
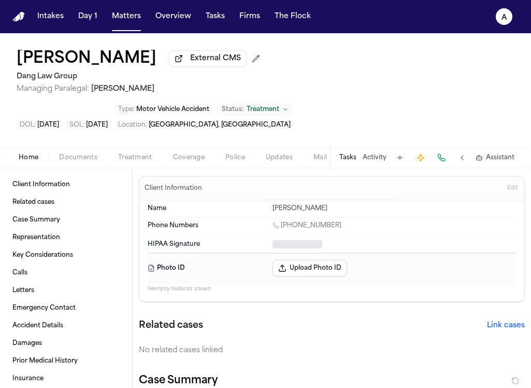
type textarea "*"
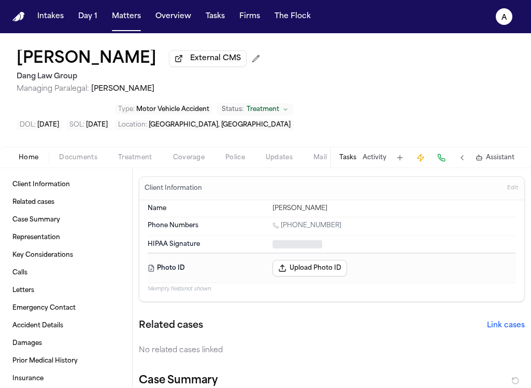
type textarea "*"
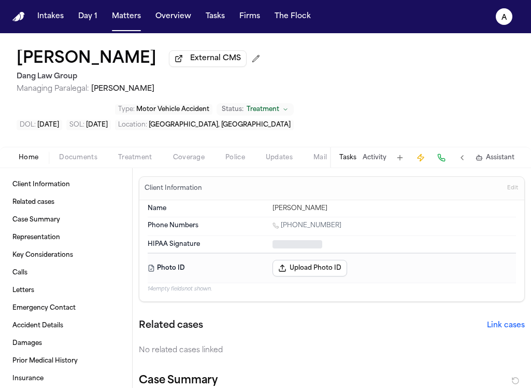
type textarea "*"
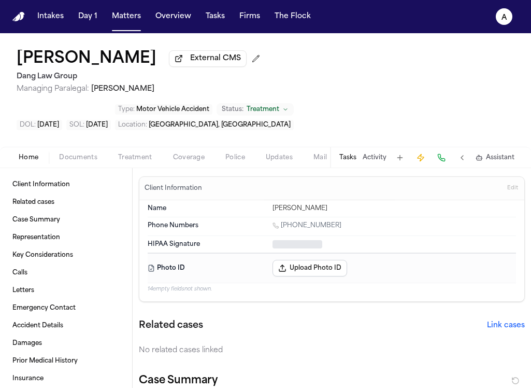
type textarea "*"
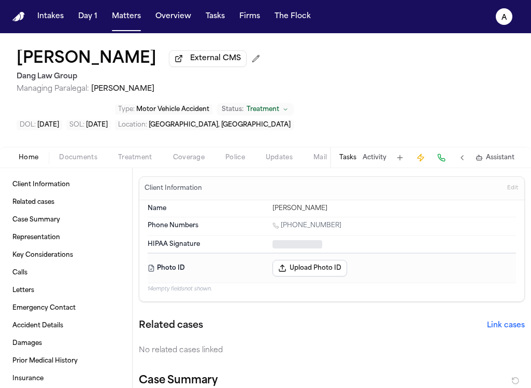
type textarea "*"
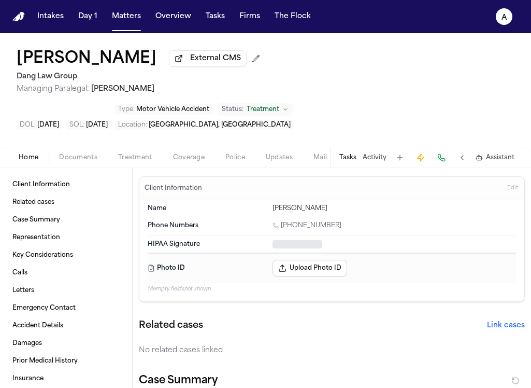
type textarea "*"
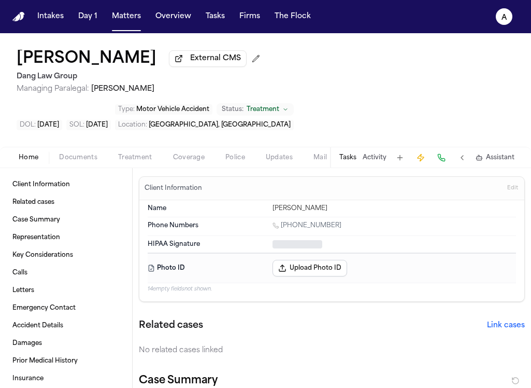
type textarea "*"
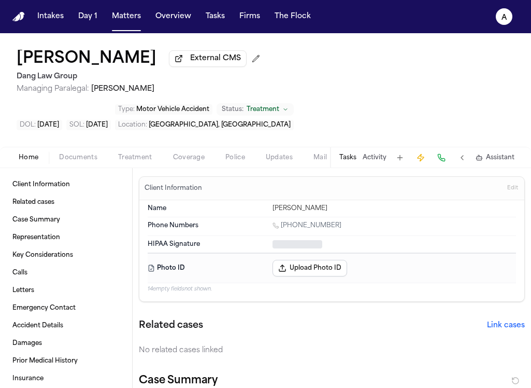
type textarea "*"
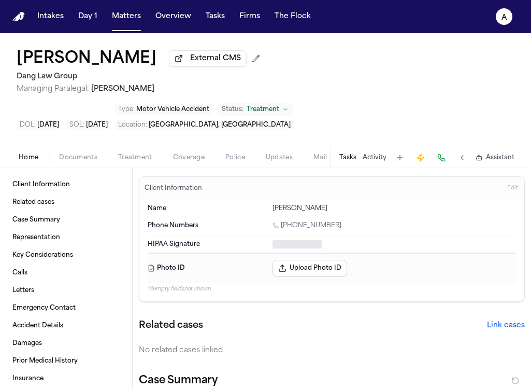
type textarea "*"
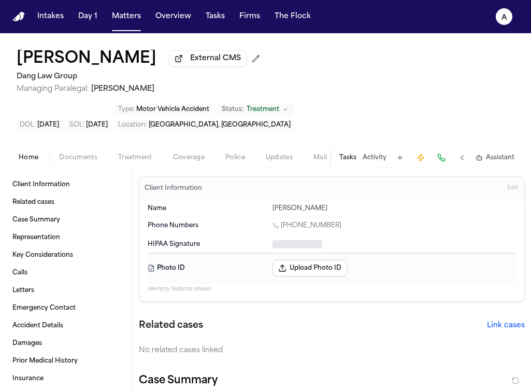
type textarea "*"
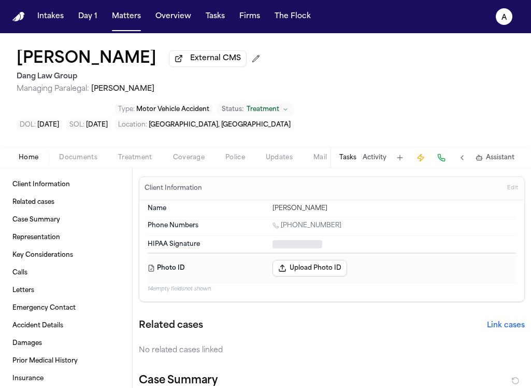
type textarea "*"
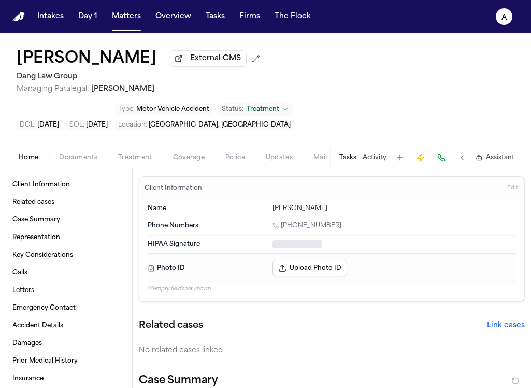
type textarea "*"
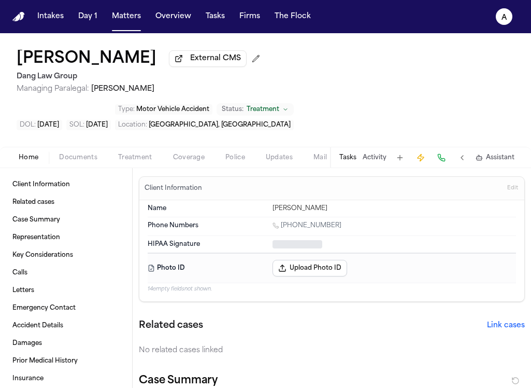
type textarea "*"
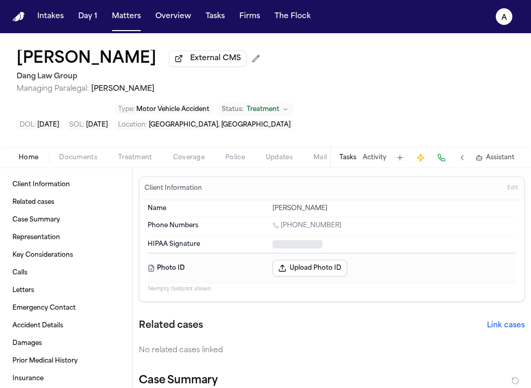
type textarea "*"
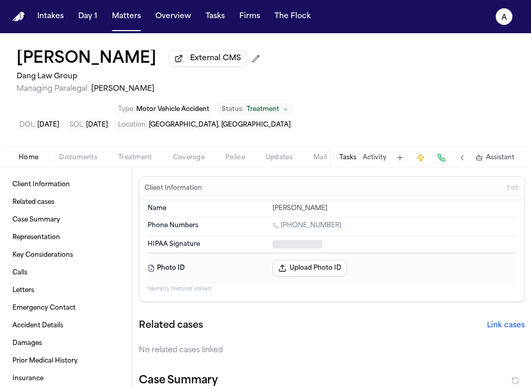
type textarea "*"
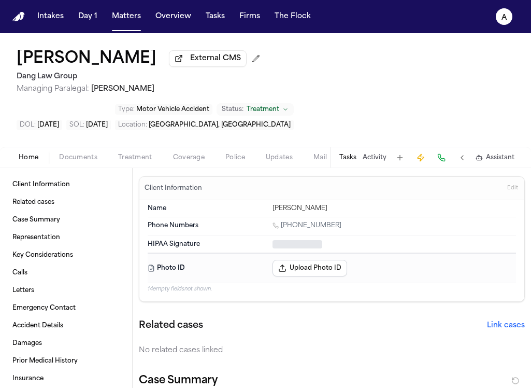
type textarea "*"
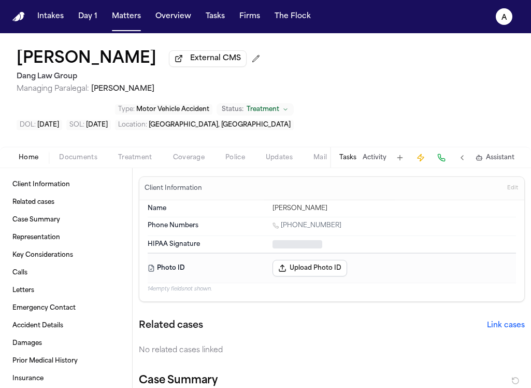
type textarea "*"
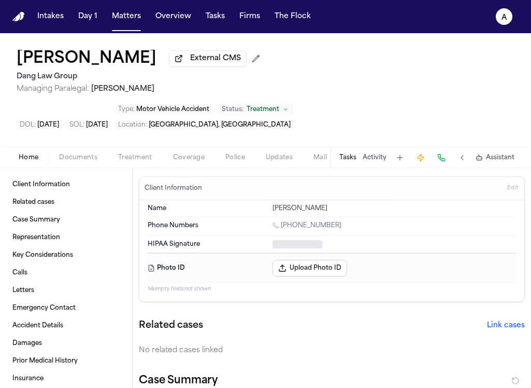
type textarea "*"
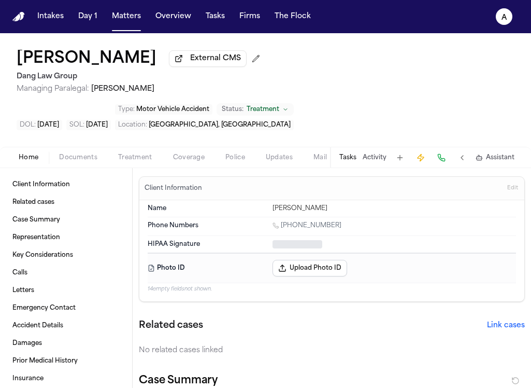
type textarea "*"
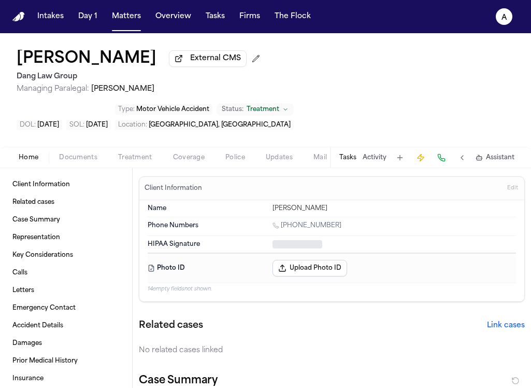
type textarea "*"
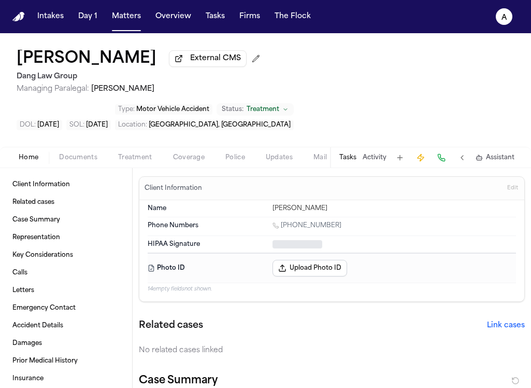
type textarea "*"
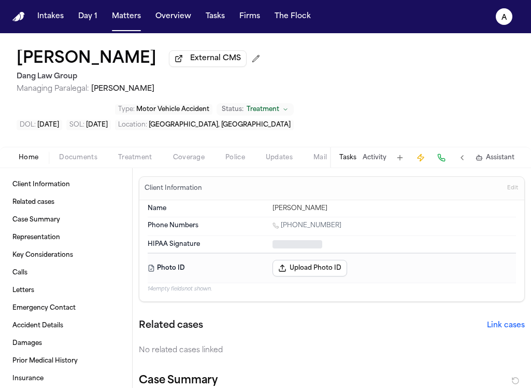
type textarea "*"
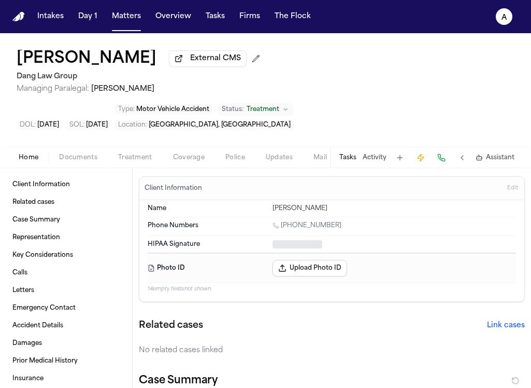
type textarea "*"
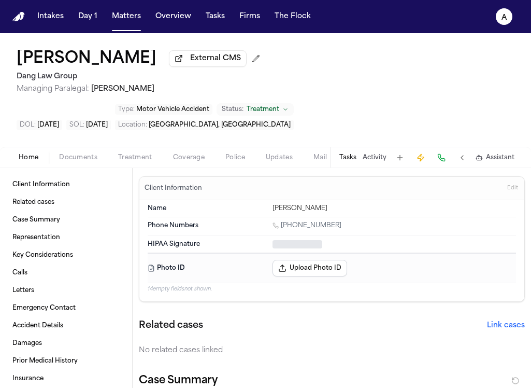
type textarea "*"
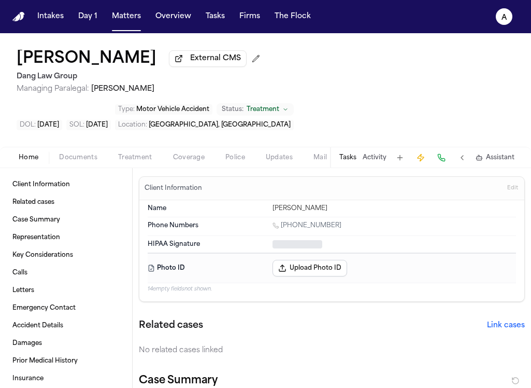
type textarea "*"
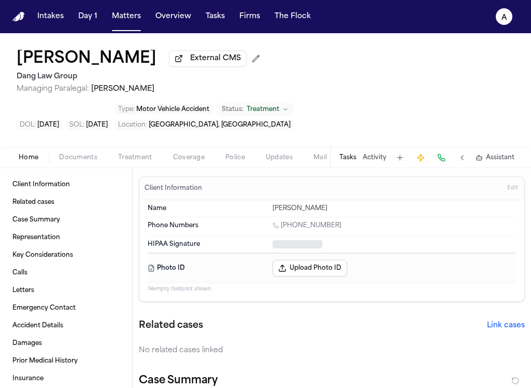
type textarea "*"
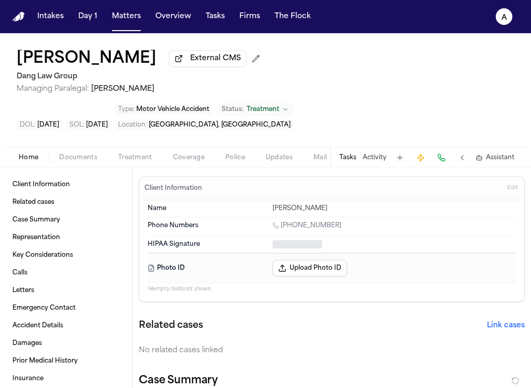
type textarea "*"
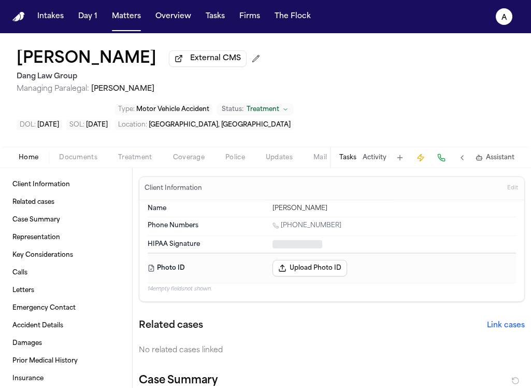
type textarea "*"
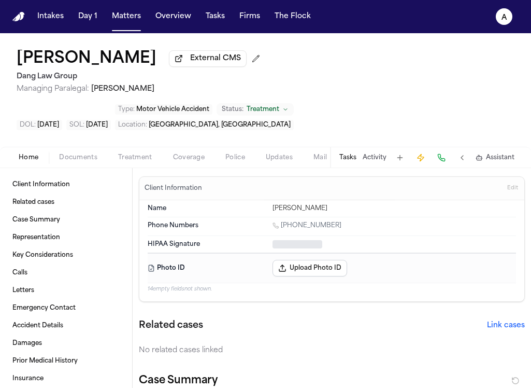
type textarea "*"
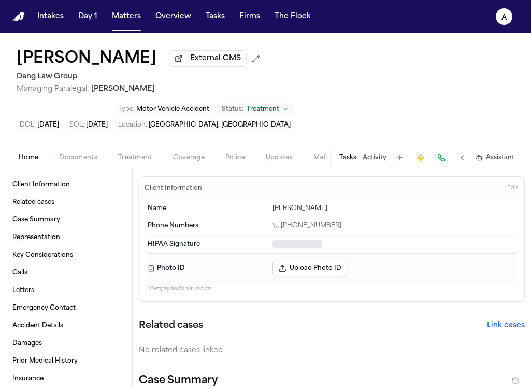
type textarea "*"
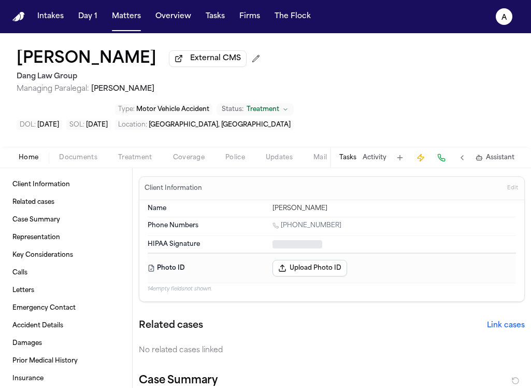
type textarea "*"
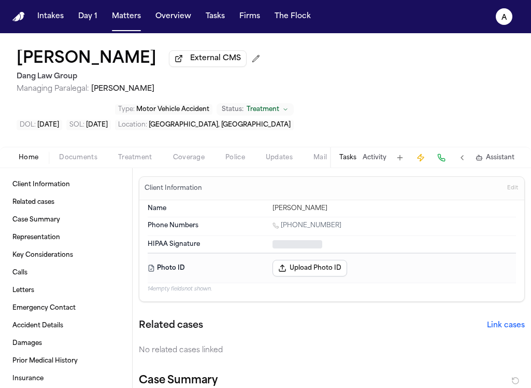
type textarea "*"
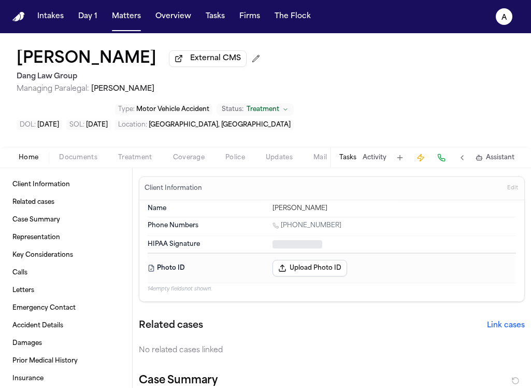
type textarea "*"
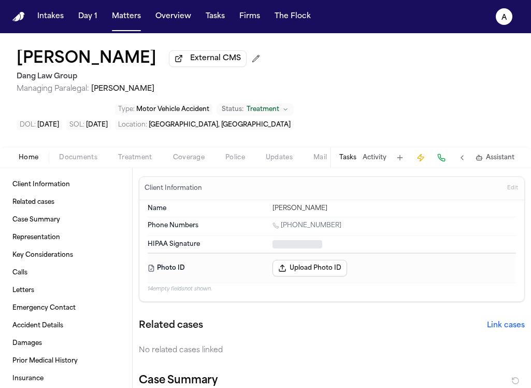
type textarea "*"
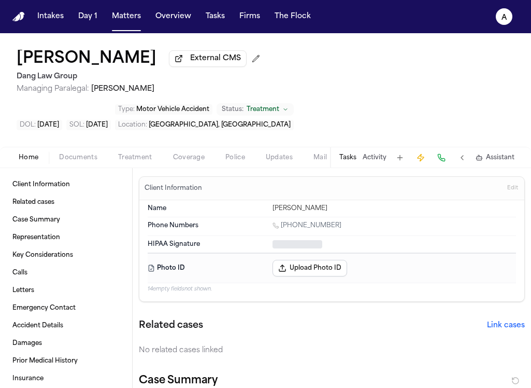
type textarea "*"
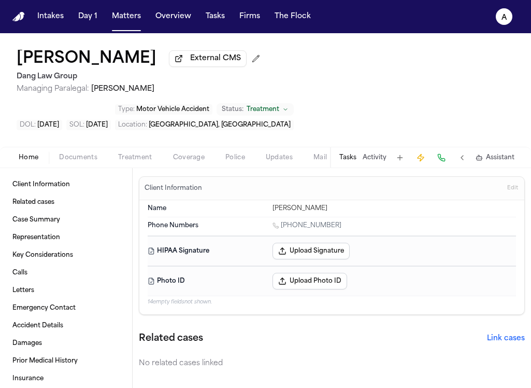
click at [351, 153] on button "Tasks" at bounding box center [347, 157] width 17 height 8
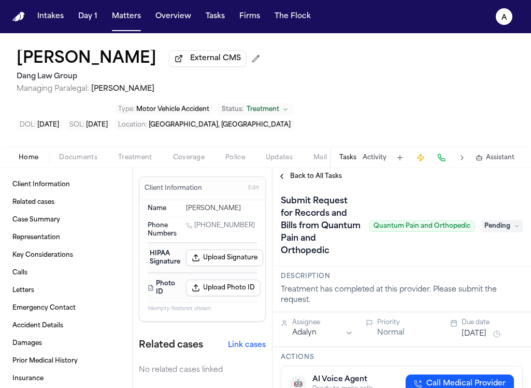
click at [319, 172] on span "Back to All Tasks" at bounding box center [316, 176] width 52 height 8
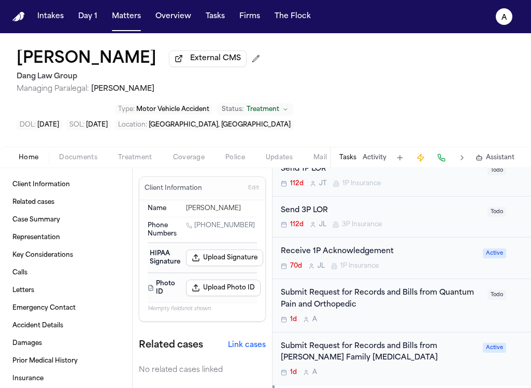
scroll to position [314, 0]
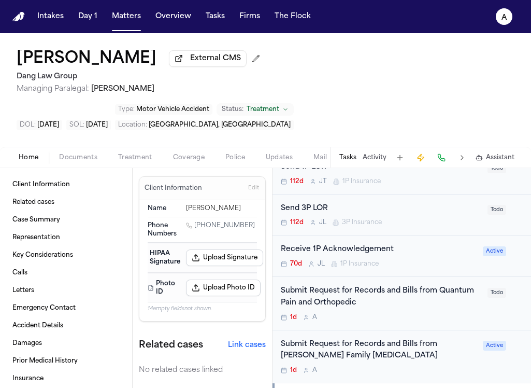
click at [431, 338] on div "Submit Request for Records and Bills from [PERSON_NAME] Family [MEDICAL_DATA]" at bounding box center [379, 350] width 196 height 24
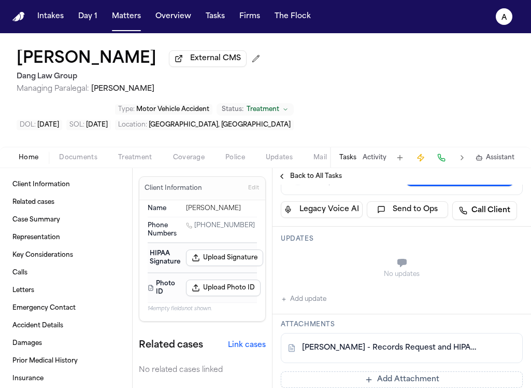
scroll to position [226, 0]
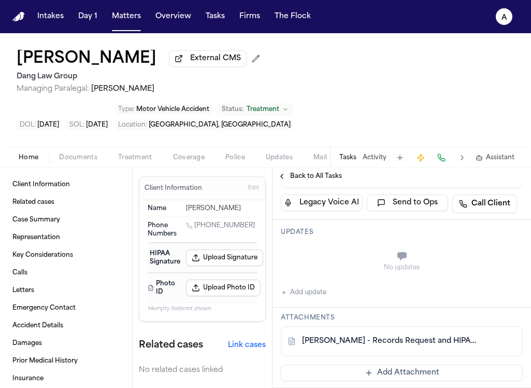
click at [354, 153] on button "Tasks" at bounding box center [347, 157] width 17 height 8
click at [331, 172] on span "Back to All Tasks" at bounding box center [316, 176] width 52 height 8
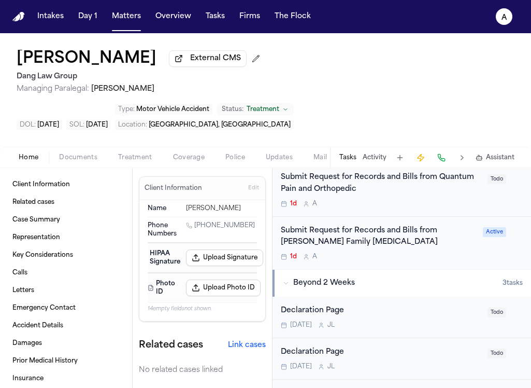
scroll to position [383, 0]
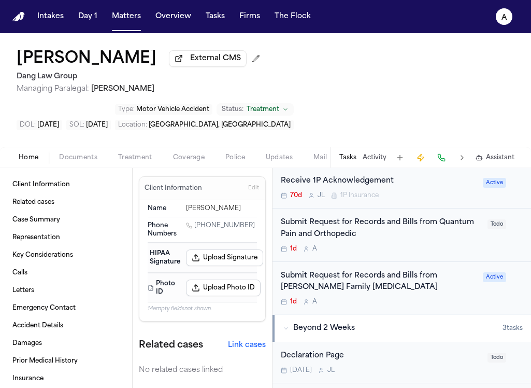
click at [428, 245] on div "1d A" at bounding box center [381, 249] width 201 height 8
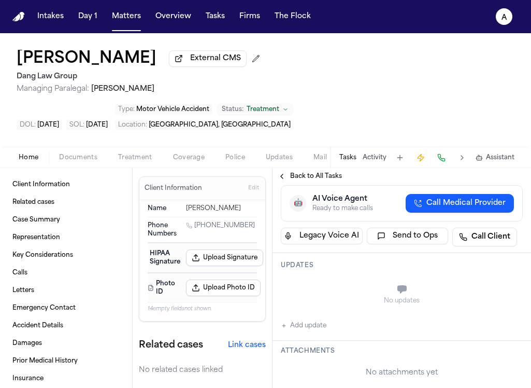
scroll to position [181, 0]
click at [317, 319] on button "Add update" at bounding box center [304, 325] width 46 height 12
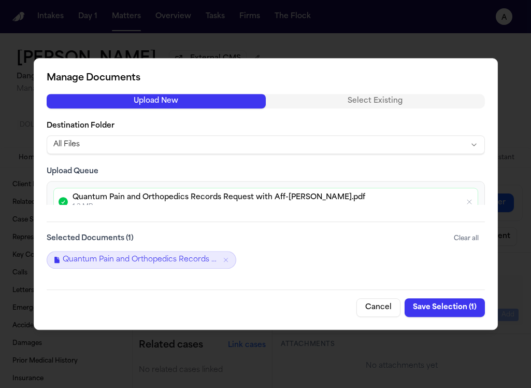
click at [443, 299] on button "Save Selection ( 1 )" at bounding box center [445, 307] width 80 height 19
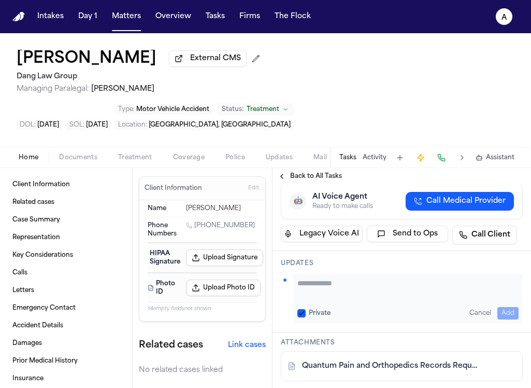
scroll to position [183, 0]
click at [311, 277] on textarea "Add your update" at bounding box center [407, 287] width 221 height 21
click at [304, 308] on button "Private" at bounding box center [301, 312] width 8 height 8
click at [502, 306] on button "Add" at bounding box center [507, 312] width 21 height 12
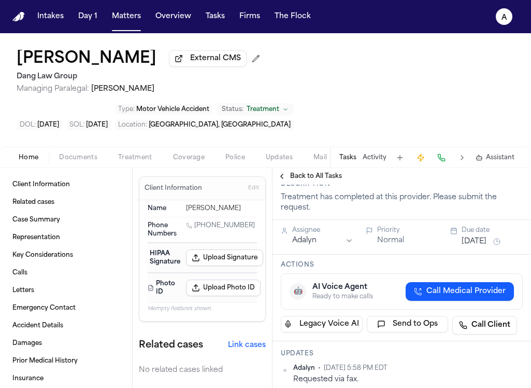
scroll to position [0, 0]
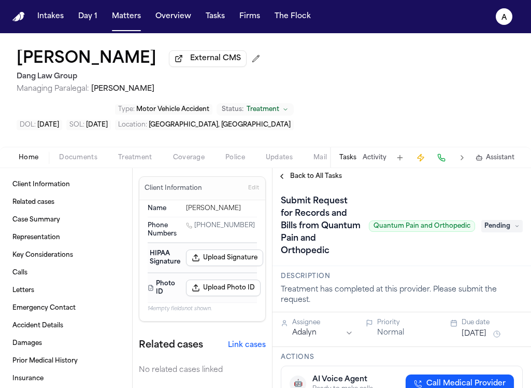
click at [503, 220] on span "Pending" at bounding box center [501, 226] width 41 height 12
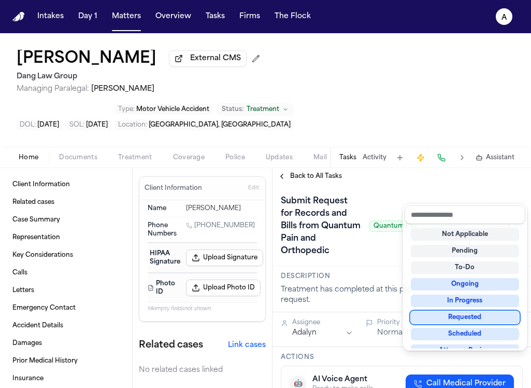
click at [485, 321] on div "Requested" at bounding box center [465, 317] width 108 height 12
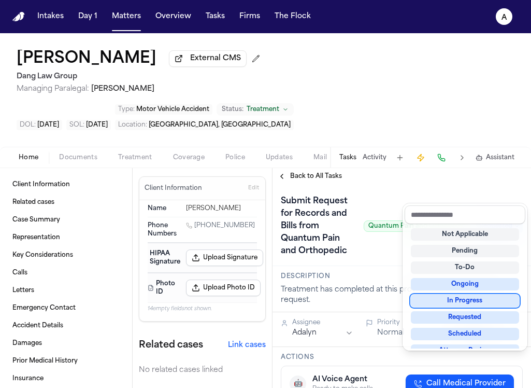
click at [438, 193] on div "Submit Request for Records and Bills from Quantum Pain and Orthopedic Quantum P…" at bounding box center [402, 226] width 242 height 66
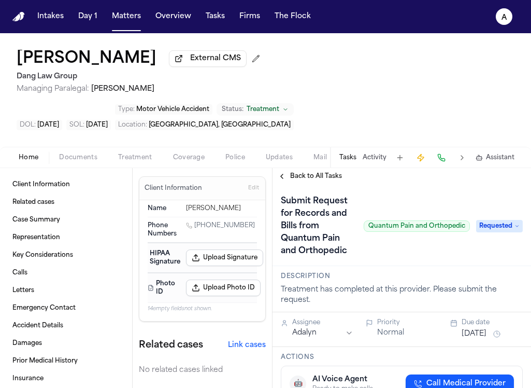
click at [462, 328] on button "[DATE]" at bounding box center [474, 333] width 25 height 10
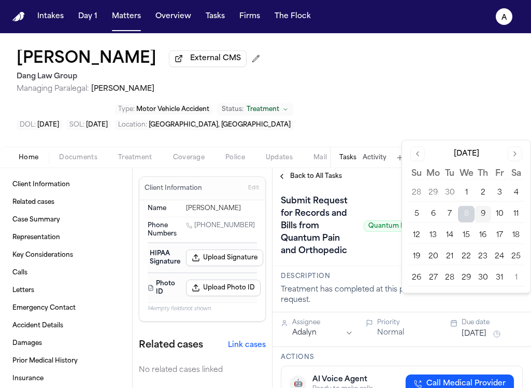
click at [438, 236] on button "13" at bounding box center [433, 235] width 17 height 17
click at [371, 211] on div "Submit Request for Records and Bills from Quantum Pain and Orthopedic Quantum P…" at bounding box center [375, 226] width 189 height 66
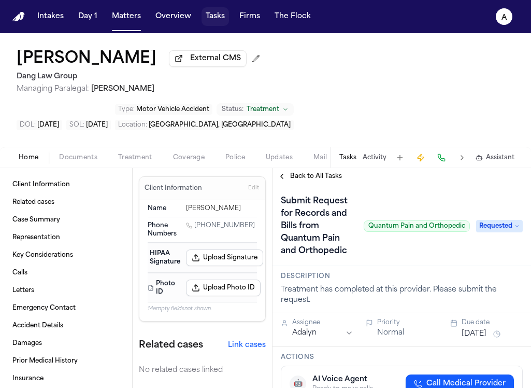
click at [221, 16] on button "Tasks" at bounding box center [215, 16] width 27 height 19
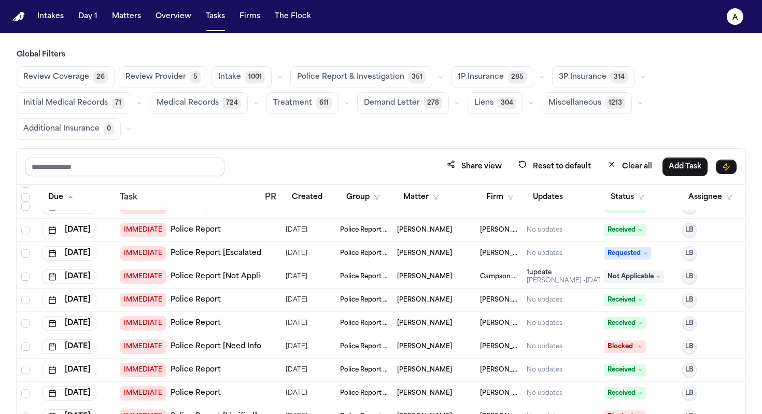
scroll to position [3043, 0]
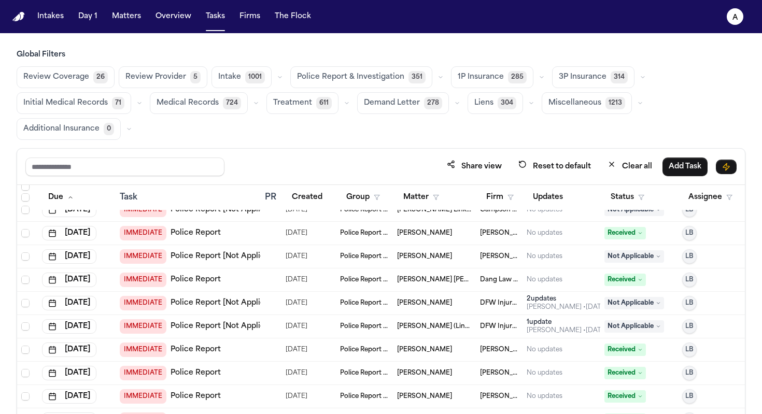
click at [170, 103] on span "Medical Records" at bounding box center [187, 103] width 62 height 10
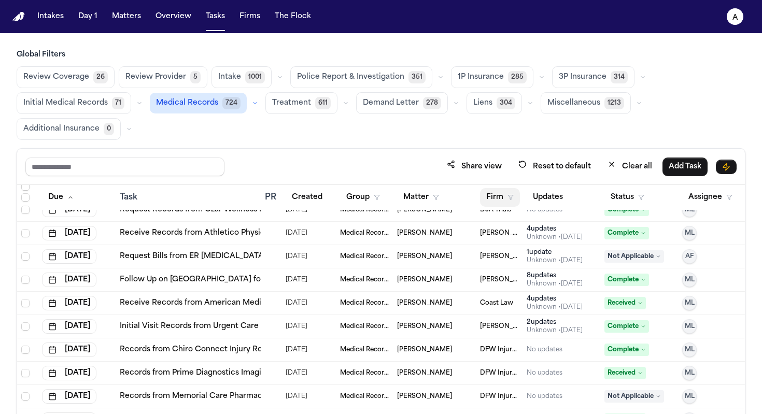
click at [498, 198] on button "Firm" at bounding box center [500, 197] width 40 height 19
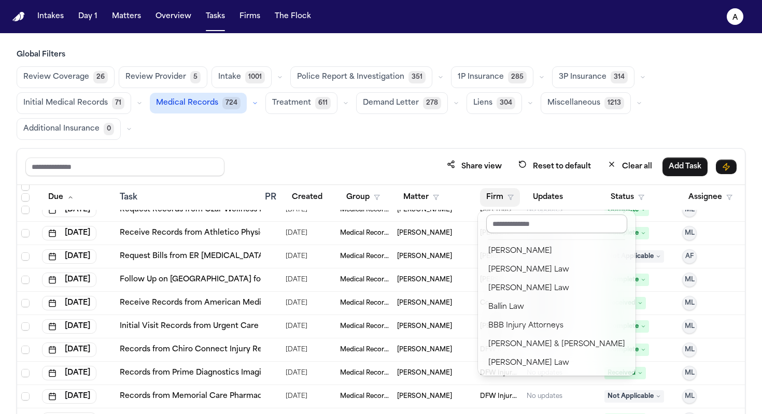
click at [521, 224] on input "text" at bounding box center [556, 223] width 141 height 19
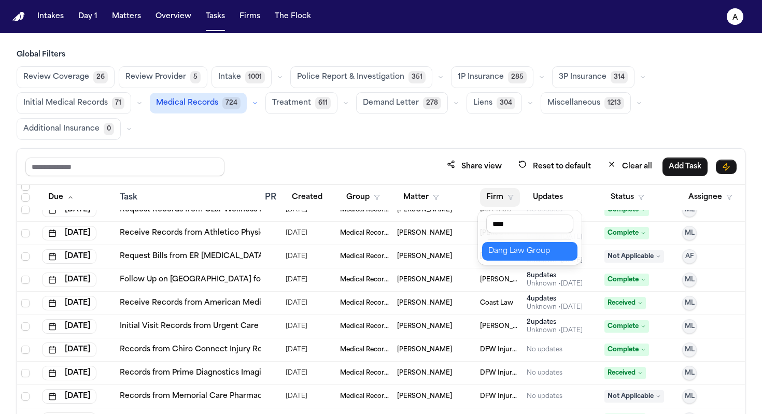
click at [531, 253] on div "Dang Law Group" at bounding box center [529, 251] width 83 height 12
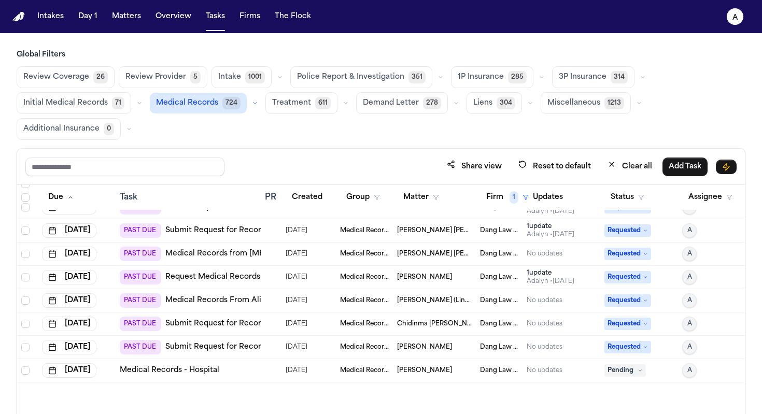
scroll to position [1042, 0]
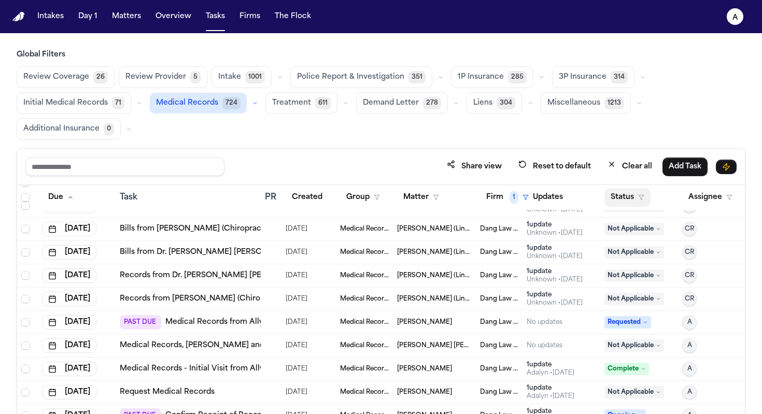
click at [531, 193] on button "Status" at bounding box center [627, 197] width 46 height 19
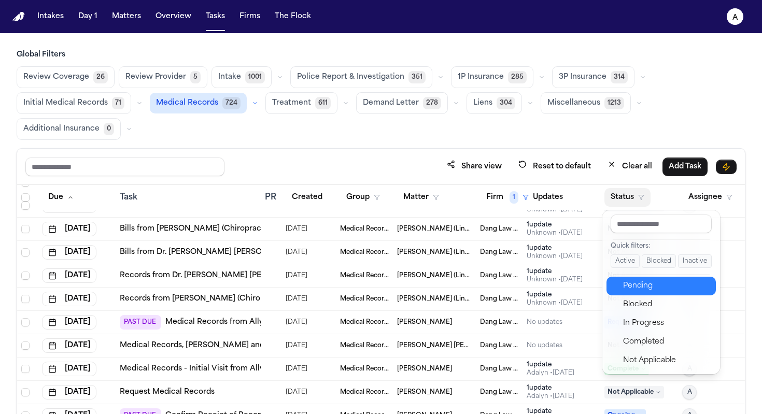
click at [531, 288] on div "Pending" at bounding box center [666, 286] width 87 height 12
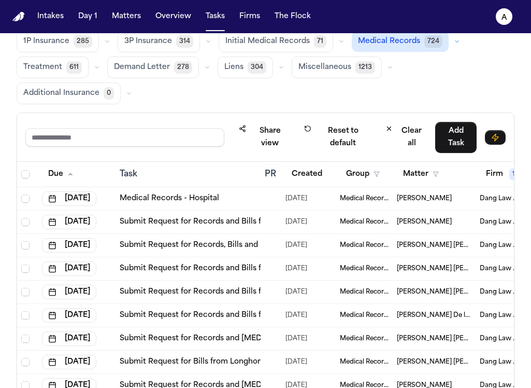
scroll to position [88, 0]
